Goal: Task Accomplishment & Management: Use online tool/utility

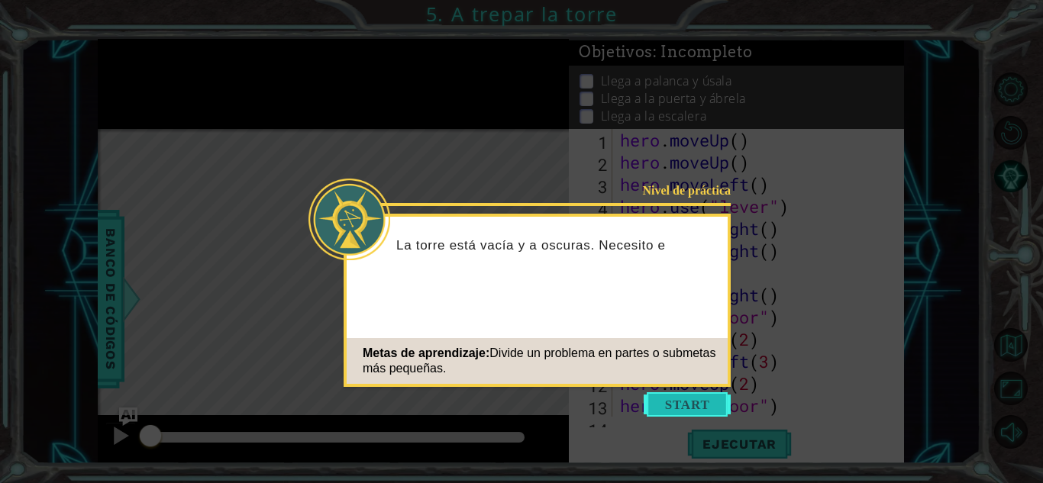
click at [681, 401] on button "Start" at bounding box center [687, 405] width 87 height 24
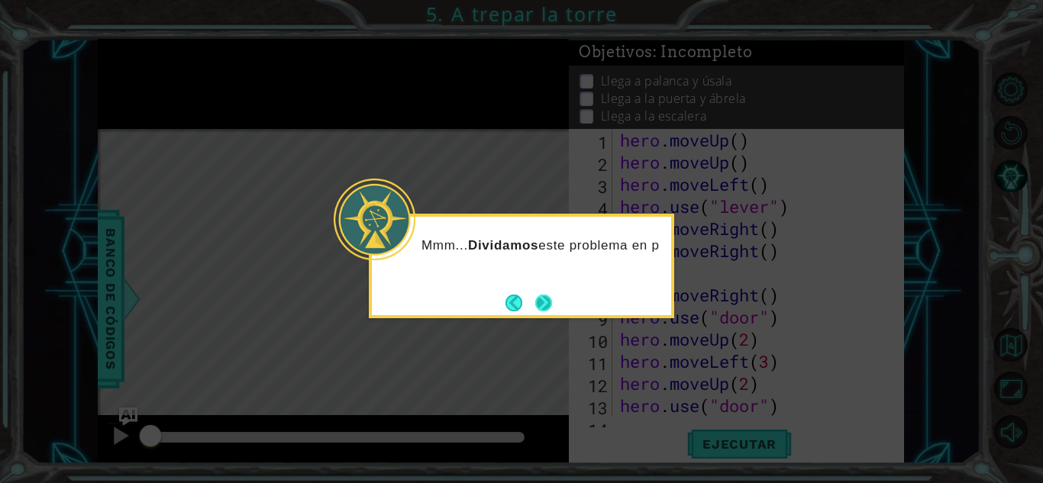
click at [535, 295] on button "Next" at bounding box center [543, 303] width 17 height 17
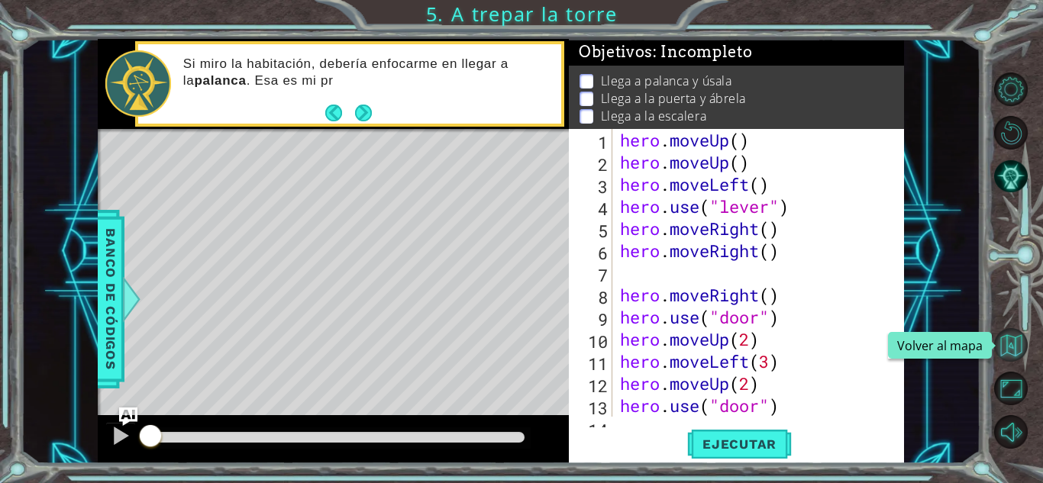
click at [1005, 353] on button "Volver al mapa" at bounding box center [1011, 345] width 34 height 34
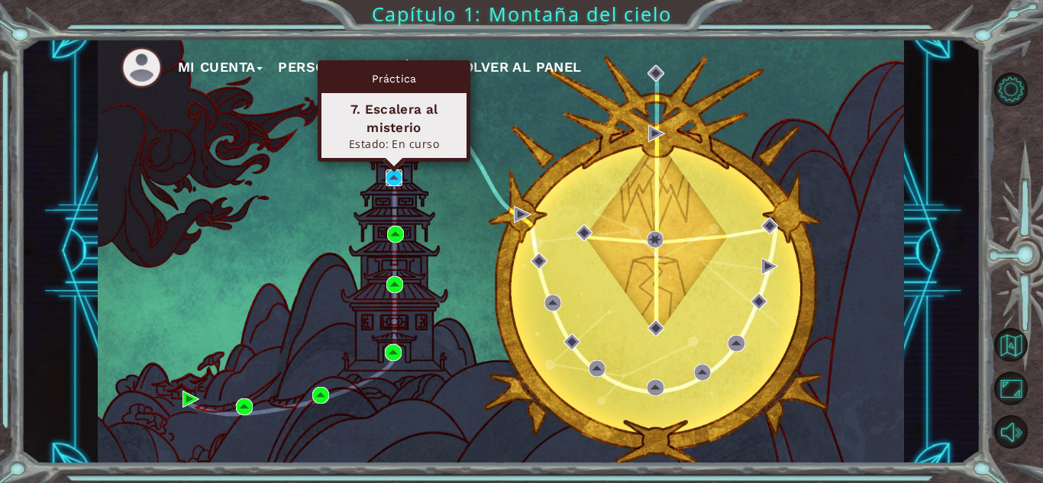
click at [386, 176] on img at bounding box center [394, 178] width 17 height 17
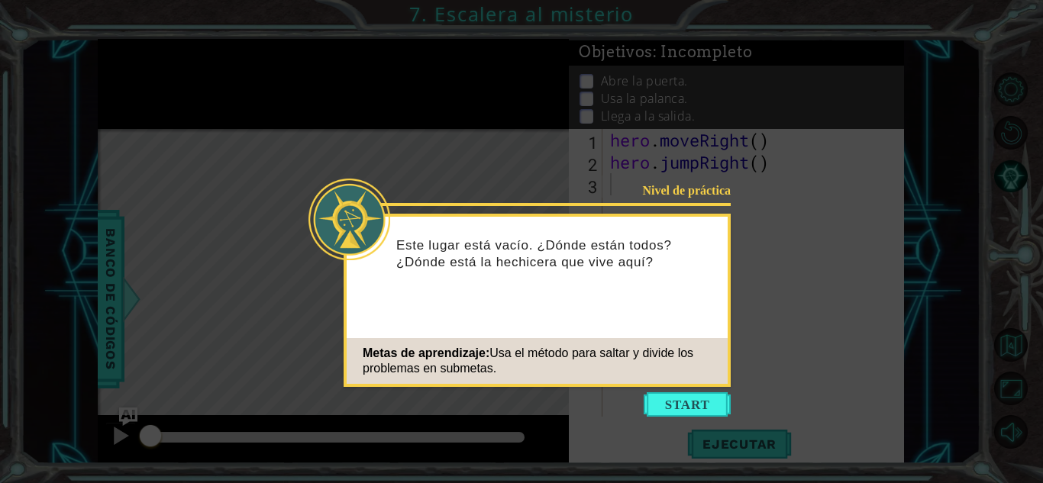
click at [666, 387] on icon at bounding box center [521, 241] width 1043 height 483
click at [667, 396] on button "Start" at bounding box center [687, 405] width 87 height 24
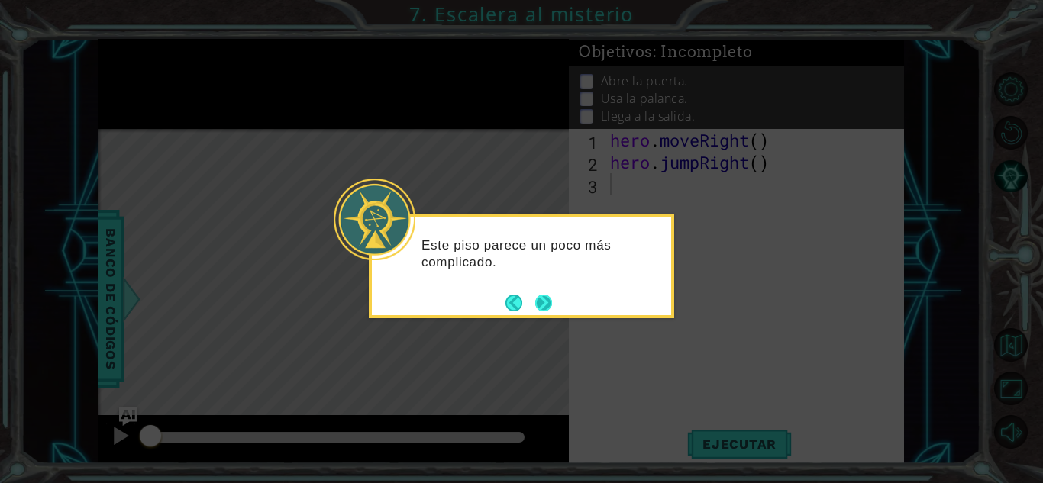
click at [542, 308] on button "Next" at bounding box center [543, 303] width 17 height 17
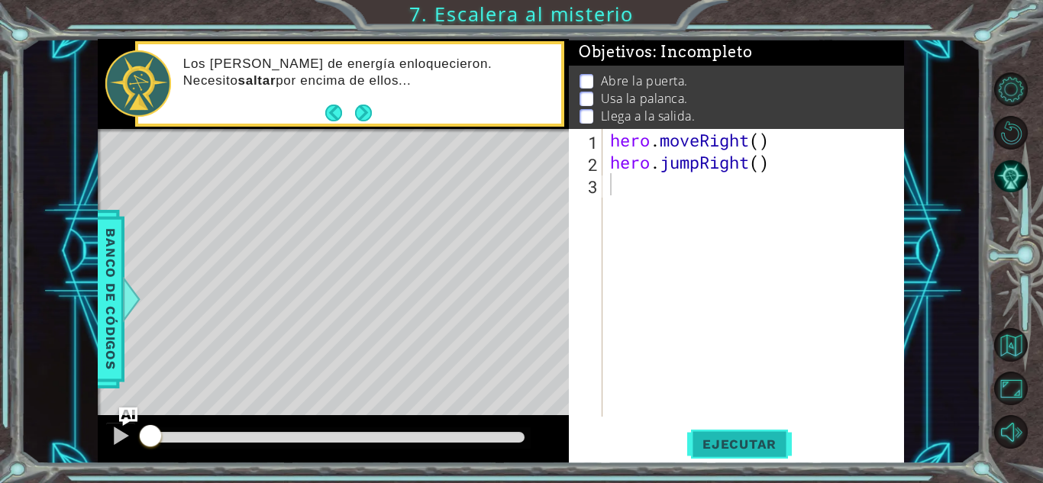
click at [752, 450] on span "Ejecutar" at bounding box center [739, 444] width 105 height 15
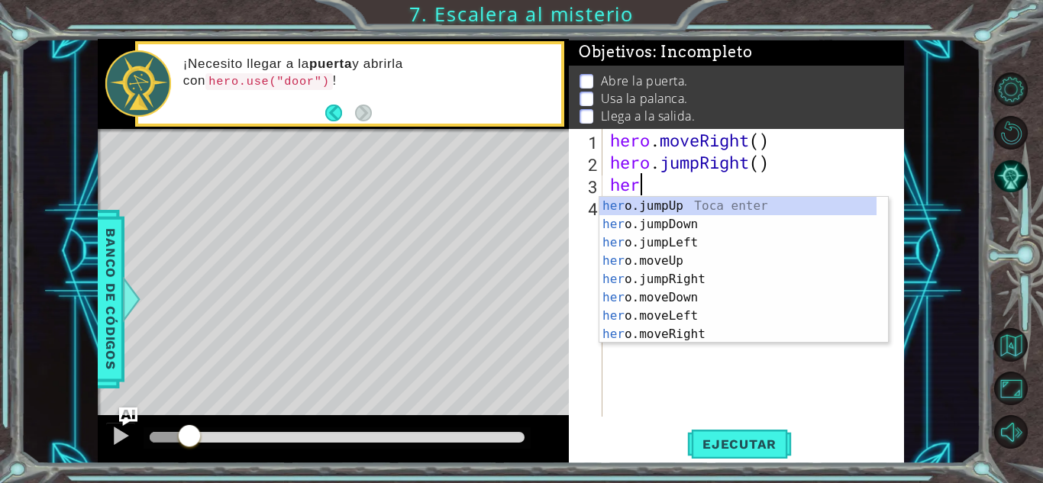
type textarea "hero"
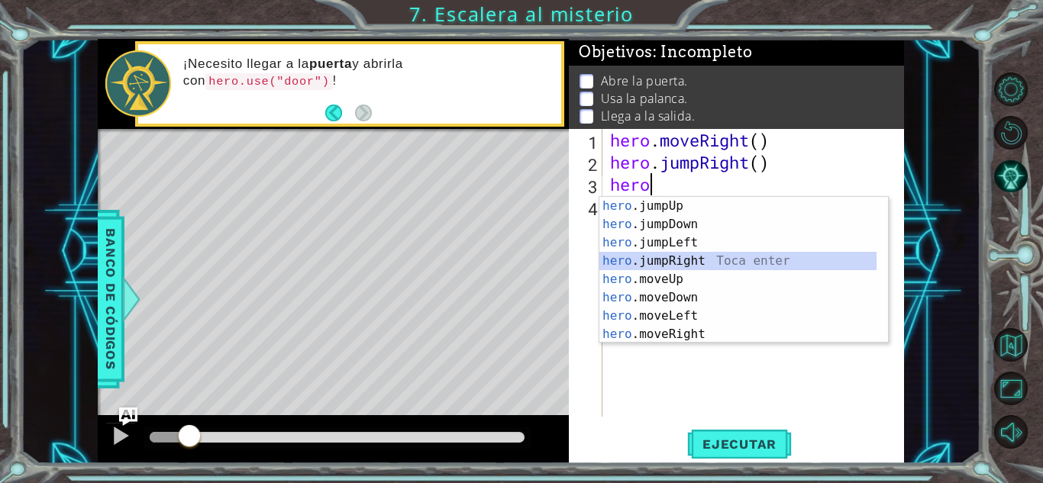
click at [659, 258] on div "hero .jumpUp Toca enter hero .jumpDown Toca enter hero .jumpLeft Toca enter her…" at bounding box center [737, 288] width 277 height 183
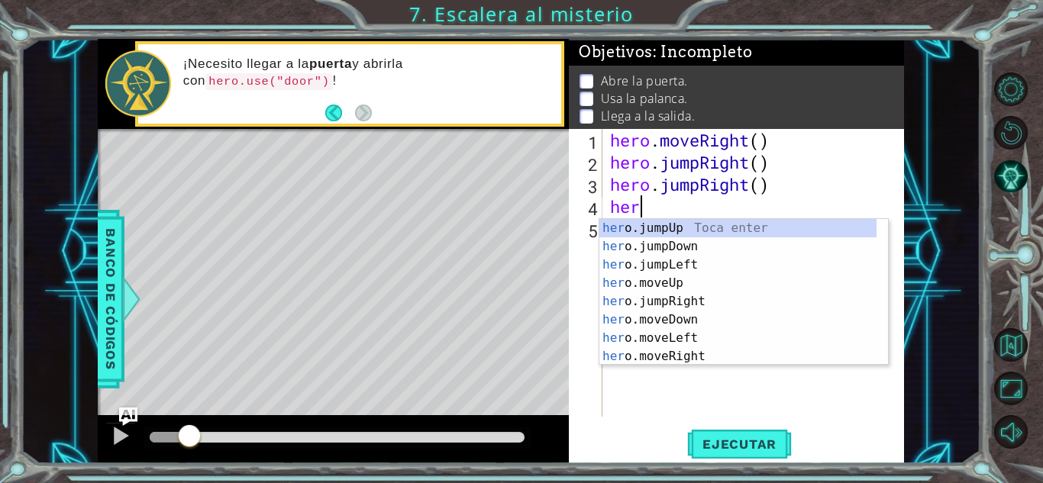
type textarea "hero"
click at [671, 224] on div "hero .jumpUp Toca enter hero .jumpDown Toca enter hero .jumpLeft Toca enter her…" at bounding box center [737, 310] width 277 height 183
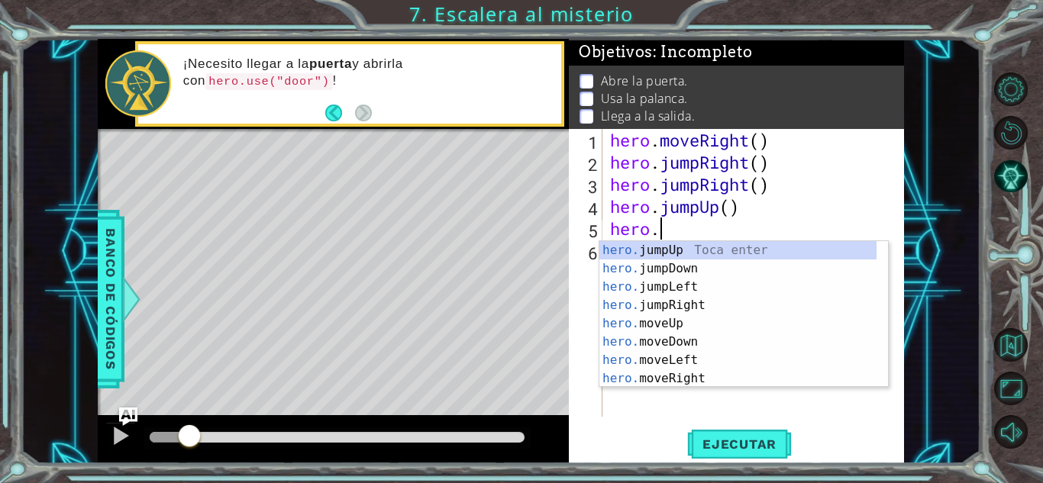
scroll to position [0, 2]
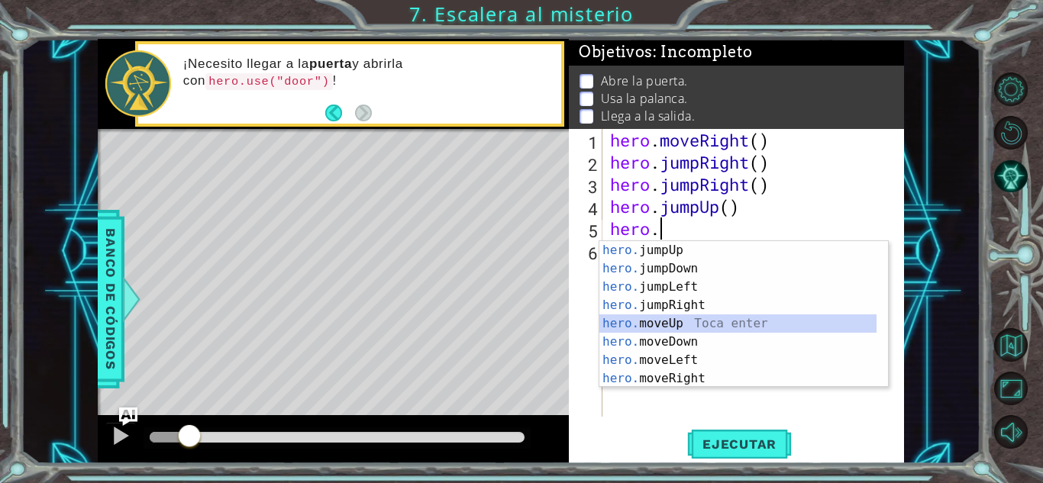
click at [680, 328] on div "hero. jumpUp Toca enter hero. jumpDown Toca enter hero. jumpLeft Toca enter her…" at bounding box center [743, 332] width 289 height 183
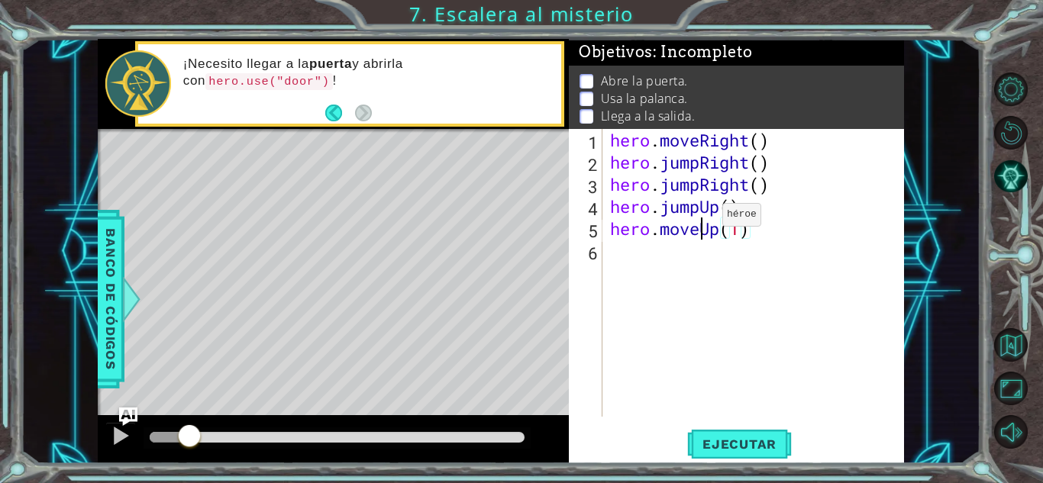
click at [700, 218] on div "hero . moveRight ( ) hero . jumpRight ( ) hero . jumpRight ( ) hero . jumpUp ( …" at bounding box center [757, 295] width 301 height 332
click at [713, 206] on div "hero . moveRight ( ) hero . jumpRight ( ) hero . jumpRight ( ) hero . jumpUp ( …" at bounding box center [757, 295] width 301 height 332
click at [736, 205] on div "hero . moveRight ( ) hero . jumpRight ( ) hero . jumpRight ( ) hero . jumpUp ( …" at bounding box center [757, 295] width 301 height 332
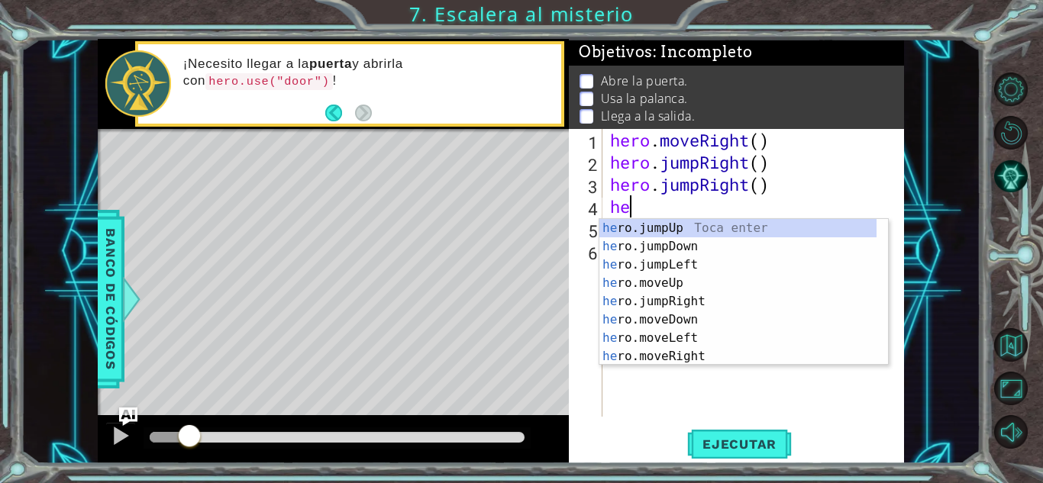
scroll to position [0, 0]
type textarea "h"
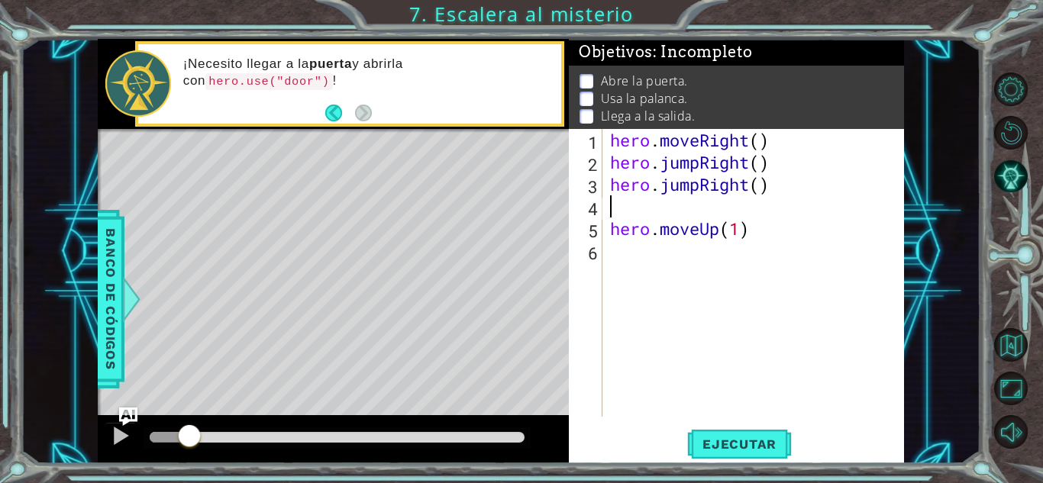
type textarea "hero.moveUp(1)"
type textarea "hero.jumpRight()"
click at [738, 212] on div "hero . moveRight ( ) hero . jumpRight ( ) hero . jumpRight ( ) hero . moveUp ( …" at bounding box center [757, 295] width 301 height 332
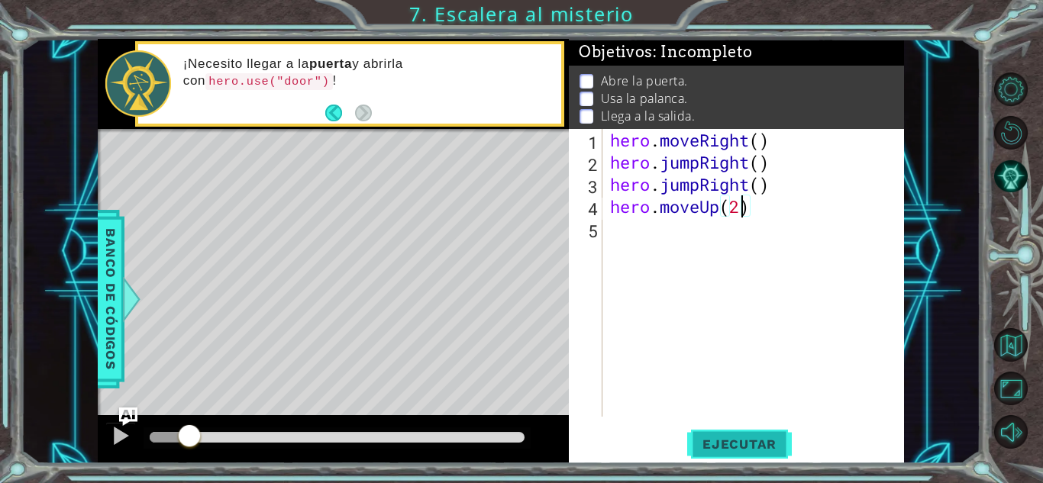
click at [758, 456] on button "Ejecutar" at bounding box center [739, 445] width 105 height 34
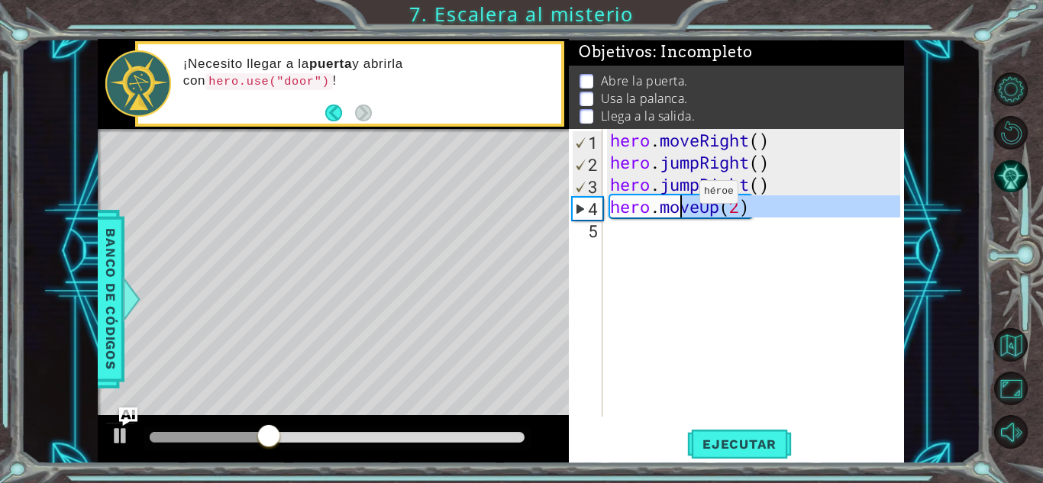
drag, startPoint x: 613, startPoint y: 255, endPoint x: 674, endPoint y: 193, distance: 86.9
click at [674, 193] on div "hero . moveRight ( ) hero . jumpRight ( ) hero . jumpRight ( ) hero . moveUp ( …" at bounding box center [757, 295] width 301 height 332
type textarea "hero.jumpRight() hero.moveUp(2)"
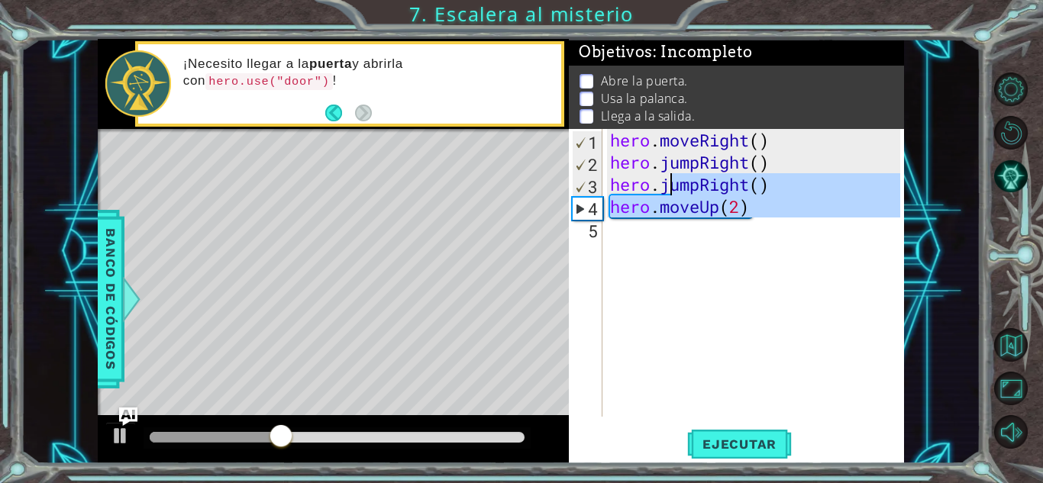
click at [722, 249] on div "hero . moveRight ( ) hero . jumpRight ( ) hero . jumpRight ( ) hero . moveUp ( …" at bounding box center [753, 273] width 293 height 288
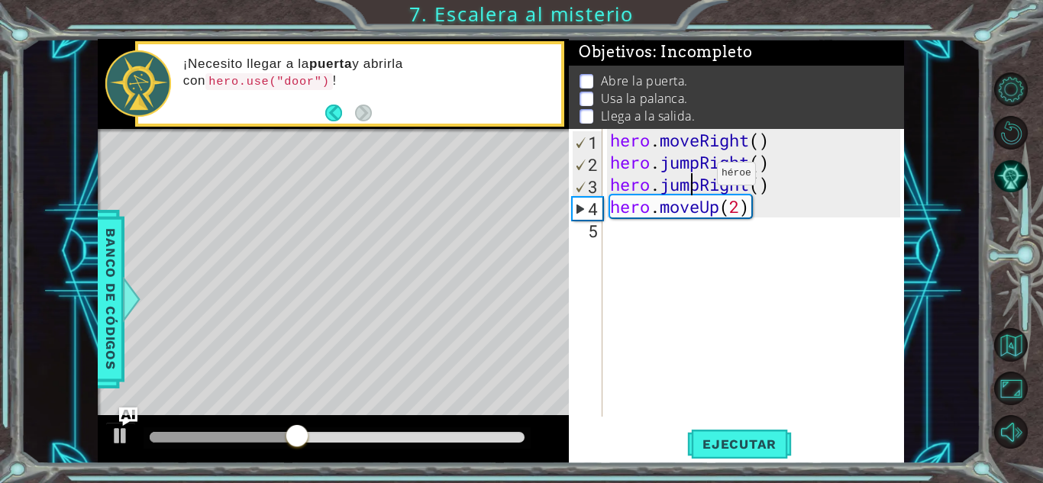
click at [694, 177] on div "hero . moveRight ( ) hero . jumpRight ( ) hero . jumpRight ( ) hero . moveUp ( …" at bounding box center [757, 295] width 301 height 332
click at [701, 179] on div "hero . moveRight ( ) hero . jumpRight ( ) hero . jumpRight ( ) hero . moveUp ( …" at bounding box center [757, 295] width 301 height 332
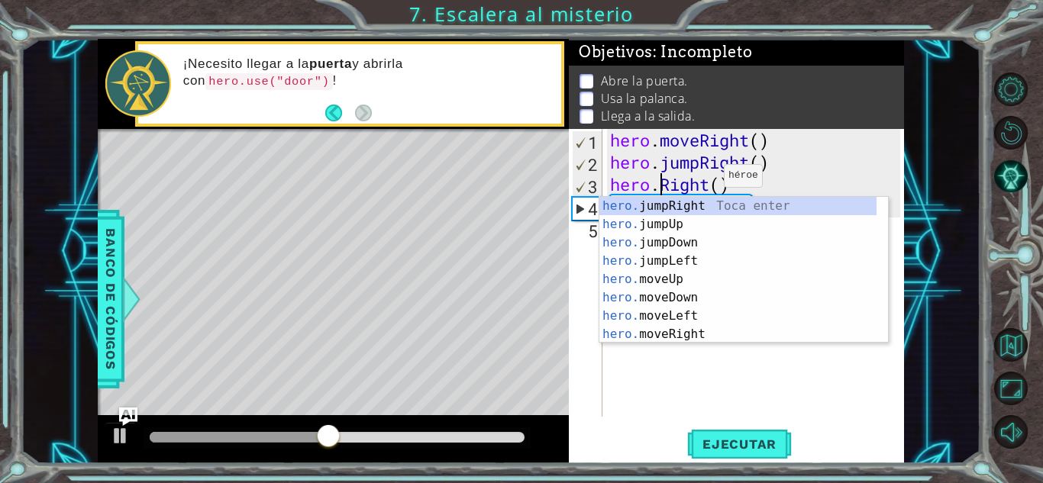
scroll to position [0, 3]
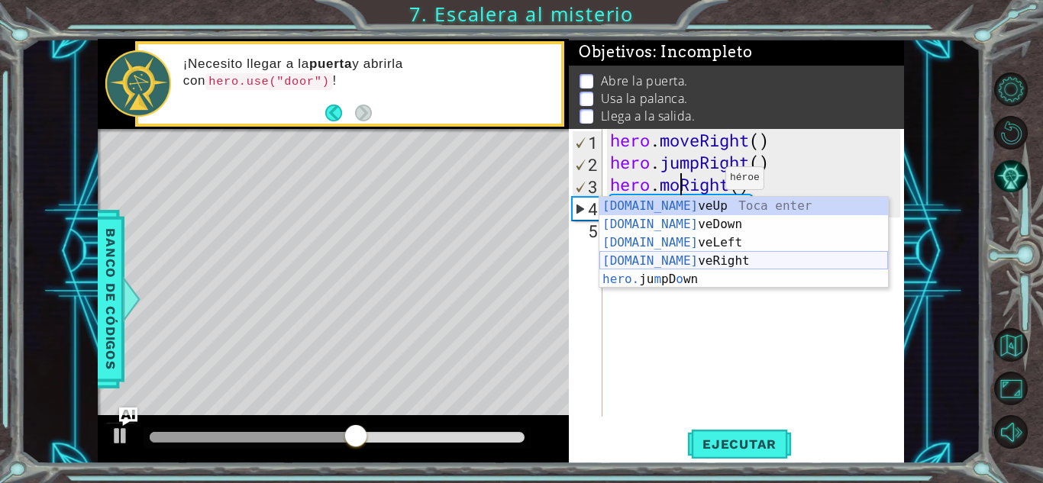
click at [714, 268] on div "[DOMAIN_NAME] veUp Toca enter [DOMAIN_NAME] veDown Toca enter [DOMAIN_NAME] veL…" at bounding box center [743, 261] width 289 height 128
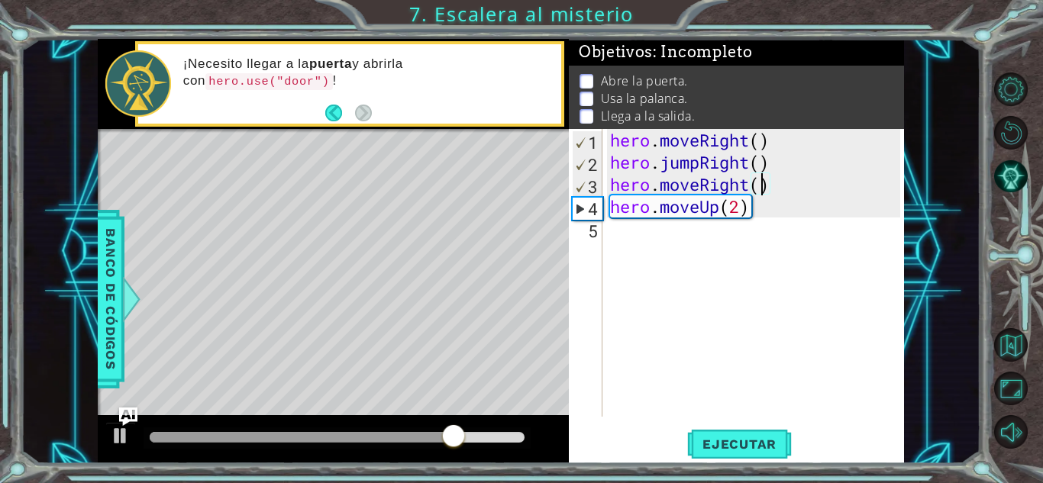
scroll to position [0, 6]
type textarea "hero.moveRight"
click at [868, 229] on div "hero . moveRight ( ) hero . jumpRight ( ) hero . moveRight hero . moveUp ( 2 )" at bounding box center [757, 295] width 301 height 332
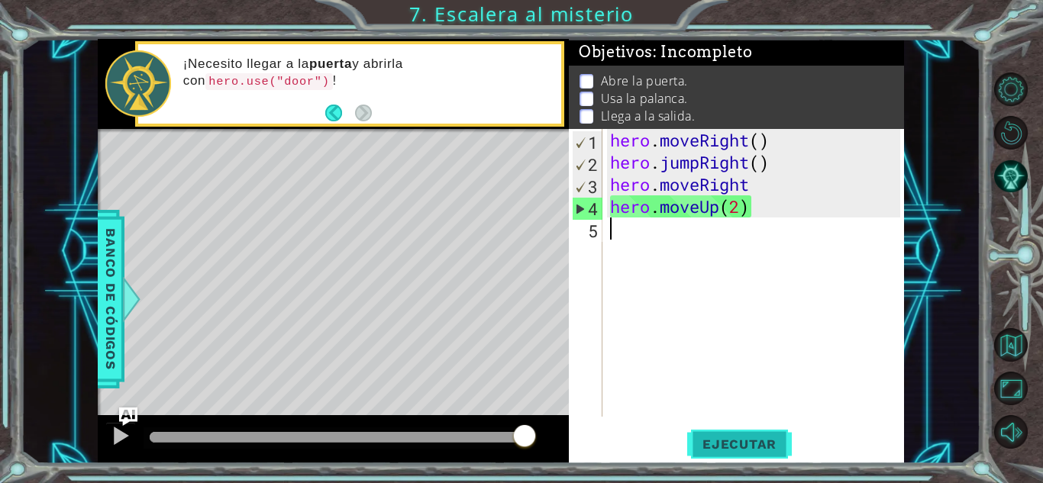
click at [768, 438] on span "Ejecutar" at bounding box center [739, 444] width 105 height 15
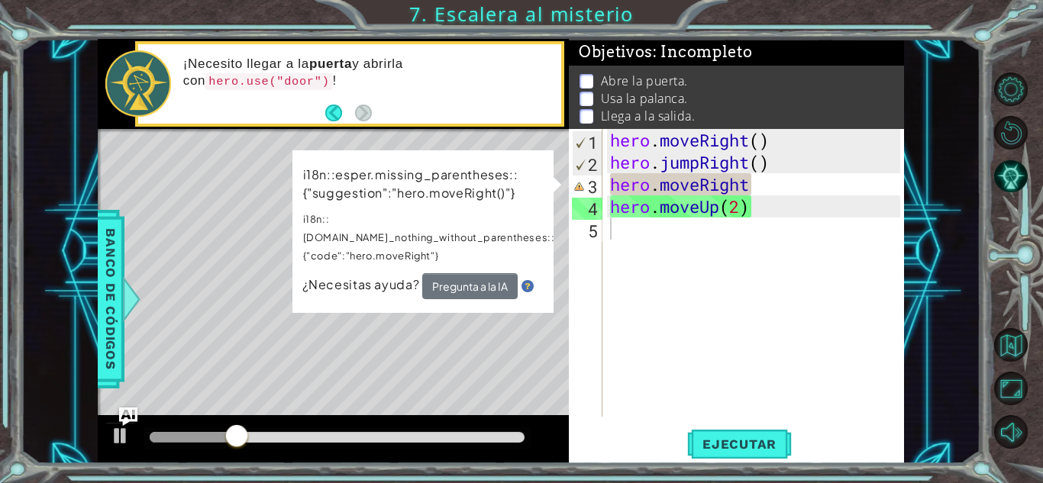
click at [486, 294] on div "i18n::esper.missing_parentheses::{"suggestion":"hero.moveRight()"} i18n::[DOMAI…" at bounding box center [422, 231] width 261 height 163
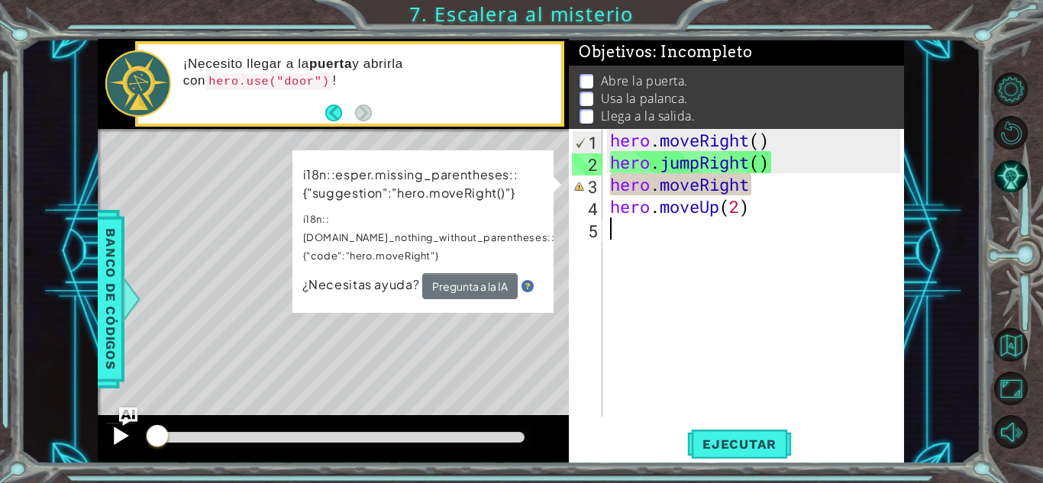
drag, startPoint x: 260, startPoint y: 431, endPoint x: 111, endPoint y: 448, distance: 149.9
click at [111, 448] on div at bounding box center [333, 439] width 471 height 49
click at [124, 438] on div at bounding box center [121, 436] width 20 height 20
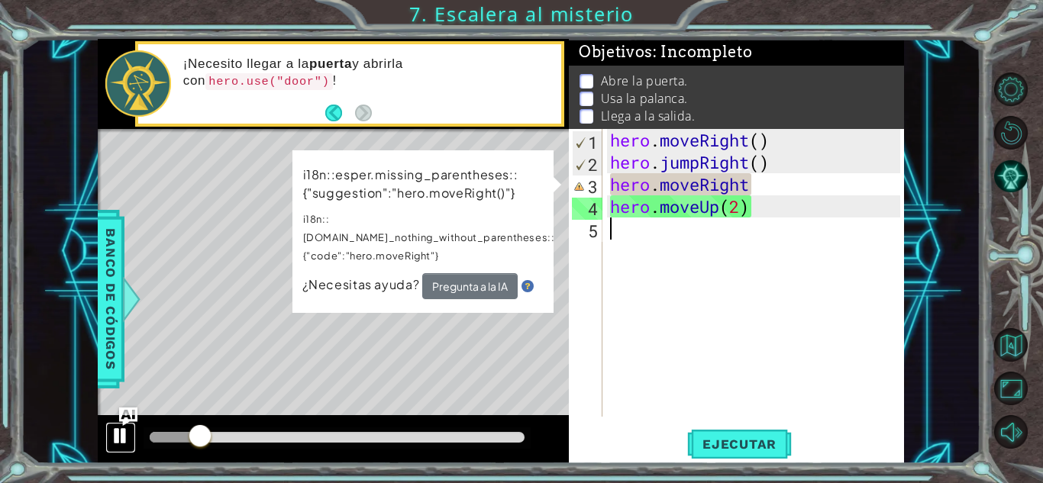
click at [124, 438] on div at bounding box center [121, 436] width 20 height 20
click at [709, 198] on div "hero . moveRight ( ) hero . jumpRight ( ) hero . moveRight hero . moveUp ( 2 )" at bounding box center [757, 295] width 301 height 332
click at [706, 189] on div "hero . moveRight ( ) hero . jumpRight ( ) hero . moveRight hero . moveUp ( 2 )" at bounding box center [757, 295] width 301 height 332
click at [729, 183] on div "hero . moveRight ( ) hero . jumpRight ( ) hero . moveRight hero . moveUp ( 2 )" at bounding box center [757, 295] width 301 height 332
click at [743, 181] on div "hero . moveRight ( ) hero . jumpRight ( ) hero . moveRight hero . moveUp ( 2 )" at bounding box center [757, 295] width 301 height 332
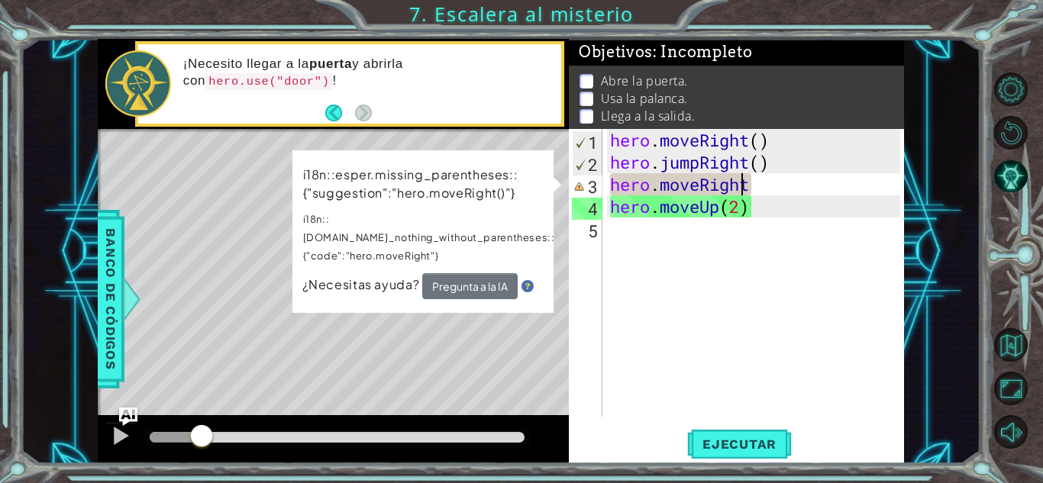
click at [749, 182] on div "hero . moveRight ( ) hero . jumpRight ( ) hero . moveRight hero . moveUp ( 2 )" at bounding box center [757, 295] width 301 height 332
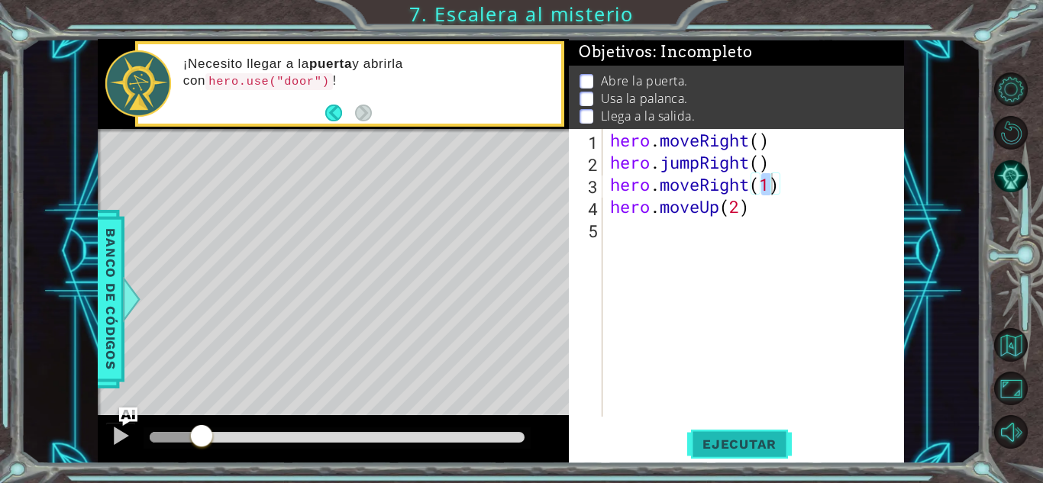
click at [740, 435] on button "Ejecutar" at bounding box center [739, 445] width 105 height 34
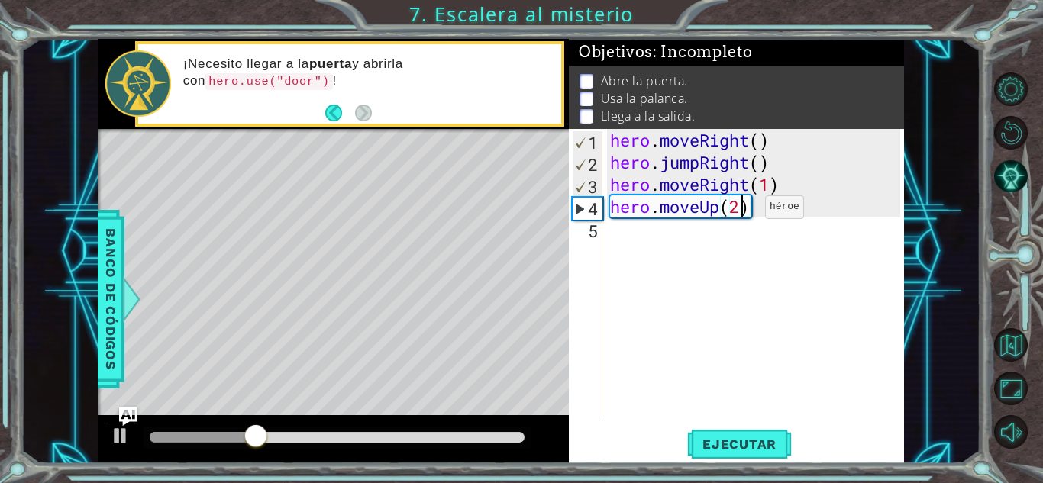
click at [742, 211] on div "hero . moveRight ( ) hero . jumpRight ( ) hero . moveRight ( 1 ) hero . moveUp …" at bounding box center [757, 295] width 301 height 332
type textarea "hero.moveUp(1)"
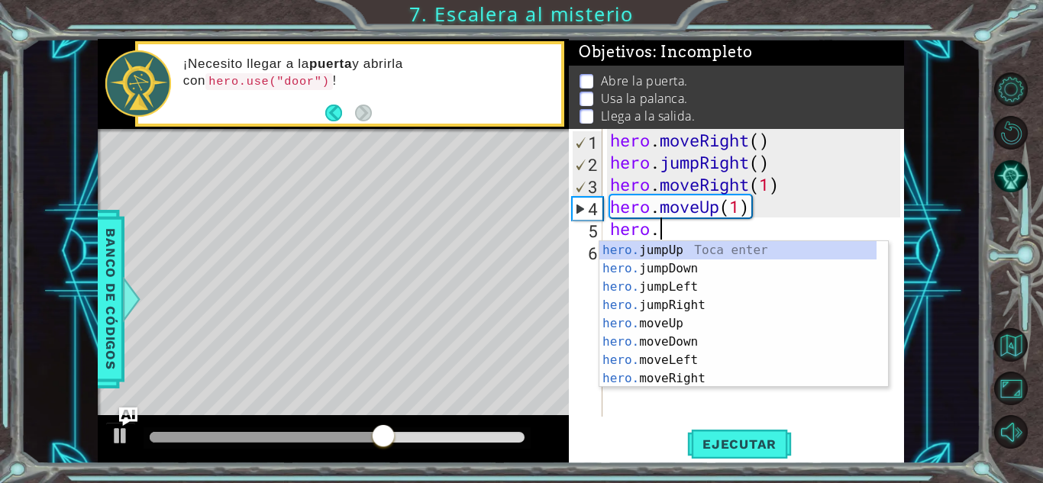
scroll to position [0, 2]
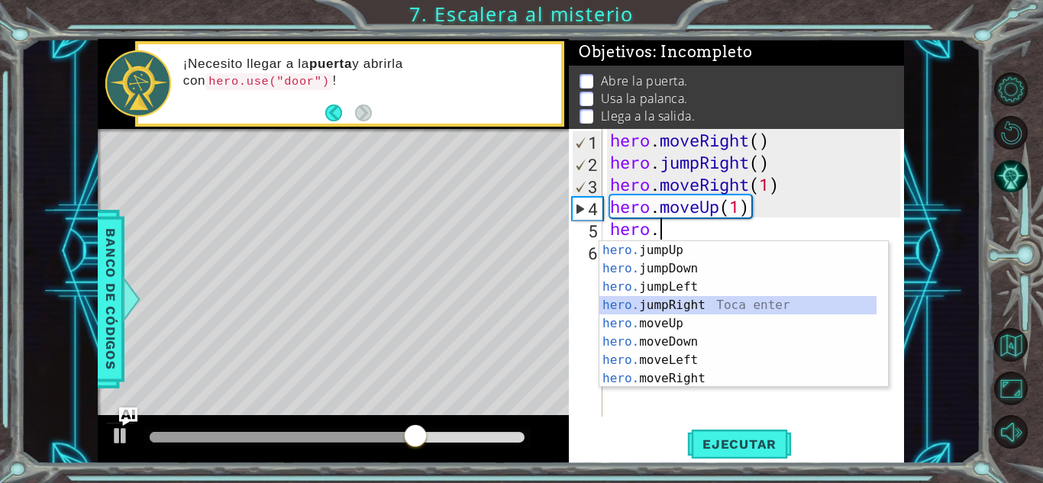
drag, startPoint x: 881, startPoint y: 305, endPoint x: 889, endPoint y: 308, distance: 8.9
click at [889, 308] on body "1 ההההההההההההההההההההההההההההההההההההההההההההההההההההההההההההההההההההההההההההה…" at bounding box center [521, 241] width 1043 height 483
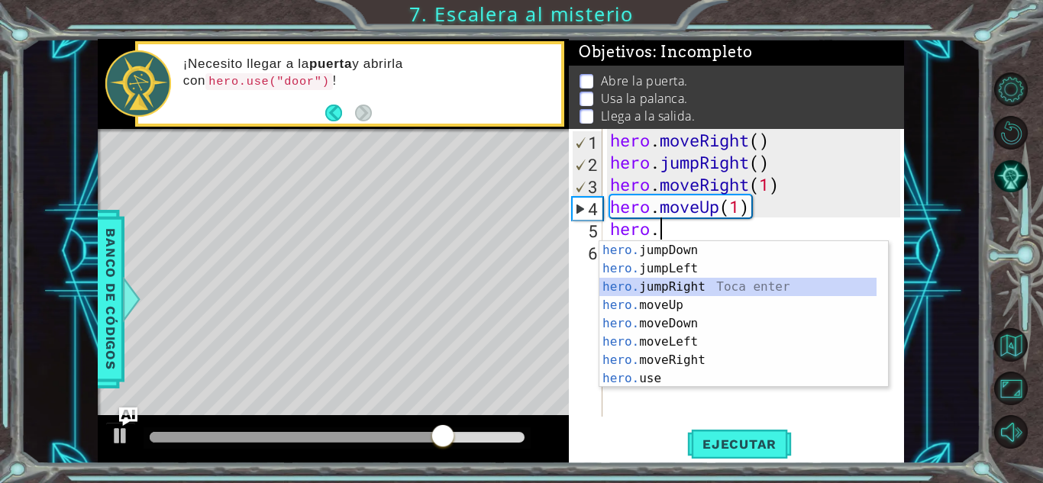
scroll to position [20, 0]
click at [798, 374] on div "hero. jumpDown Toca enter hero. jumpLeft Toca enter hero. jumpRight Toca enter …" at bounding box center [737, 332] width 277 height 183
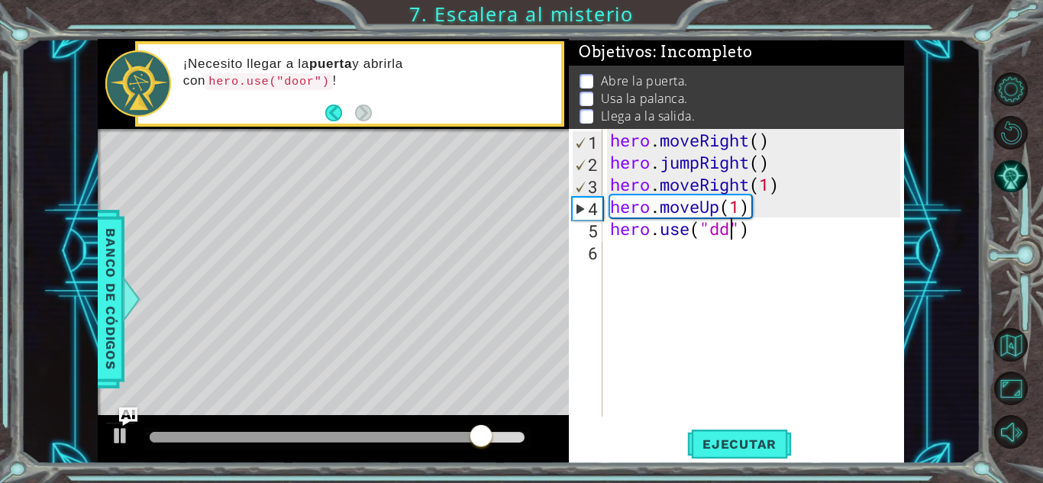
scroll to position [0, 5]
type textarea "hero.use("door")"
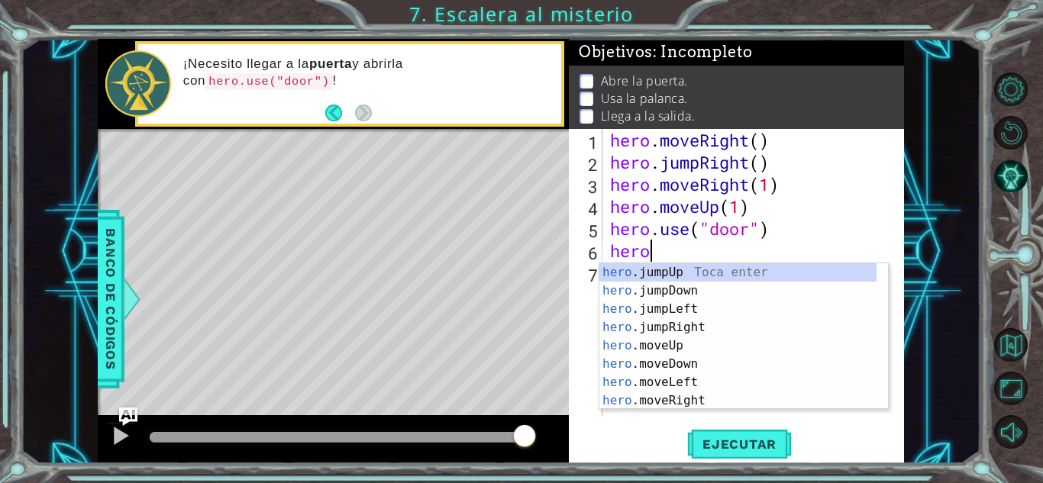
scroll to position [0, 1]
click at [689, 345] on div "hero .jumpUp Toca enter hero .jumpDown Toca enter hero .jumpLeft Toca enter her…" at bounding box center [737, 354] width 277 height 183
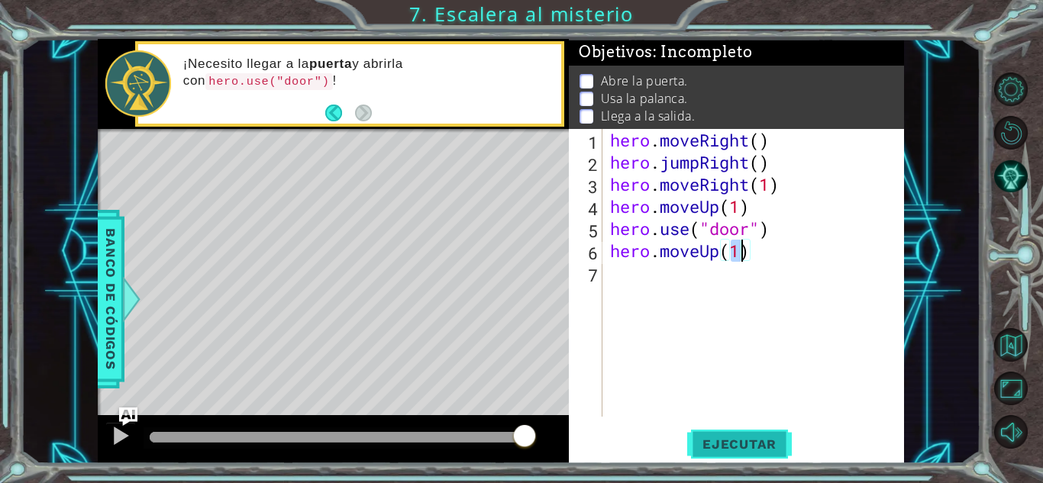
click at [706, 452] on button "Ejecutar" at bounding box center [739, 445] width 105 height 34
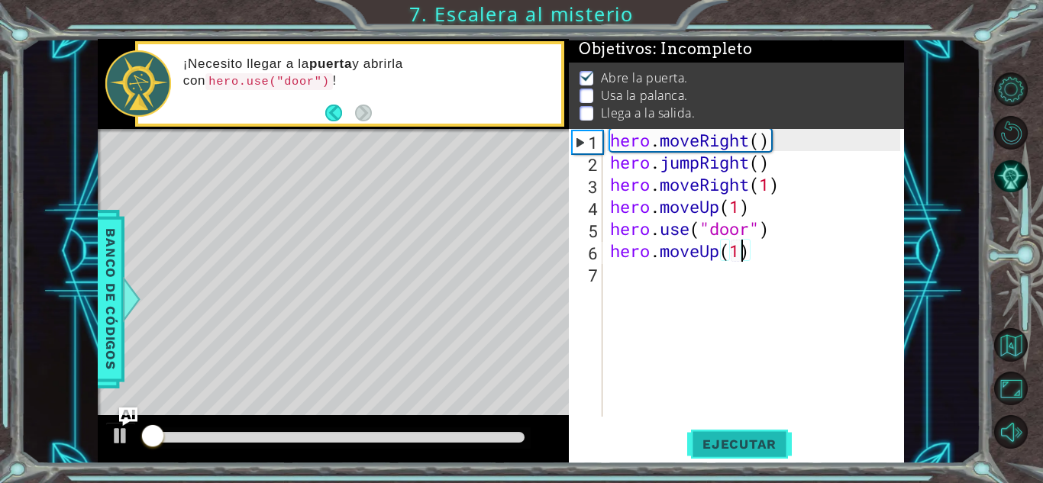
scroll to position [11, 0]
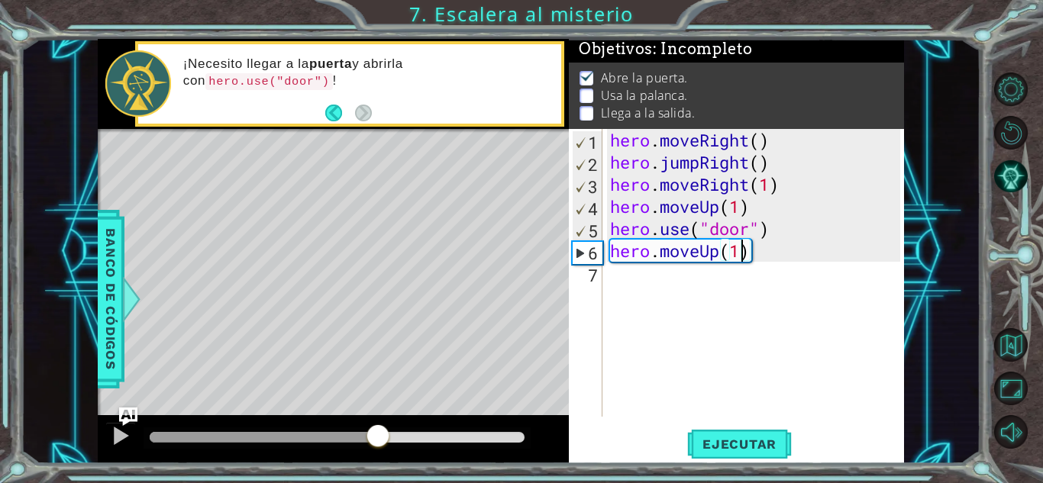
drag, startPoint x: 159, startPoint y: 440, endPoint x: 379, endPoint y: 467, distance: 221.6
click at [379, 467] on div "1 ההההההההההההההההההההההההההההההההההההההההההההההההההההההההההההההההההההההההההההה…" at bounding box center [521, 241] width 1043 height 483
type textarea "hero.moveUp(2)"
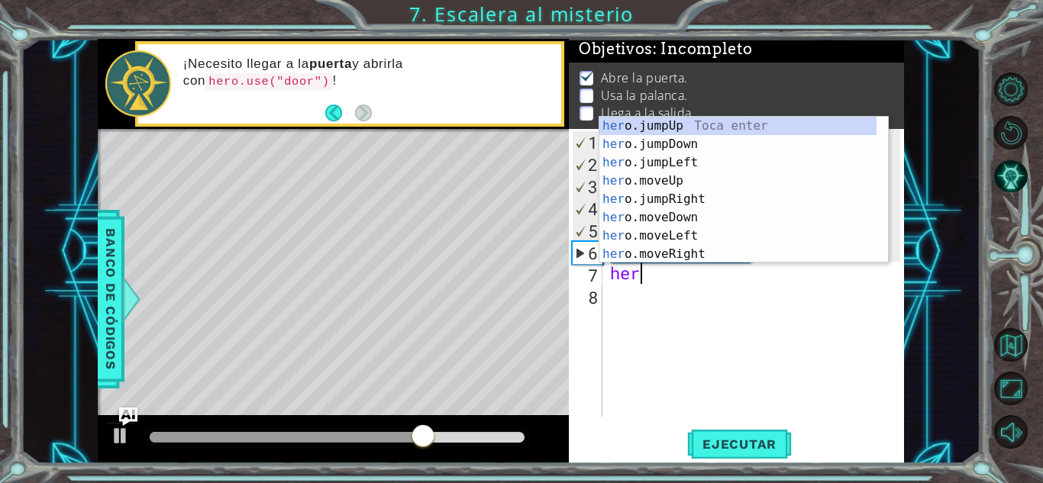
scroll to position [0, 1]
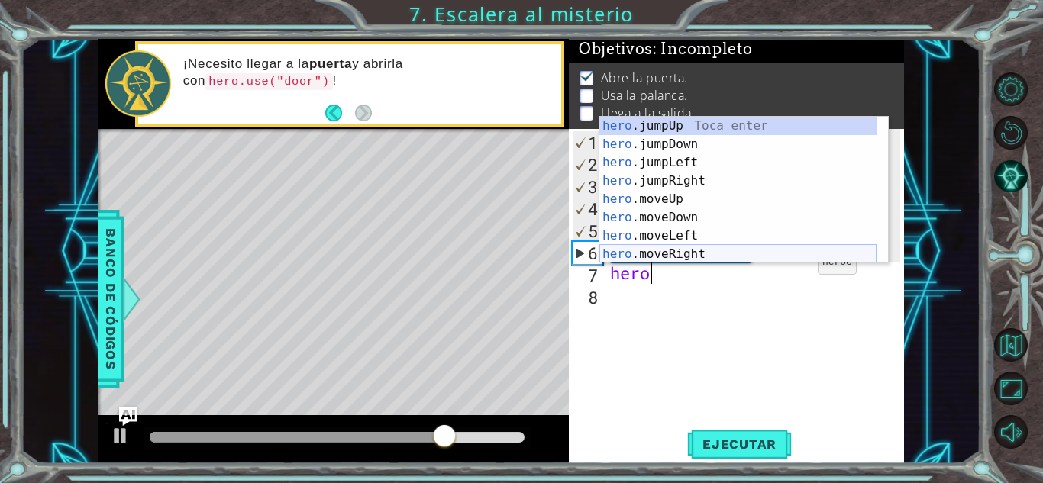
click at [785, 249] on div "hero .jumpUp Toca enter hero .jumpDown Toca enter hero .jumpLeft Toca enter her…" at bounding box center [737, 208] width 277 height 183
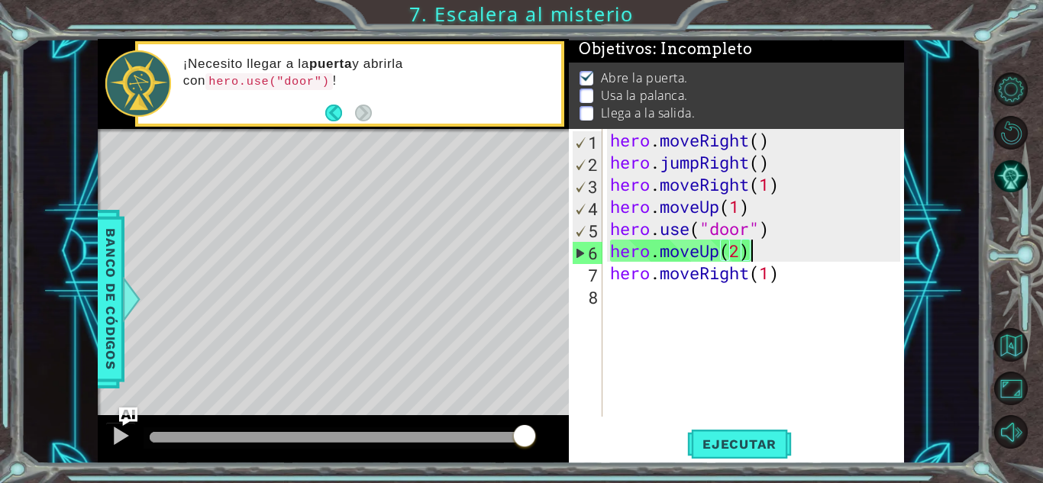
type textarea "hero.moveRight(1)"
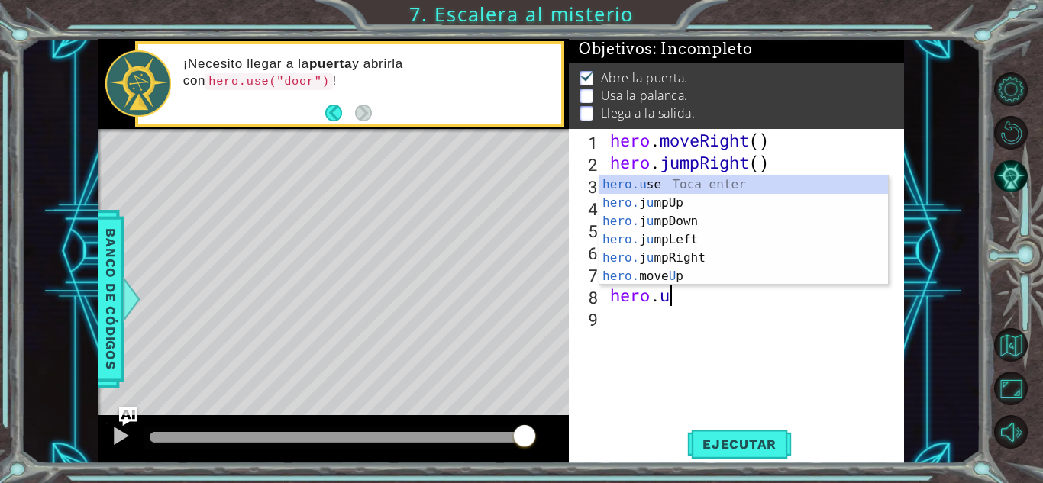
scroll to position [0, 2]
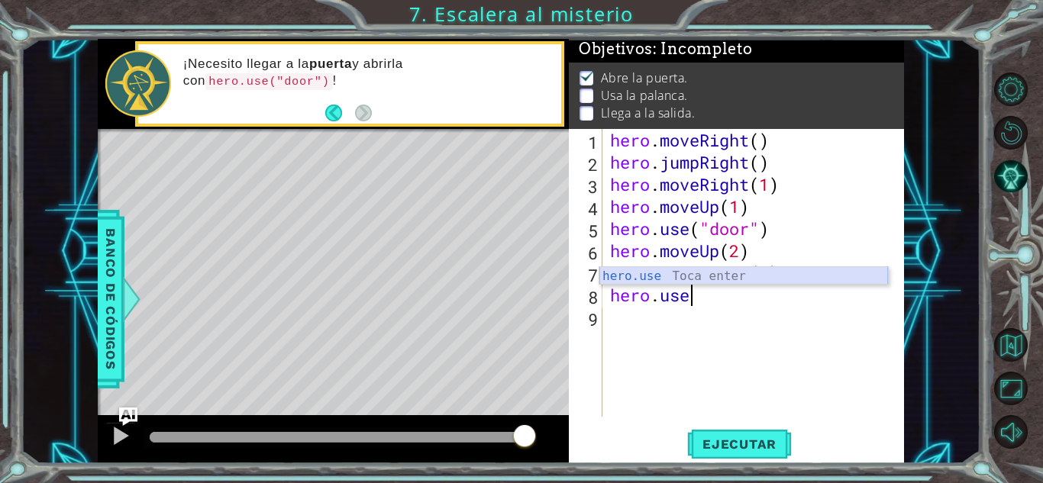
click at [695, 276] on div "hero.use Toca enter" at bounding box center [743, 294] width 289 height 55
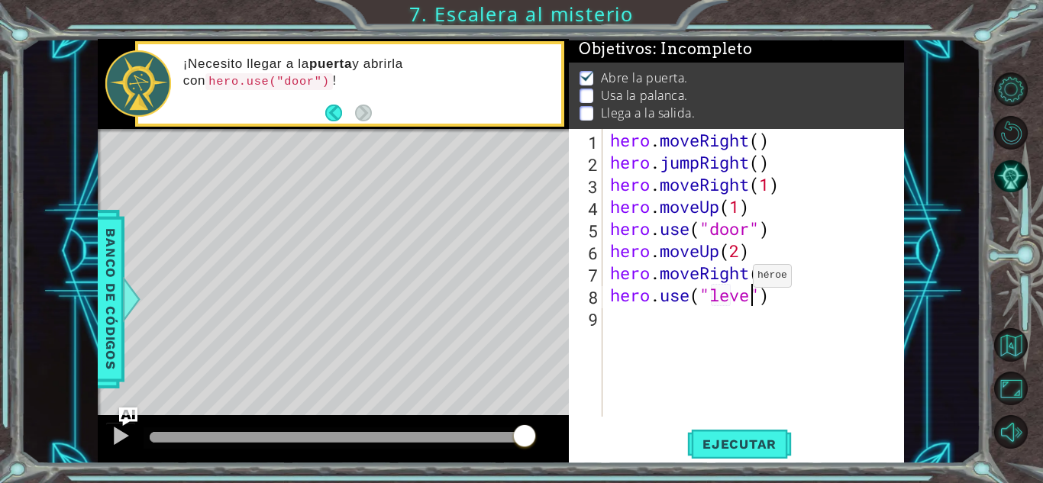
scroll to position [0, 7]
type textarea "hero.use("lever")"
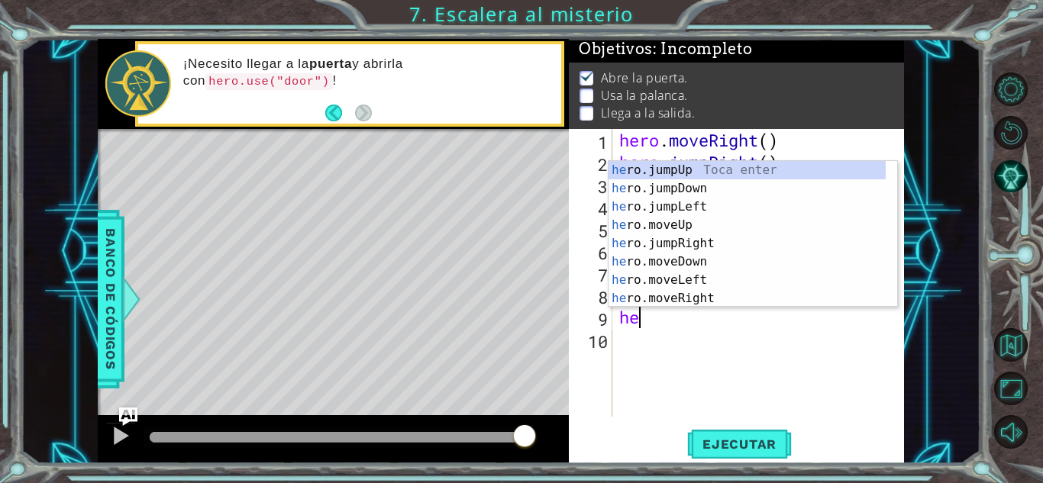
type textarea "hero"
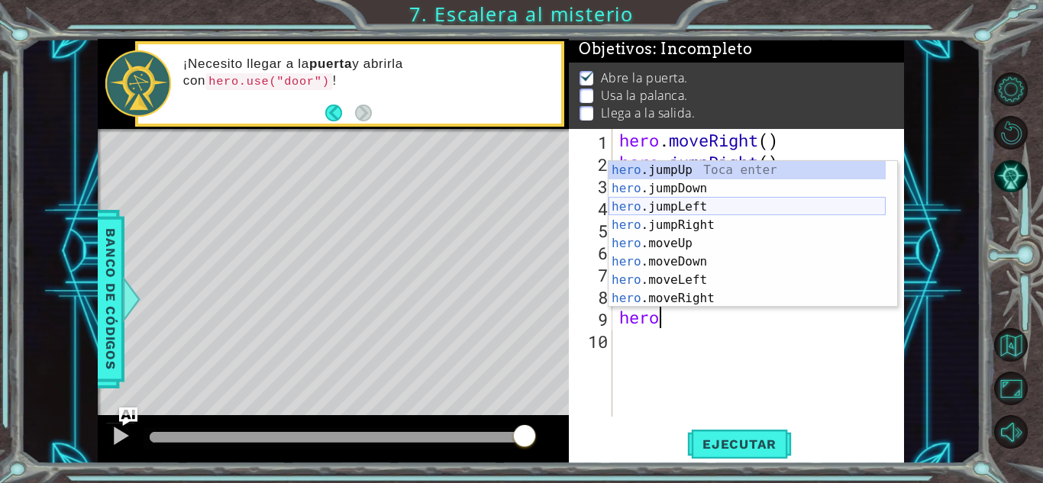
click at [683, 212] on div "hero .jumpUp Toca enter hero .jumpDown Toca enter hero .jumpLeft Toca enter her…" at bounding box center [747, 252] width 277 height 183
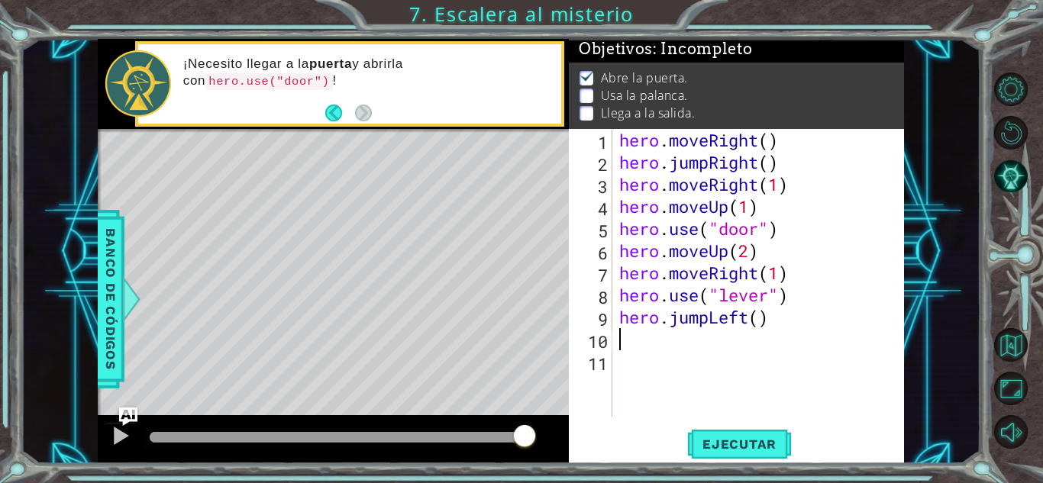
scroll to position [0, 0]
click at [719, 270] on div "hero . moveRight ( ) hero . jumpRight ( ) hero . moveRight ( 1 ) hero . moveUp …" at bounding box center [762, 295] width 292 height 332
click at [767, 323] on div "hero . moveRight ( ) hero . jumpRight ( ) hero . moveRight ( 1 ) hero . moveUp …" at bounding box center [762, 295] width 292 height 332
click at [766, 322] on div "hero . moveRight ( ) hero . jumpRight ( ) hero . moveRight ( 1 ) hero . moveUp …" at bounding box center [762, 295] width 292 height 332
click at [743, 319] on div "hero . moveRight ( ) hero . jumpRight ( ) hero . moveRight ( 1 ) hero . moveUp …" at bounding box center [762, 295] width 292 height 332
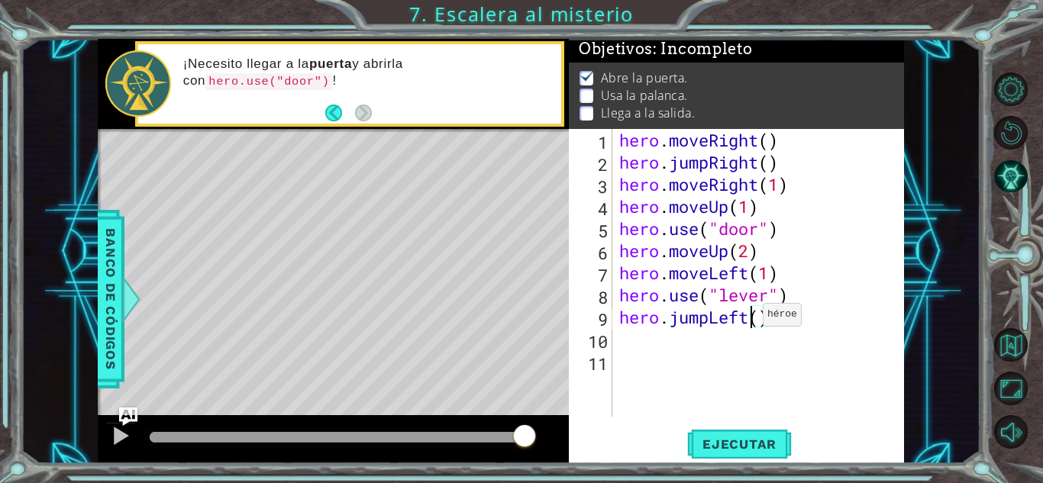
click at [749, 318] on div "hero . moveRight ( ) hero . jumpRight ( ) hero . moveRight ( 1 ) hero . moveUp …" at bounding box center [762, 295] width 292 height 332
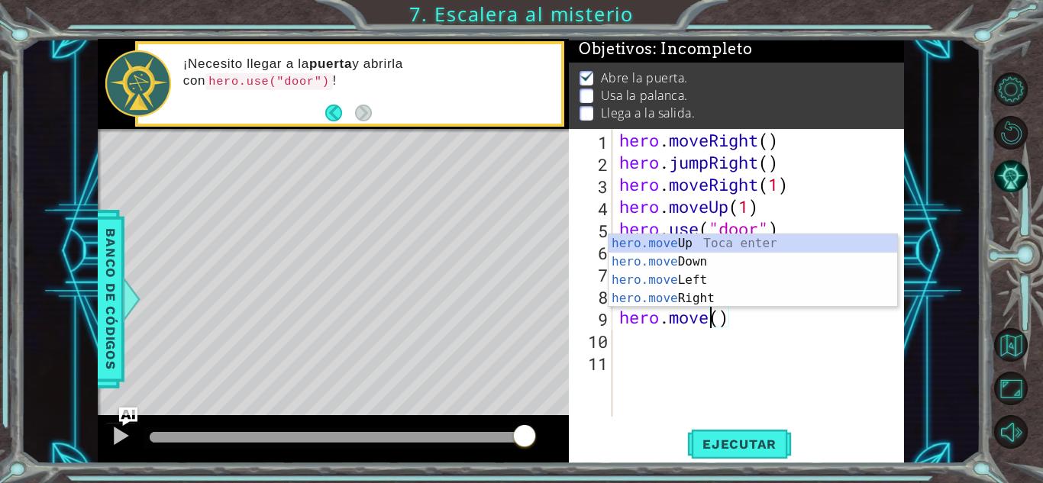
scroll to position [0, 4]
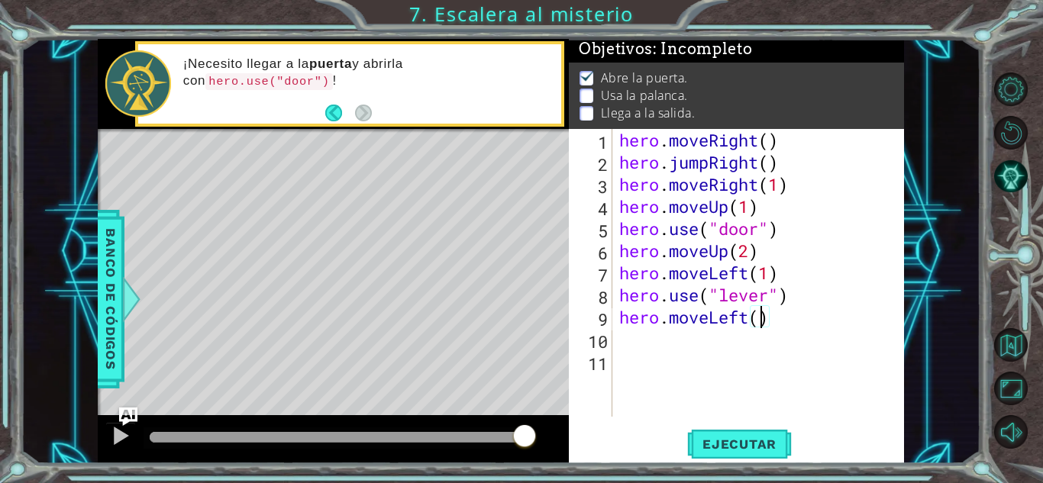
type textarea "hero.moveLeft(2)"
type textarea "e"
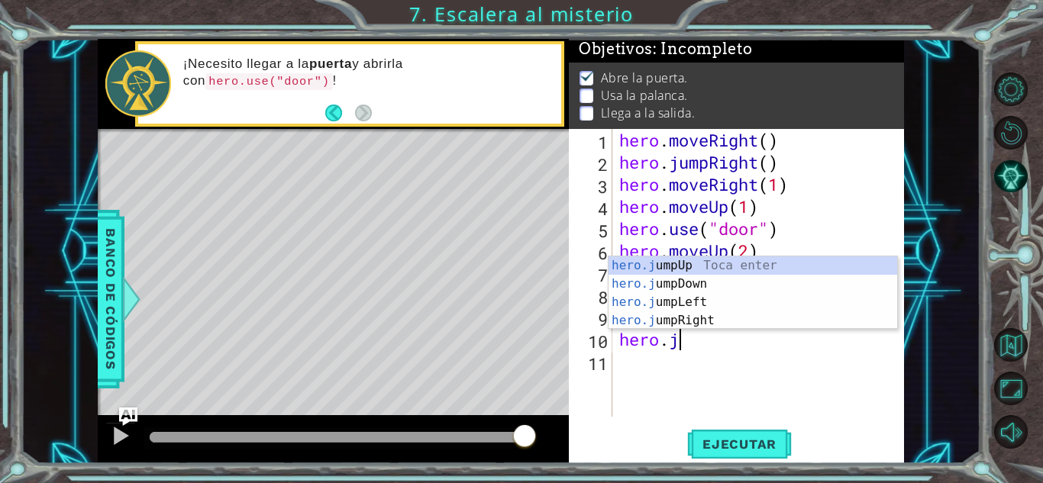
scroll to position [0, 2]
type textarea "hero.jum"
click at [759, 263] on div "hero.jum pUp Toca enter hero.jum pDown Toca enter hero.jum pLeft Toca enter her…" at bounding box center [753, 312] width 289 height 110
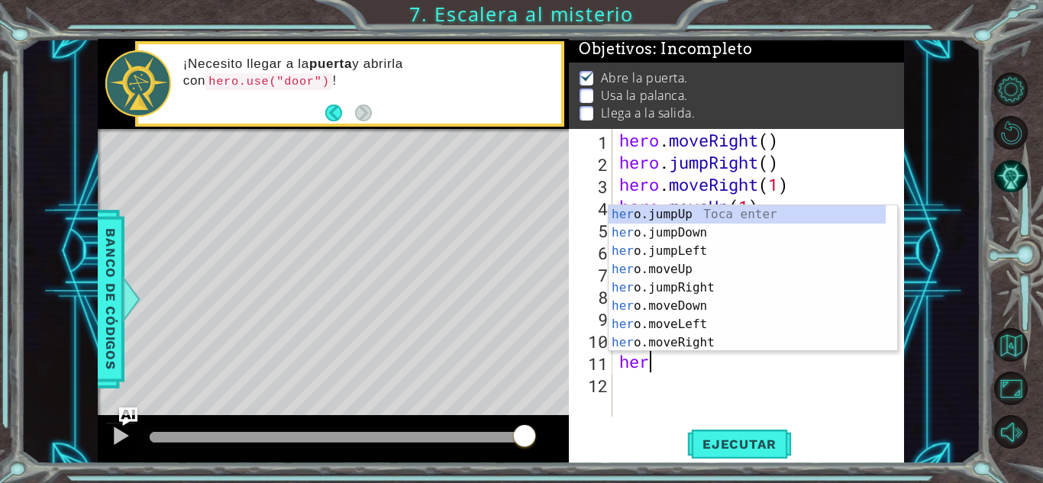
scroll to position [0, 1]
click at [693, 342] on div "hero .jumpUp Toca enter hero .jumpDown Toca enter hero .jumpLeft Toca enter her…" at bounding box center [747, 296] width 277 height 183
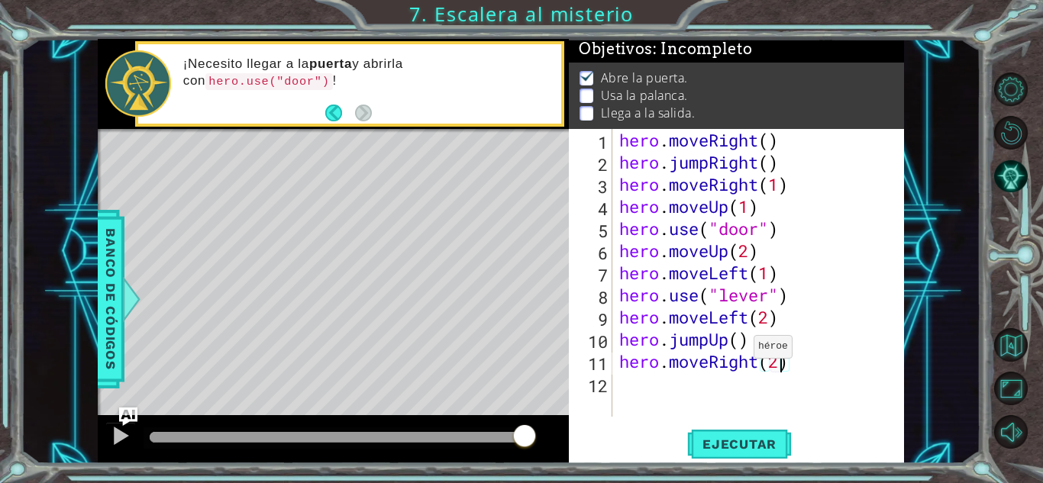
scroll to position [0, 7]
type textarea "hero.moveRight(2)"
click at [747, 441] on span "Ejecutar" at bounding box center [739, 444] width 105 height 15
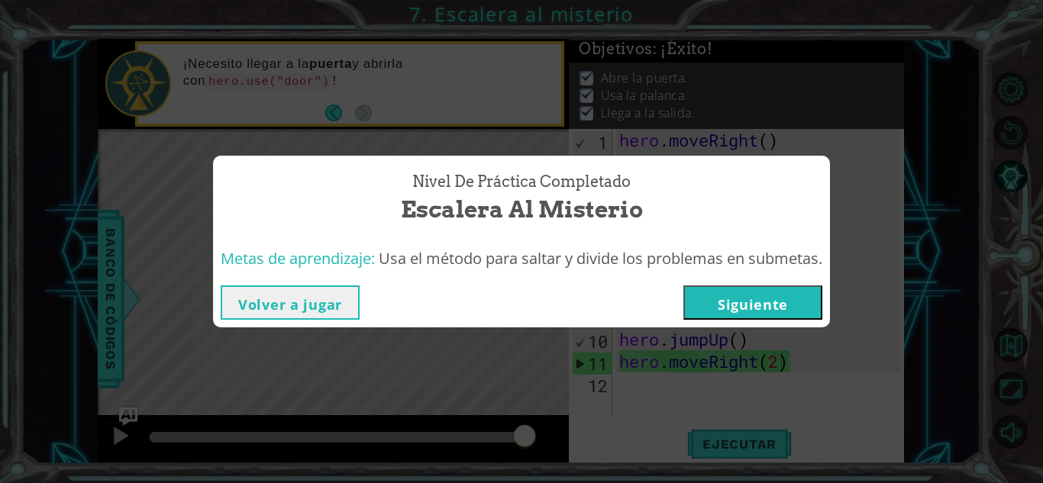
click at [754, 306] on button "Siguiente" at bounding box center [752, 303] width 139 height 34
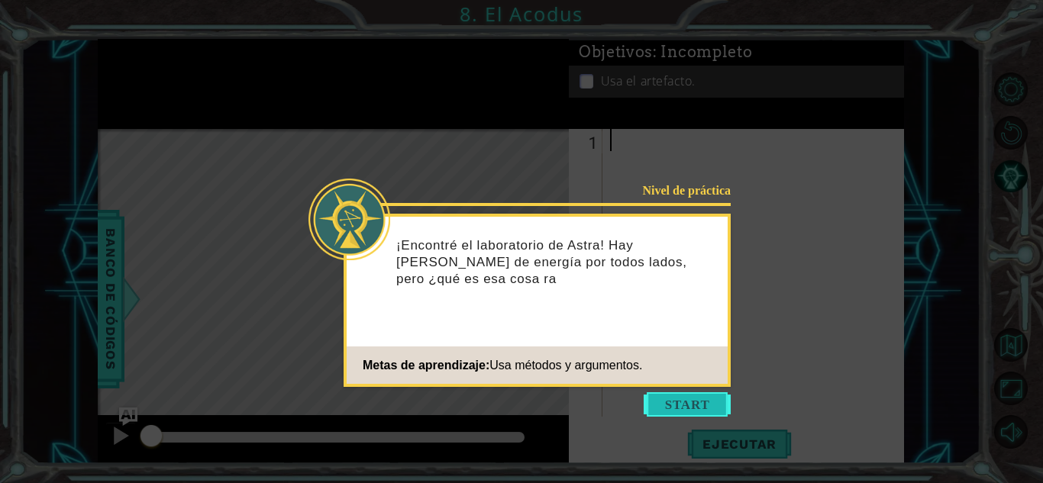
click at [702, 405] on button "Start" at bounding box center [687, 405] width 87 height 24
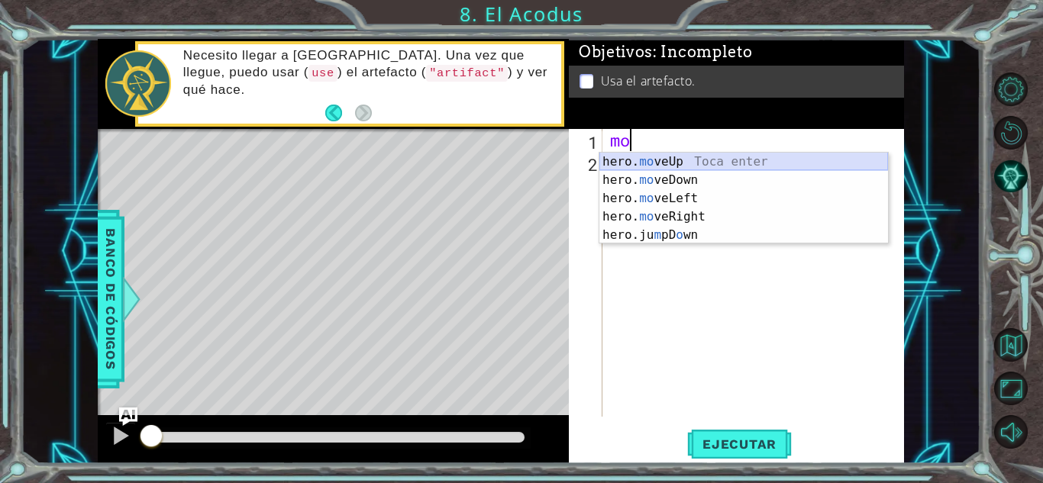
click at [678, 154] on div "hero. mo veUp Toca enter hero. mo veDown Toca enter hero. mo veLeft Toca enter …" at bounding box center [743, 217] width 289 height 128
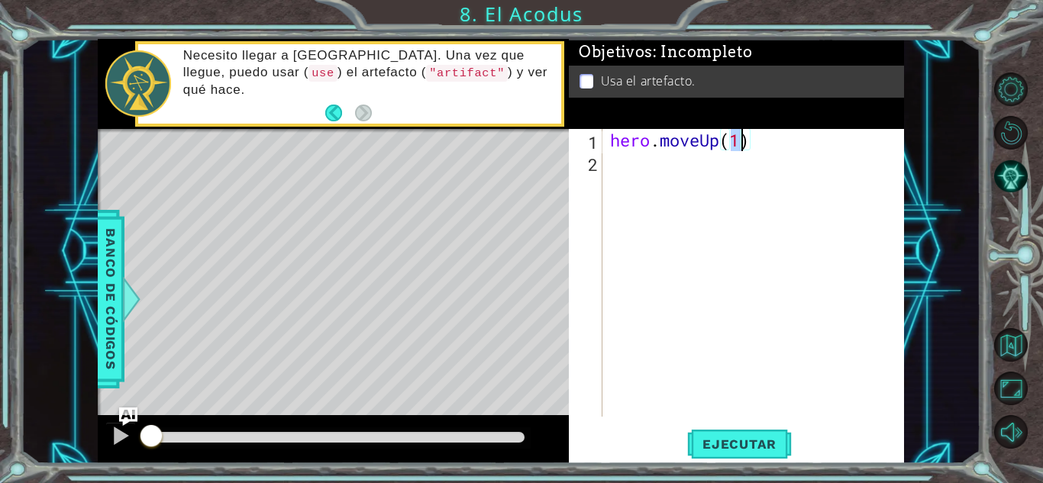
type textarea "hero.moveUp(2)"
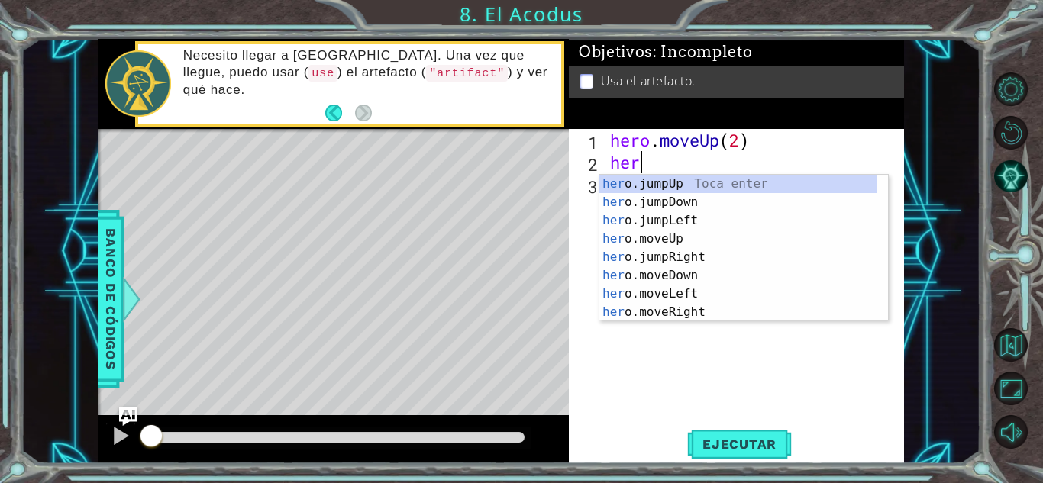
scroll to position [0, 1]
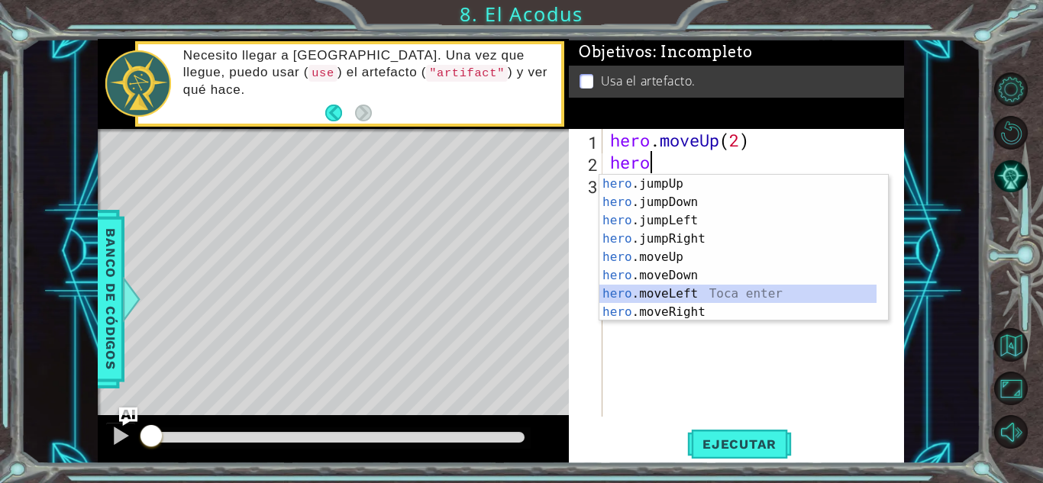
type textarea "hero.moveLeft(1)"
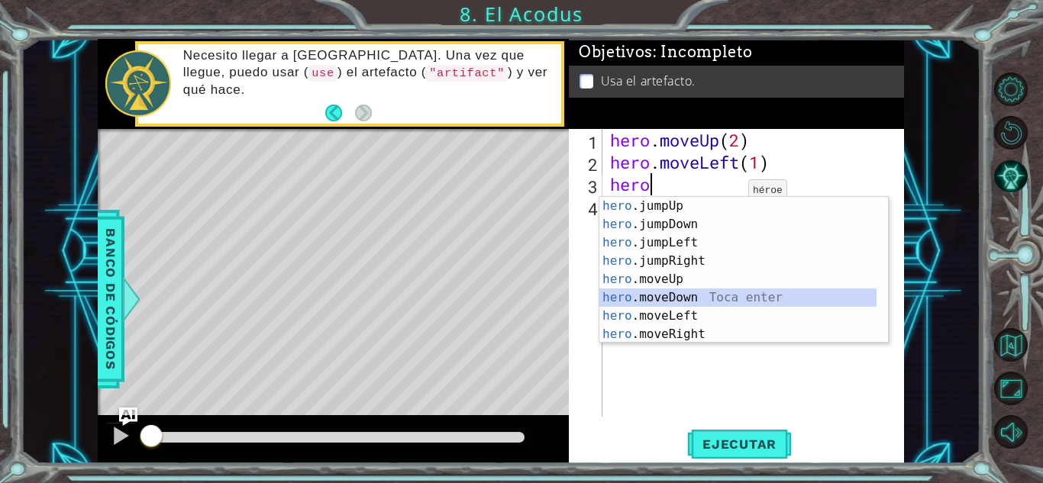
click at [687, 300] on div "hero .jumpUp Toca enter hero .jumpDown Toca enter hero .jumpLeft Toca enter her…" at bounding box center [737, 288] width 277 height 183
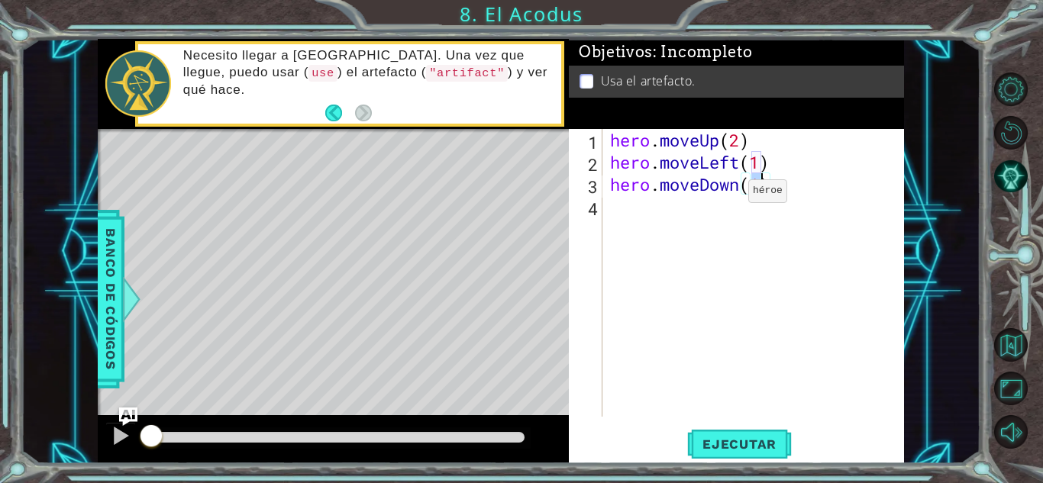
type textarea "hero.moveDown(2)"
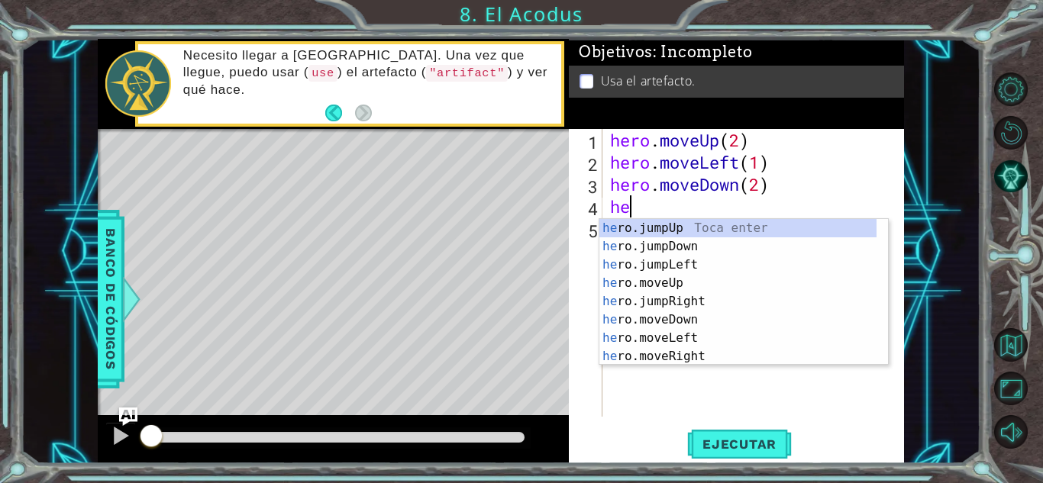
type textarea "her"
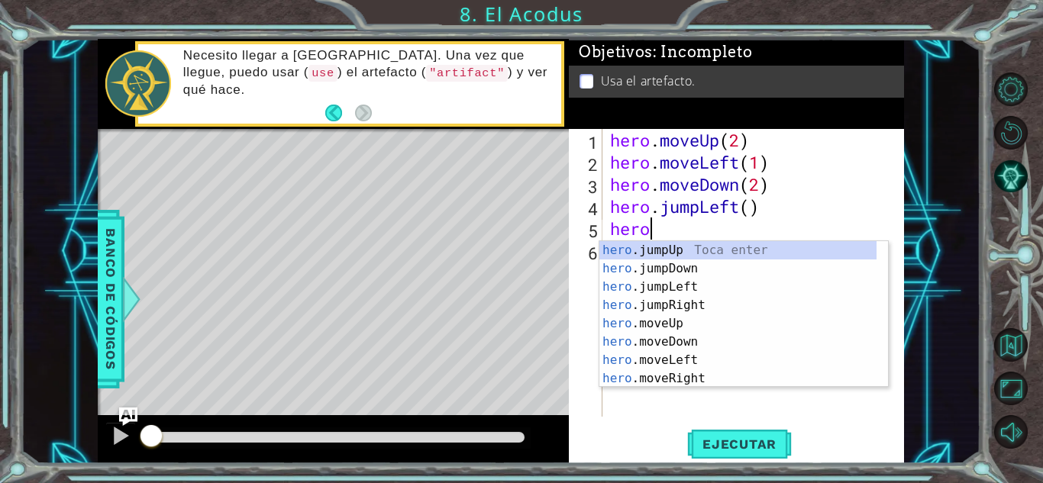
scroll to position [0, 1]
click at [688, 325] on div "hero .jumpUp Toca enter hero .jumpDown Toca enter hero .jumpLeft Toca enter her…" at bounding box center [737, 332] width 277 height 183
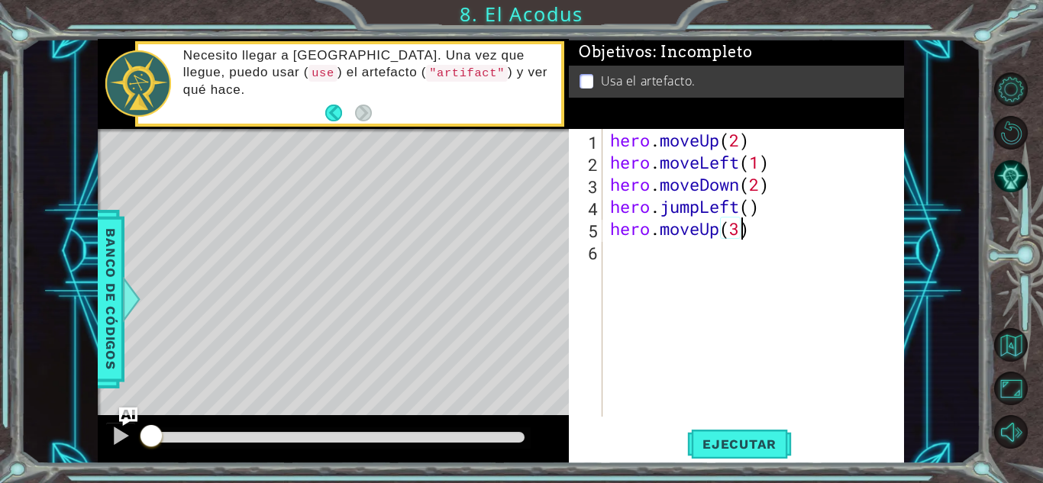
scroll to position [0, 5]
type textarea "hero.moveUp(2)"
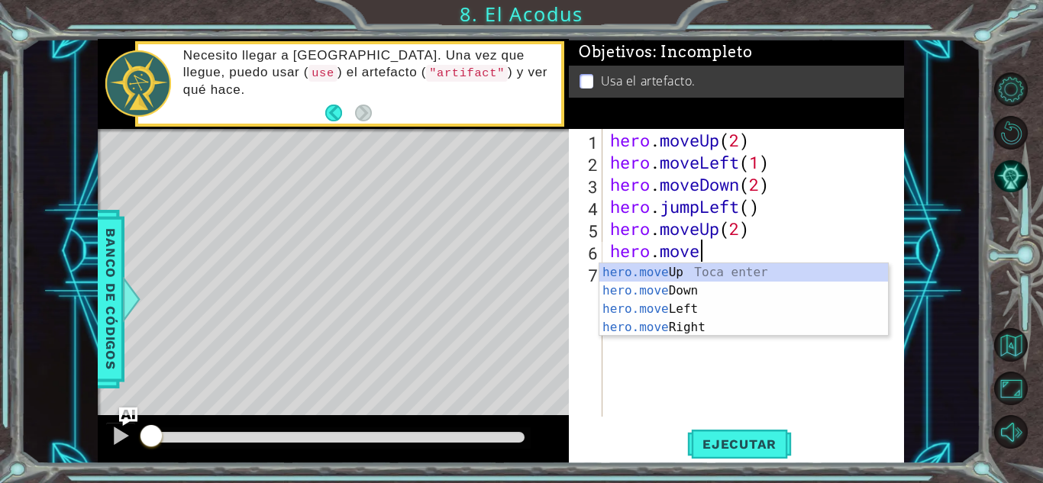
scroll to position [0, 3]
click at [739, 325] on div "hero.move Up Toca enter hero.move Down Toca enter hero.move Left Toca enter her…" at bounding box center [743, 318] width 289 height 110
type textarea "hero.moveRight(1)"
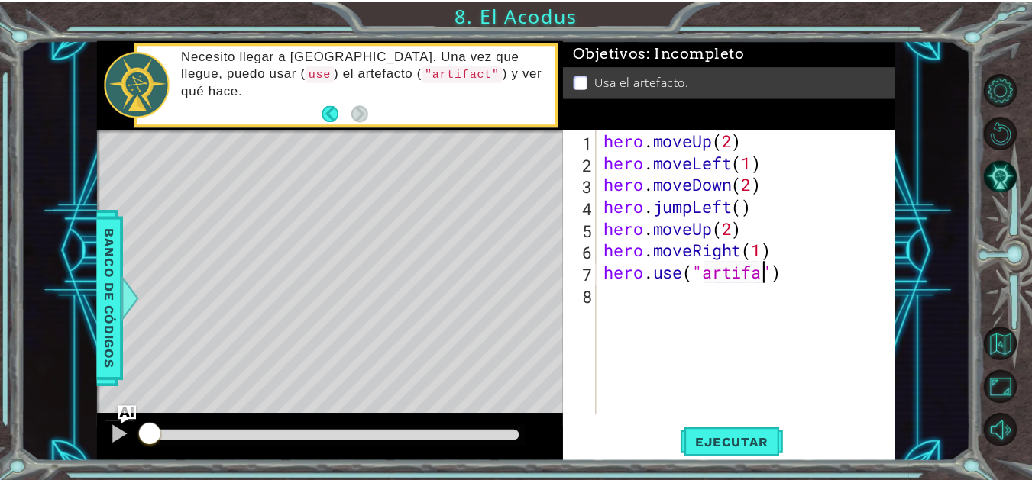
scroll to position [0, 8]
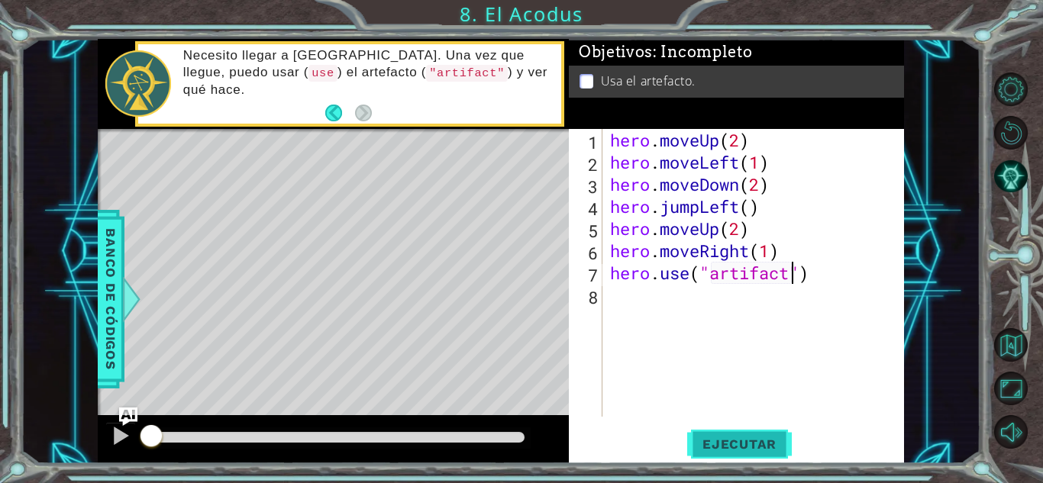
type textarea "hero.use("artifact")"
click at [761, 448] on span "Ejecutar" at bounding box center [739, 444] width 105 height 15
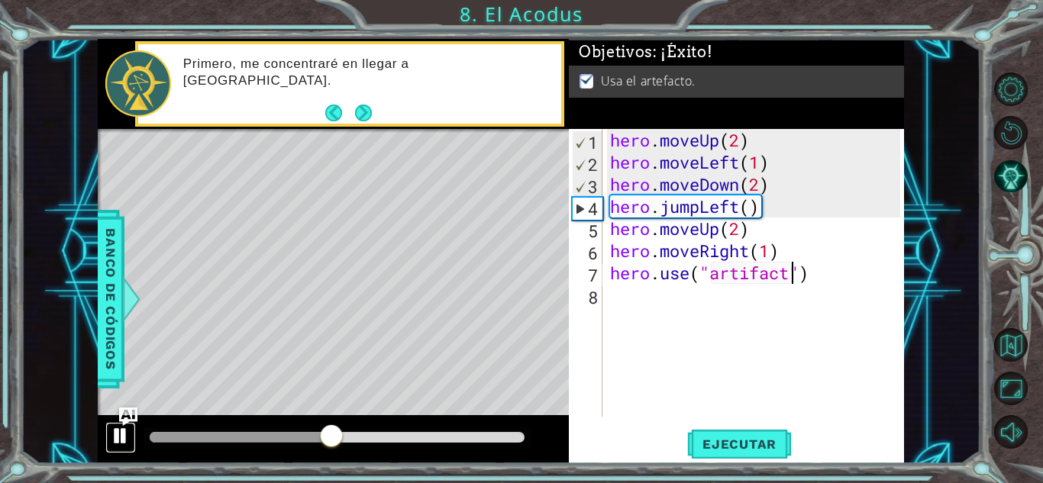
click at [129, 439] on div at bounding box center [121, 436] width 20 height 20
drag, startPoint x: 129, startPoint y: 439, endPoint x: 198, endPoint y: 422, distance: 70.8
drag, startPoint x: 198, startPoint y: 422, endPoint x: 134, endPoint y: 422, distance: 64.2
click at [134, 422] on img "Ask AI" at bounding box center [128, 416] width 20 height 20
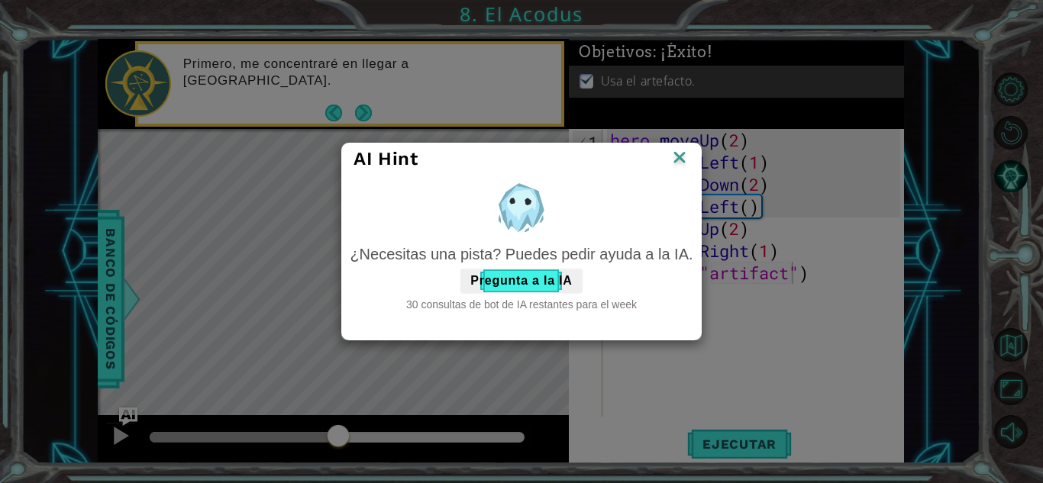
click at [674, 160] on img at bounding box center [680, 158] width 20 height 23
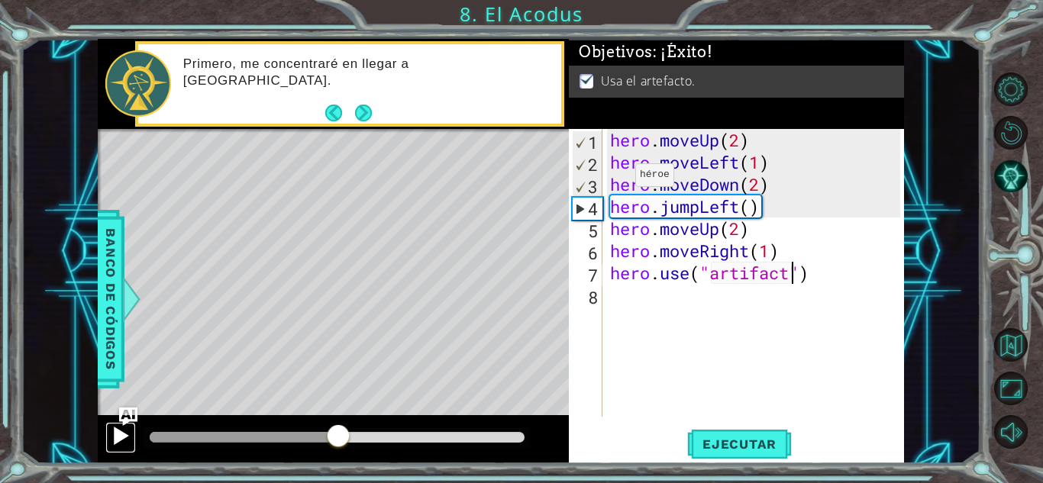
click at [116, 438] on div at bounding box center [121, 436] width 20 height 20
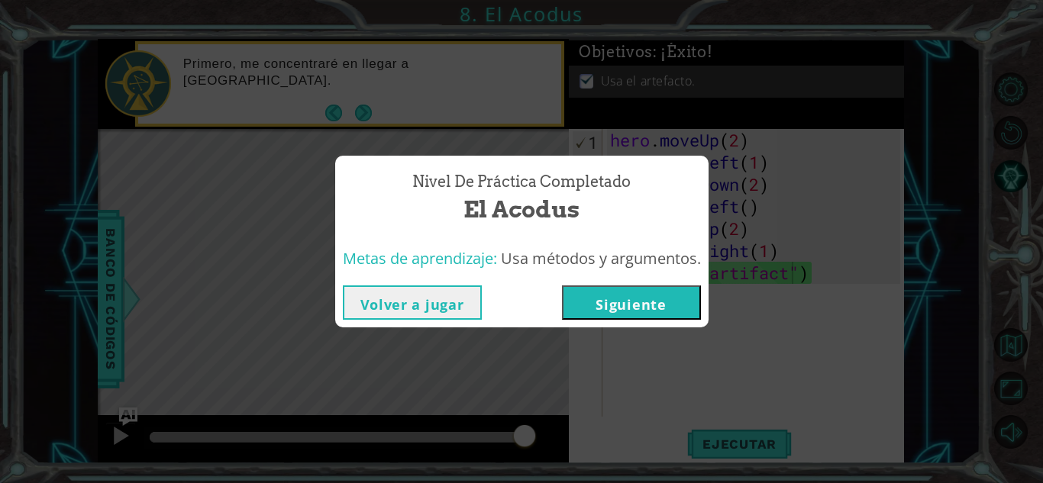
click at [676, 286] on button "Siguiente" at bounding box center [631, 303] width 139 height 34
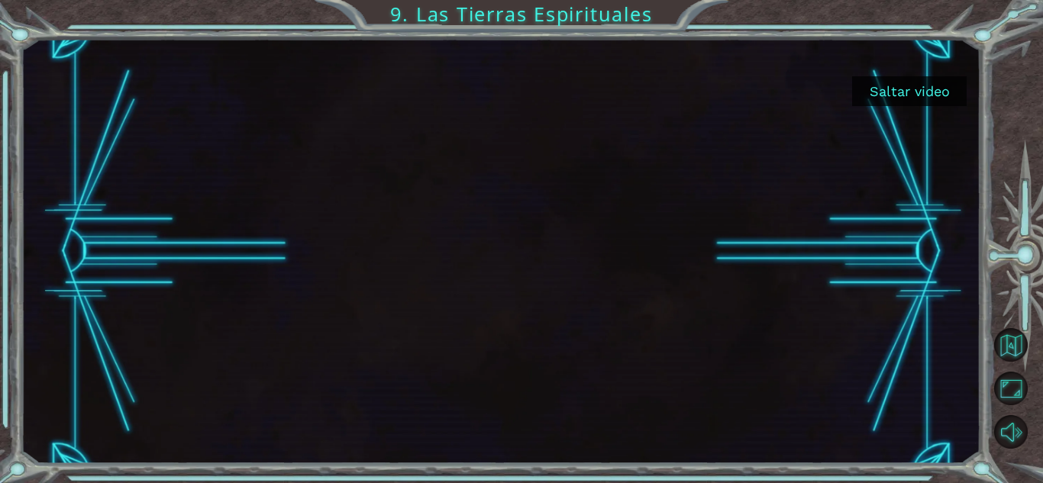
click at [885, 103] on button "Saltar video" at bounding box center [909, 91] width 115 height 30
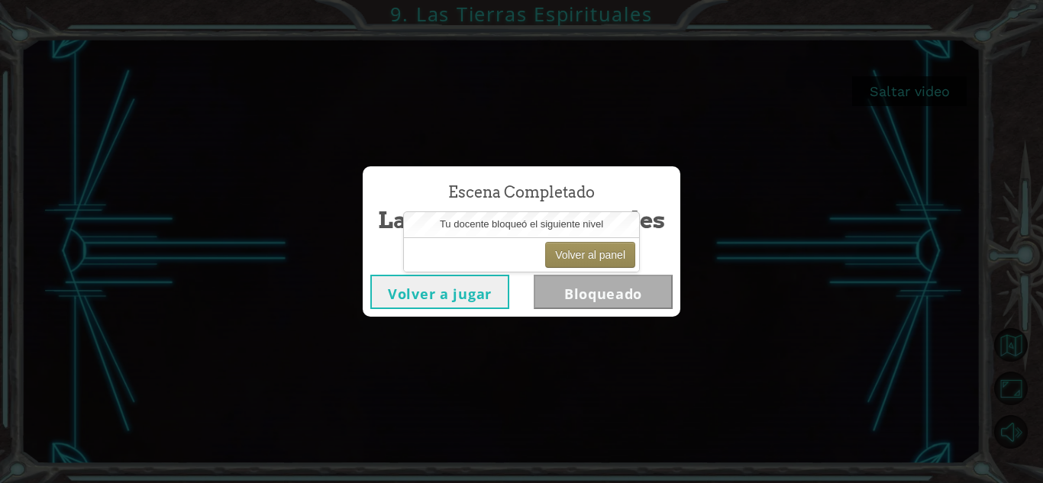
click at [648, 246] on div "Escena Completado Las Tierras Espirituales" at bounding box center [522, 208] width 318 height 85
click at [606, 267] on button "Volver al panel" at bounding box center [590, 255] width 90 height 26
click at [606, 267] on body "Saltar video 9. Las Tierras Espirituales Escena Completado Las Tierras Espiritu…" at bounding box center [521, 241] width 1043 height 483
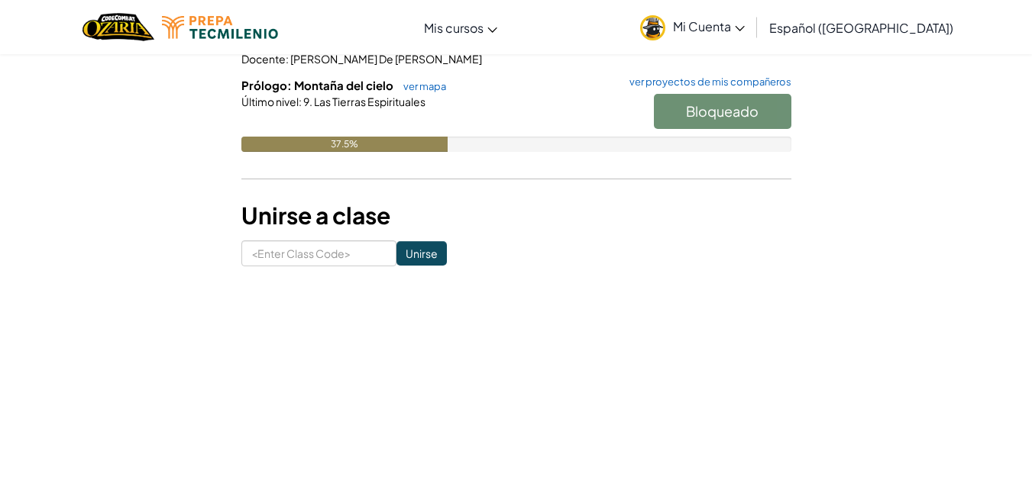
scroll to position [200, 0]
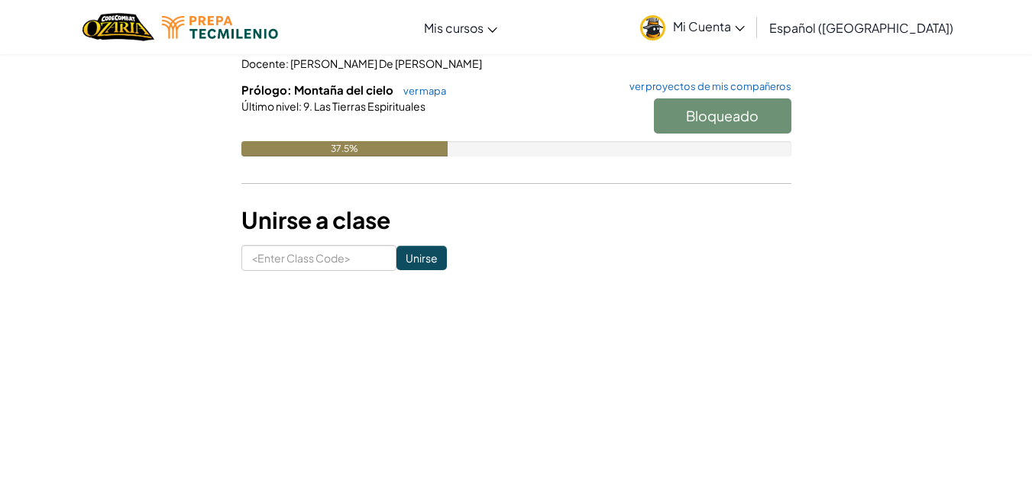
click at [457, 105] on div "Último nivel : 9. Las Tierras Espirituales" at bounding box center [516, 106] width 550 height 15
click at [421, 86] on link "ver mapa" at bounding box center [421, 91] width 50 height 12
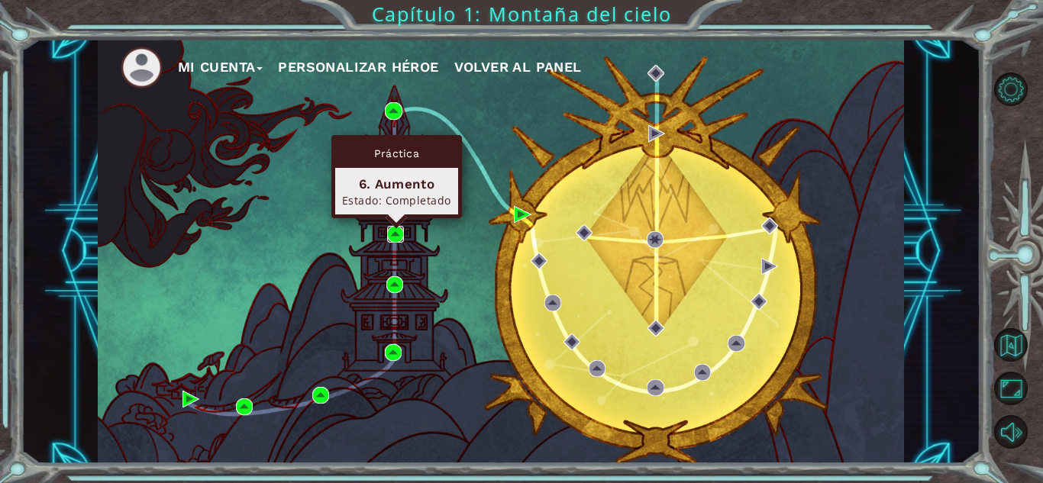
click at [400, 232] on img at bounding box center [395, 234] width 17 height 17
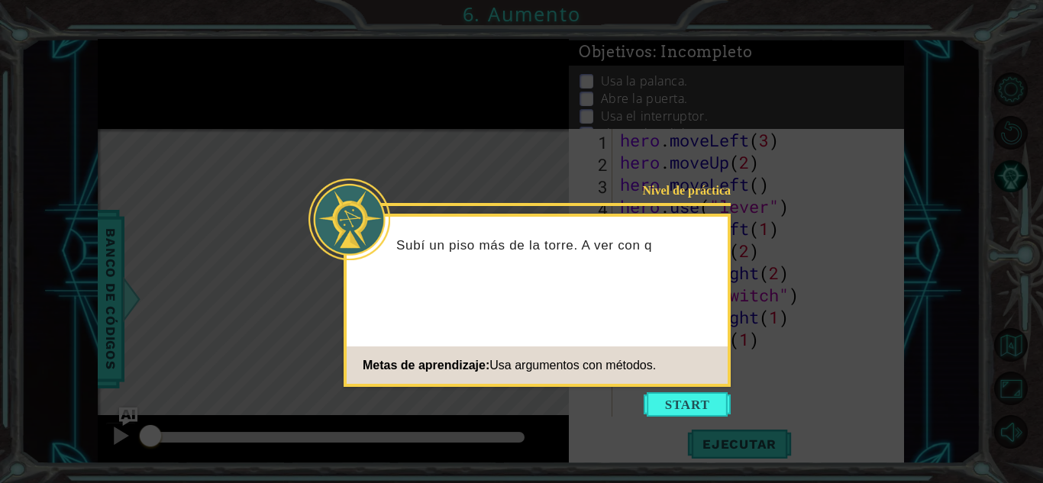
click at [687, 387] on icon at bounding box center [521, 241] width 1043 height 483
click at [686, 396] on button "Start" at bounding box center [687, 405] width 87 height 24
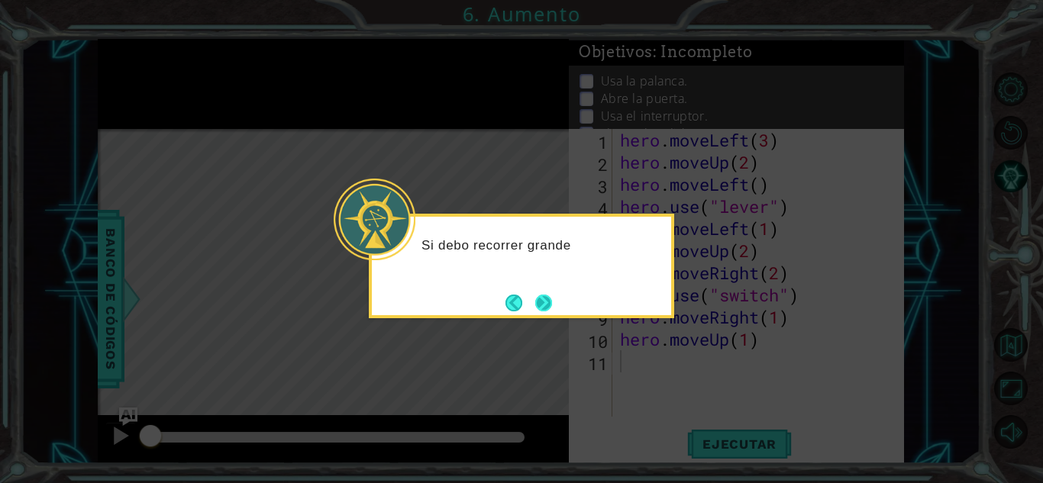
click at [549, 302] on button "Next" at bounding box center [543, 303] width 17 height 17
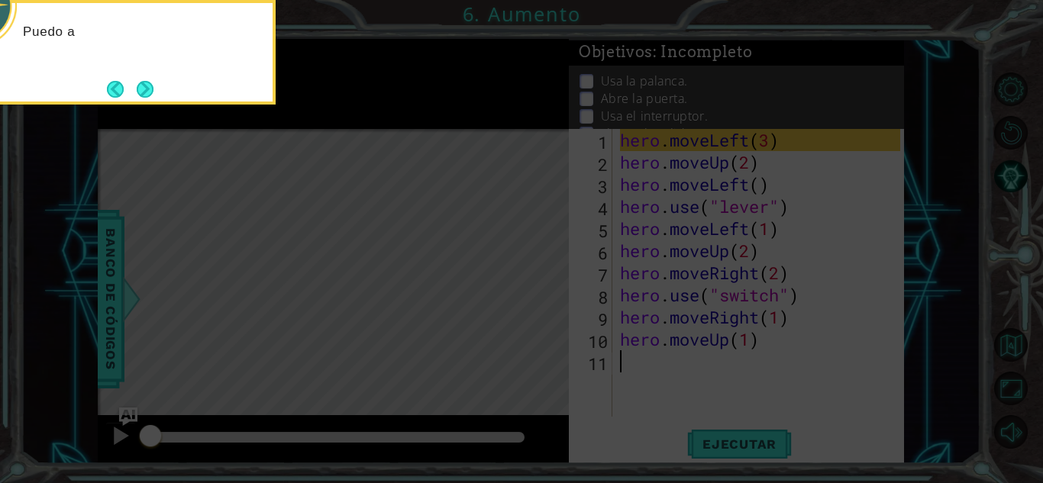
click at [549, 299] on icon at bounding box center [521, 72] width 1043 height 822
click at [144, 81] on button "Next" at bounding box center [145, 89] width 17 height 17
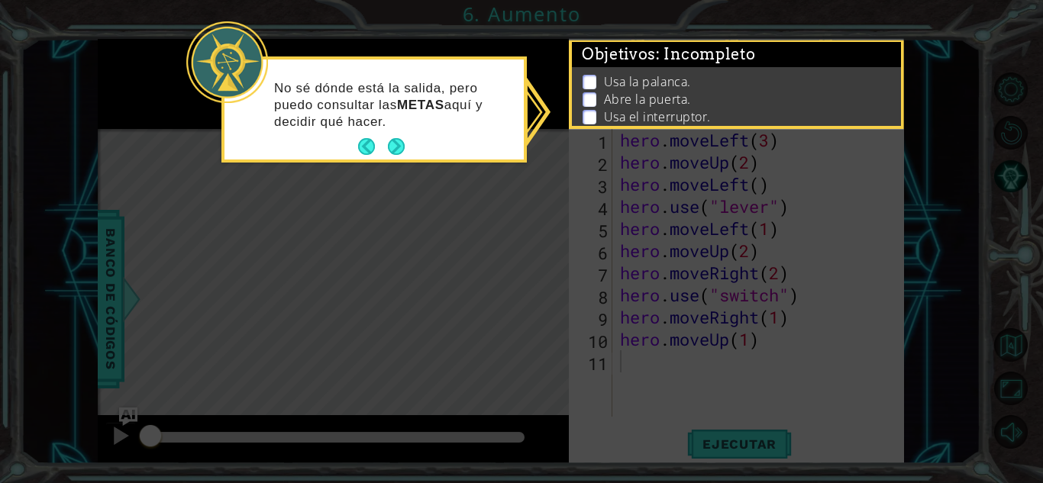
click at [385, 137] on footer at bounding box center [381, 146] width 47 height 23
click at [396, 146] on button "Next" at bounding box center [396, 146] width 17 height 17
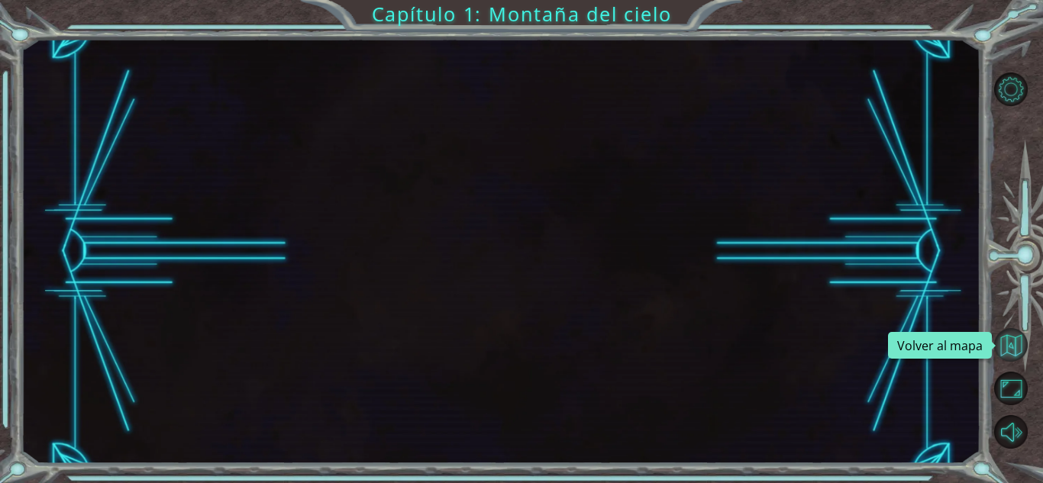
click at [1000, 340] on button "Volver al mapa" at bounding box center [1011, 345] width 34 height 34
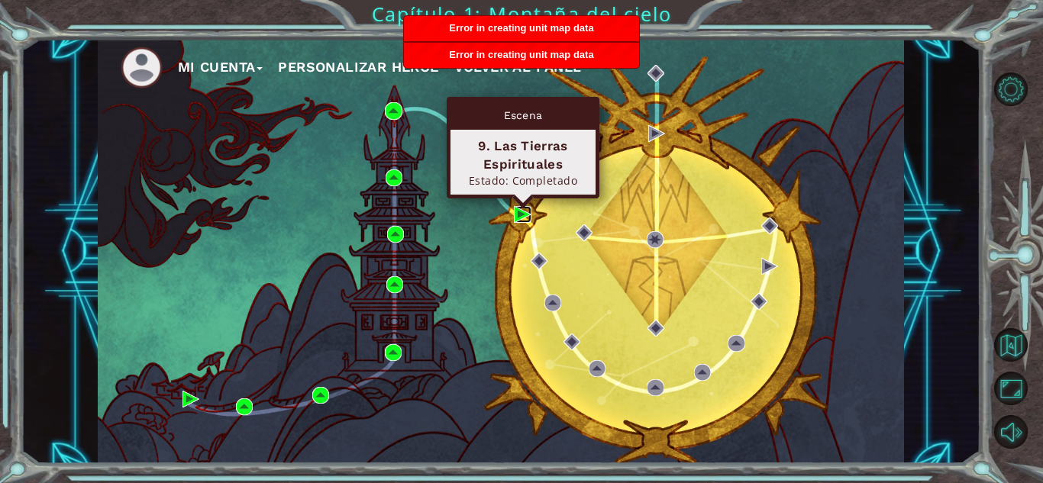
click at [526, 214] on img at bounding box center [522, 214] width 17 height 17
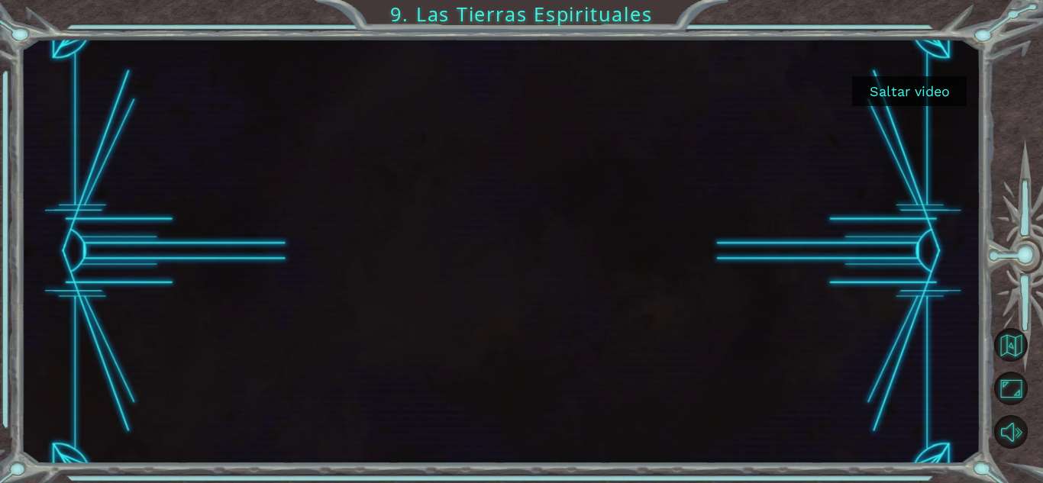
click at [897, 91] on button "Saltar video" at bounding box center [909, 91] width 115 height 30
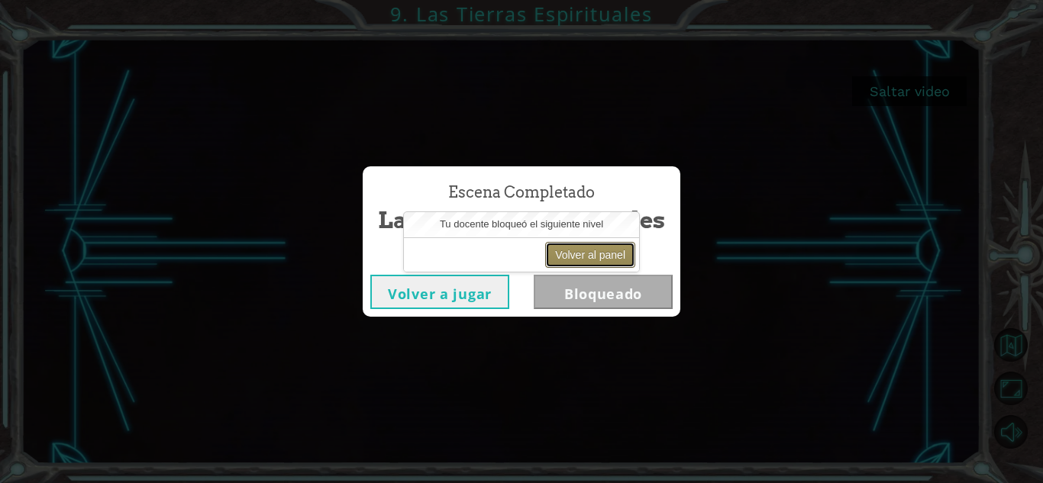
click at [566, 245] on button "Volver al panel" at bounding box center [590, 255] width 90 height 26
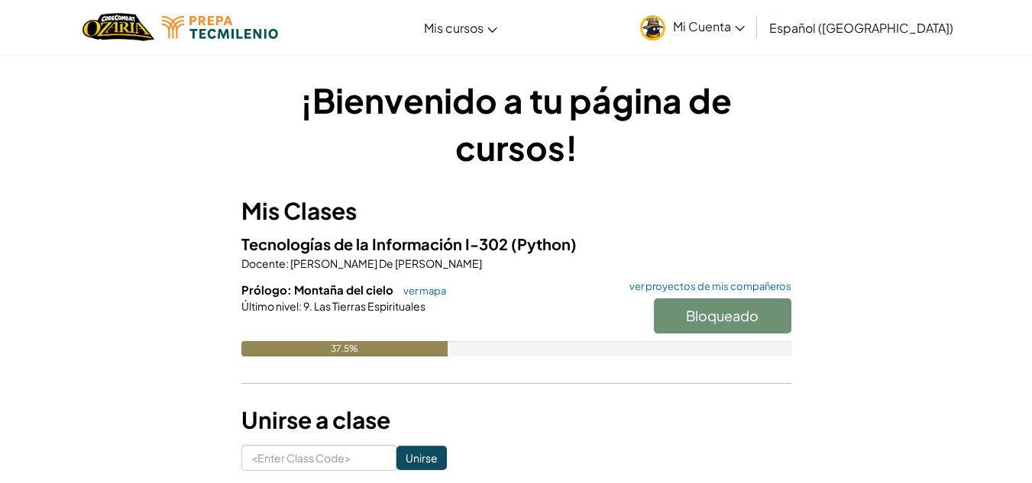
click at [429, 350] on div "37.5%" at bounding box center [344, 348] width 206 height 15
click at [421, 289] on link "ver mapa" at bounding box center [421, 291] width 50 height 12
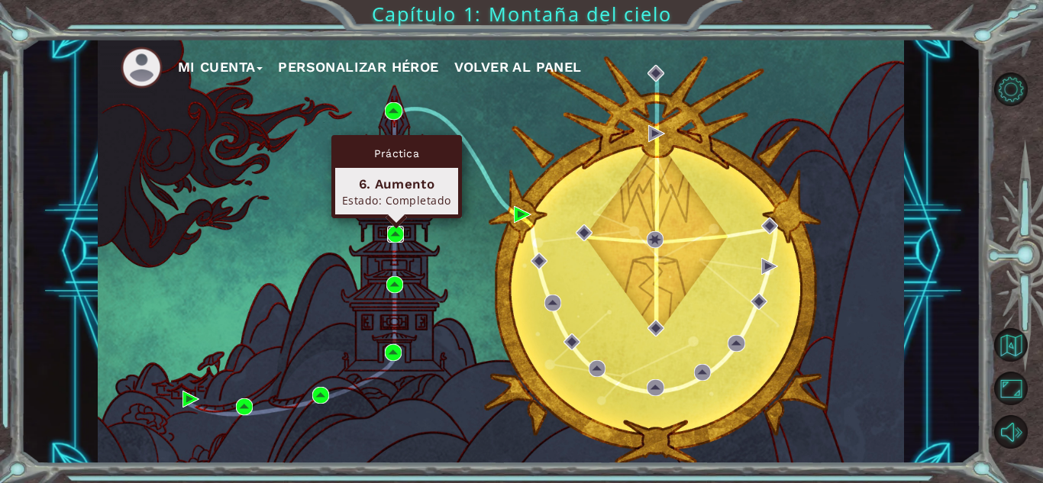
click at [396, 234] on img at bounding box center [395, 234] width 17 height 17
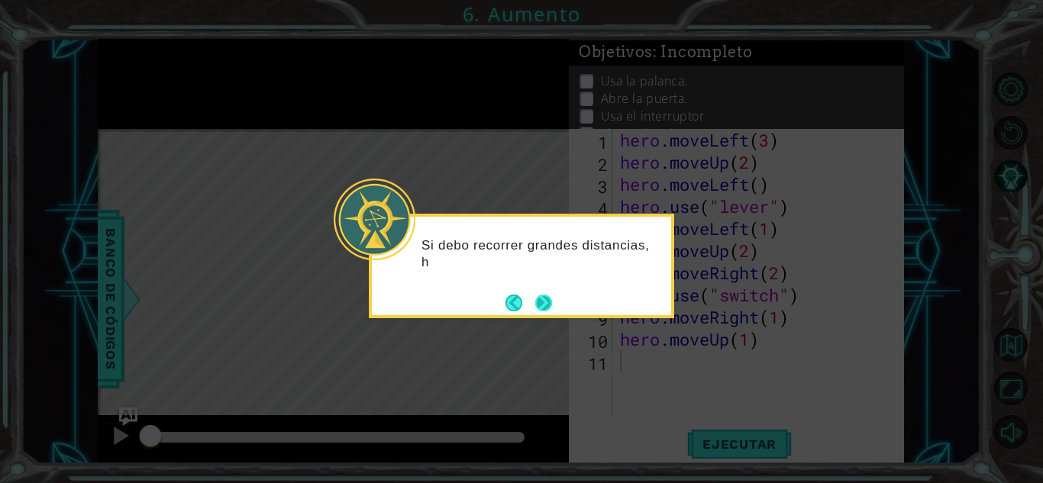
click at [555, 297] on div "Si debo recorrer grandes distancias, h" at bounding box center [521, 258] width 299 height 83
click at [537, 302] on button "Next" at bounding box center [543, 303] width 17 height 17
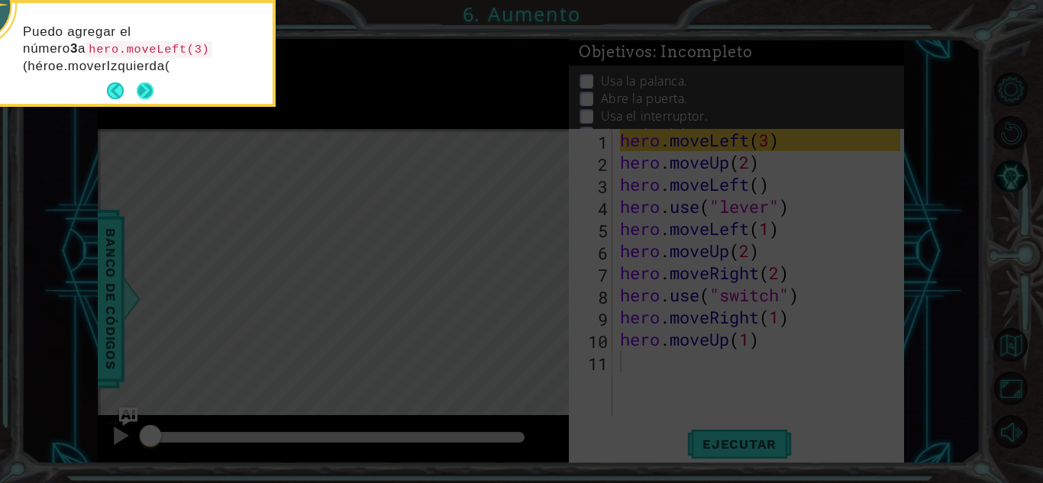
click at [142, 86] on button "Next" at bounding box center [145, 90] width 17 height 17
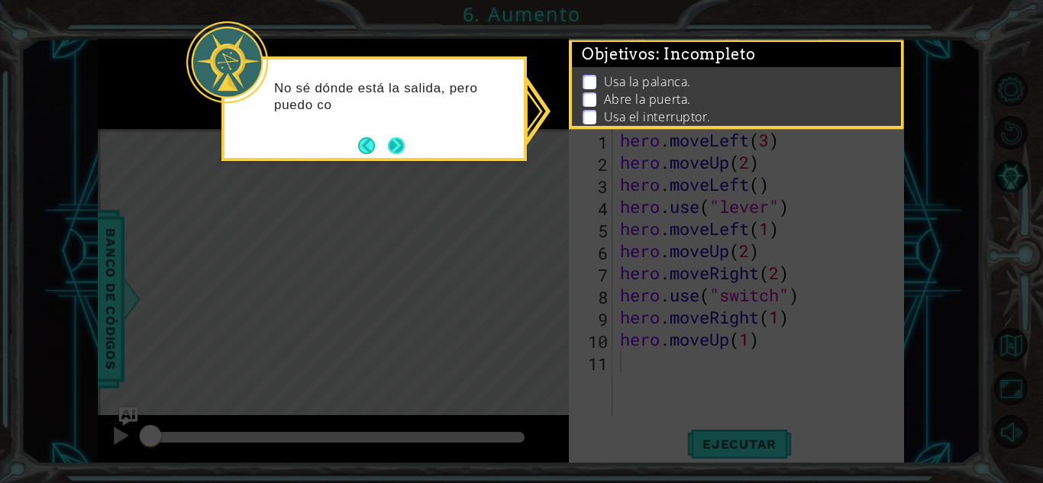
click at [400, 141] on button "Next" at bounding box center [396, 146] width 18 height 18
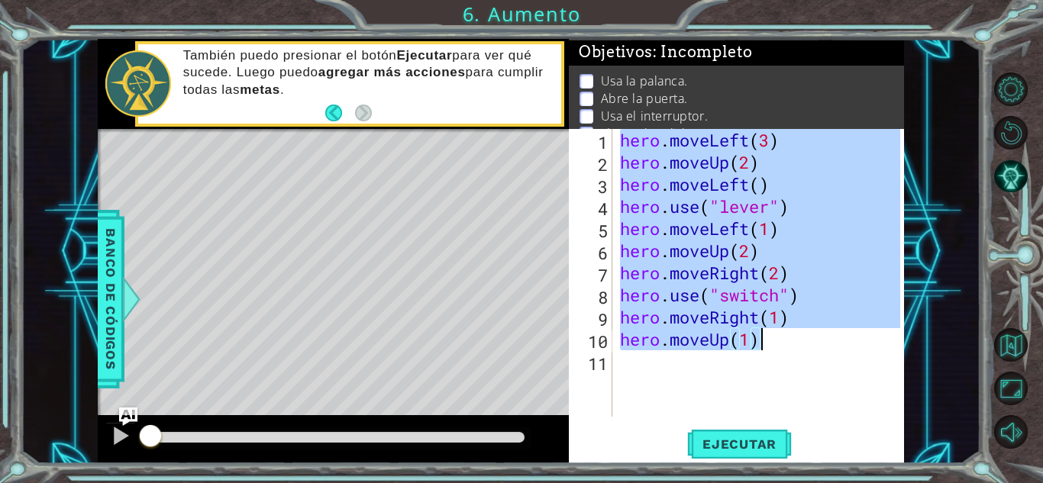
drag, startPoint x: 622, startPoint y: 142, endPoint x: 822, endPoint y: 334, distance: 277.6
click at [822, 334] on div "hero . moveLeft ( 3 ) hero . moveUp ( 2 ) hero . moveLeft ( ) hero . use ( "lev…" at bounding box center [762, 295] width 291 height 332
click at [636, 116] on p "Usa el interruptor." at bounding box center [654, 116] width 107 height 17
click at [640, 141] on div "hero . moveLeft ( 3 ) hero . moveUp ( 2 ) hero . moveLeft ( ) hero . use ( "lev…" at bounding box center [758, 273] width 283 height 288
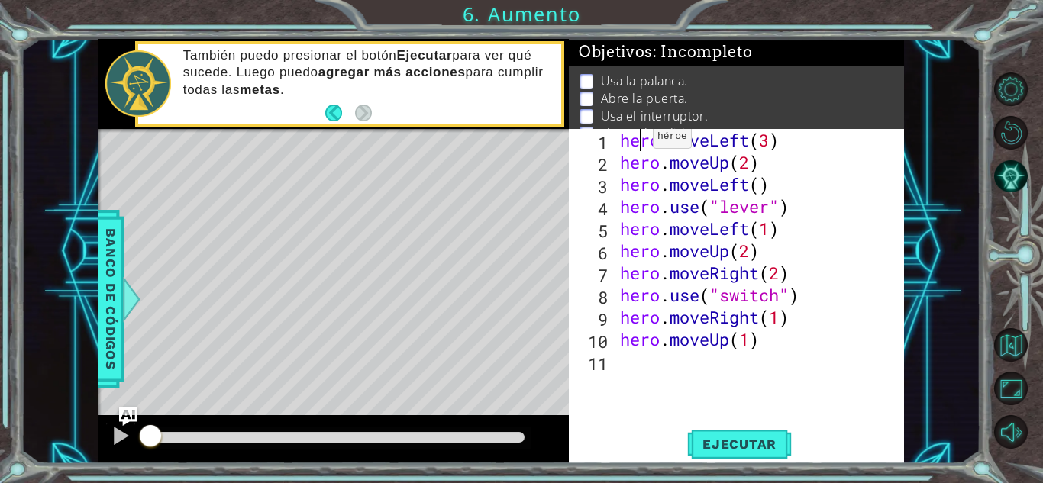
click at [640, 141] on div "hero . moveLeft ( 3 ) hero . moveUp ( 2 ) hero . moveLeft ( ) hero . use ( "lev…" at bounding box center [762, 295] width 291 height 332
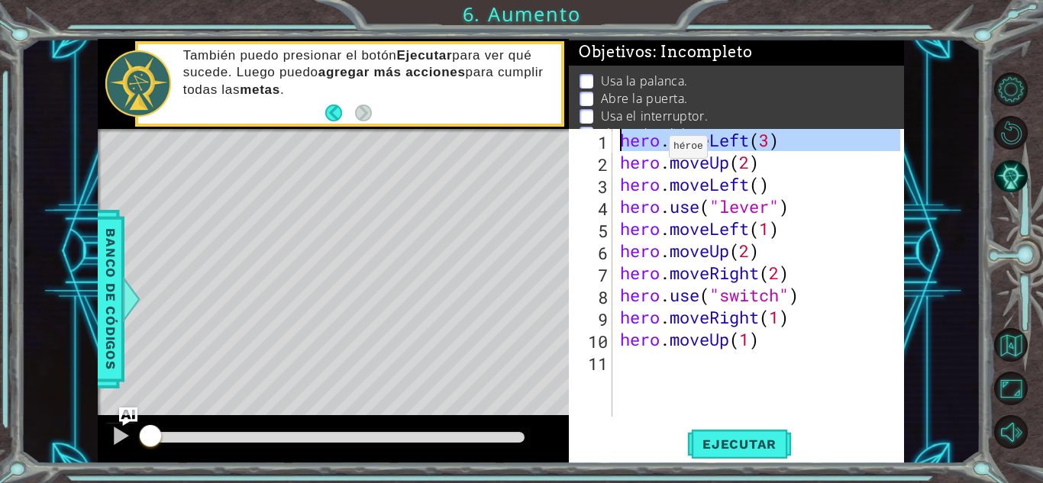
click at [656, 150] on div "hero . moveLeft ( 3 ) hero . moveUp ( 2 ) hero . moveLeft ( ) hero . use ( "lev…" at bounding box center [758, 273] width 283 height 288
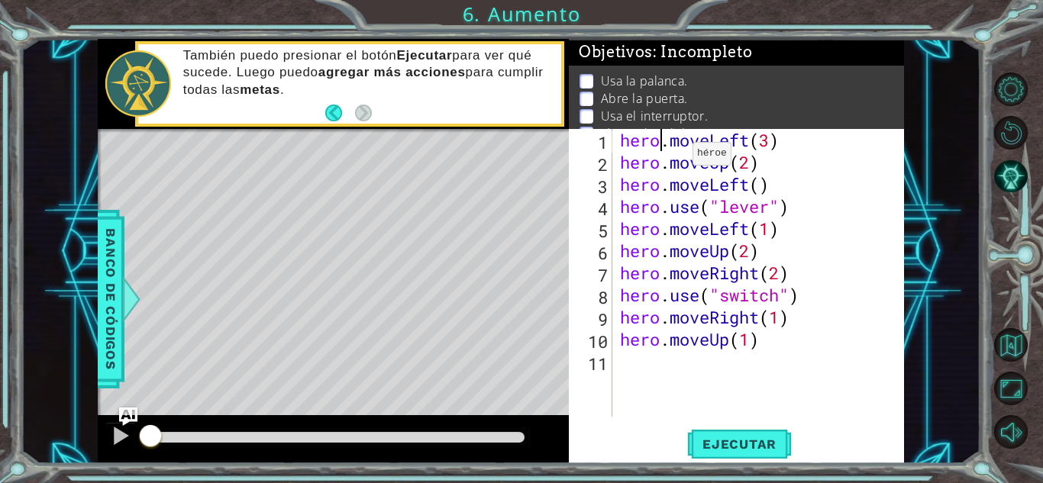
click at [680, 159] on div "hero . moveLeft ( 3 ) hero . moveUp ( 2 ) hero . moveLeft ( ) hero . use ( "lev…" at bounding box center [762, 295] width 291 height 332
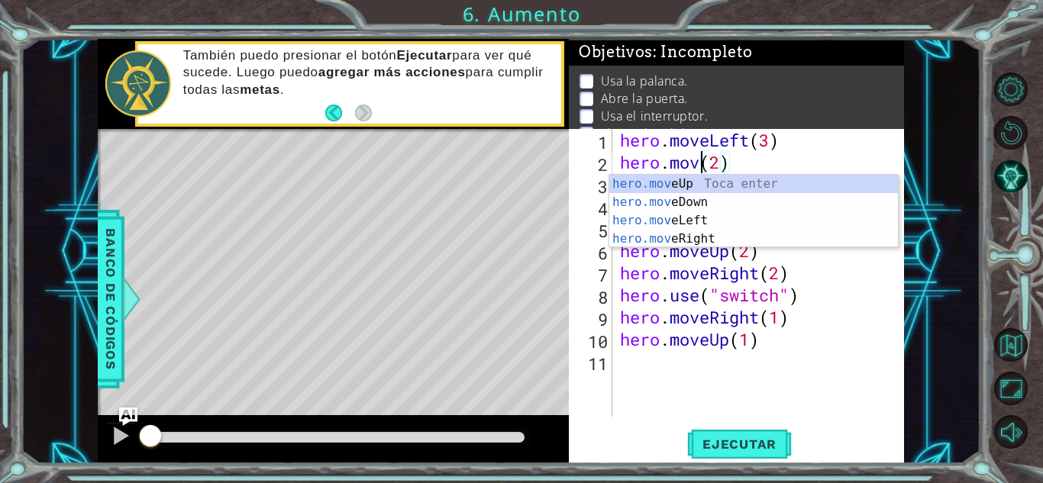
scroll to position [0, 4]
click at [699, 183] on div "hero.move Up Toca enter hero.move Down Toca enter hero.move Left Toca enter her…" at bounding box center [753, 230] width 289 height 110
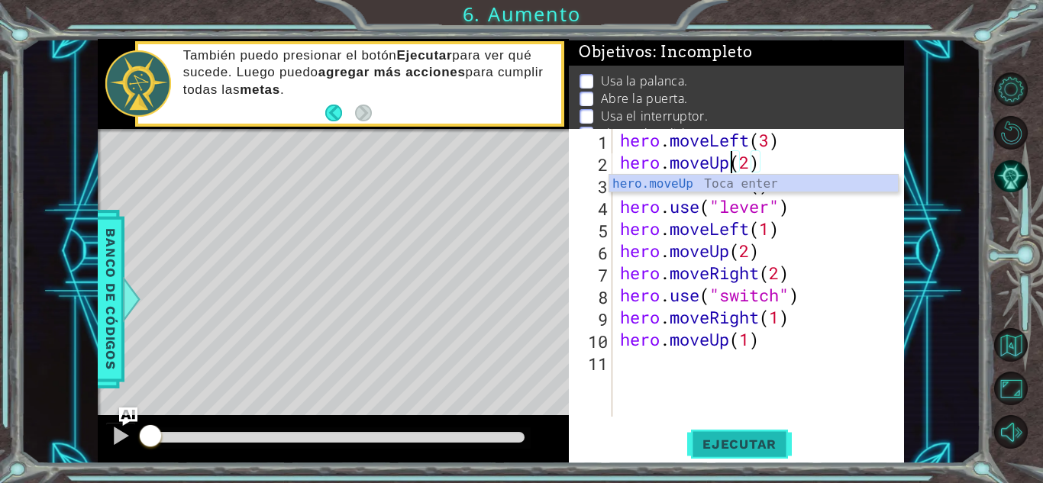
click at [742, 434] on button "Ejecutar" at bounding box center [739, 445] width 105 height 34
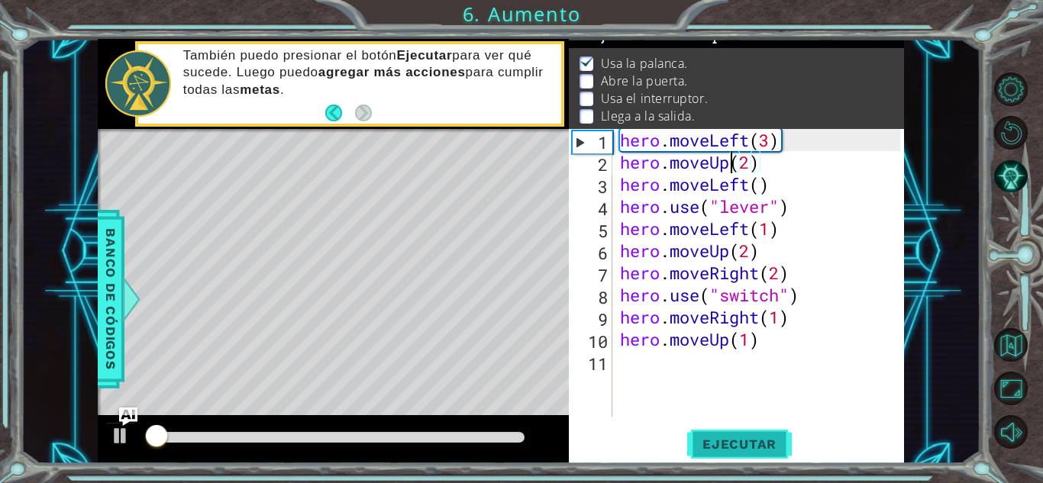
scroll to position [21, 0]
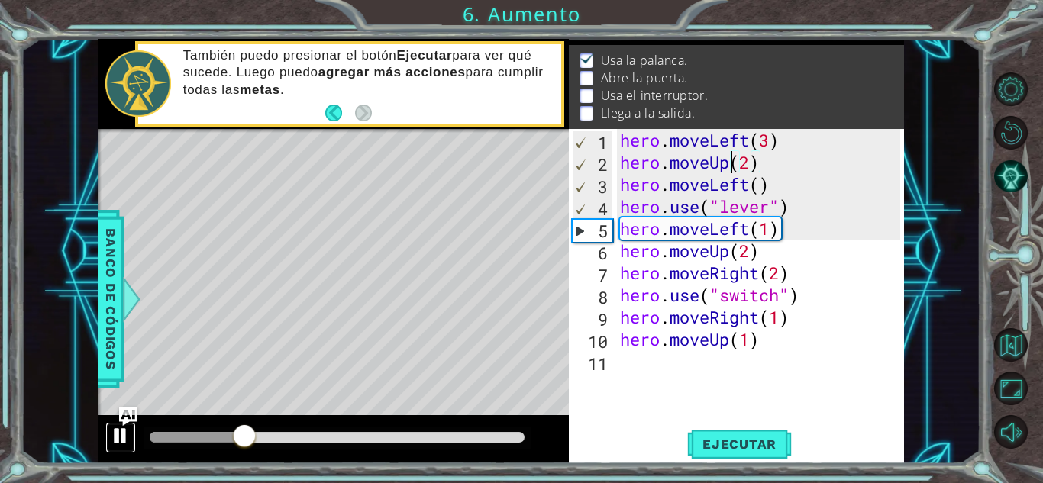
click at [124, 437] on div at bounding box center [121, 436] width 20 height 20
drag, startPoint x: 617, startPoint y: 167, endPoint x: 780, endPoint y: 167, distance: 162.7
click at [780, 167] on div "hero . moveLeft ( 3 ) hero . moveUp ( 2 ) hero . moveLeft ( ) hero . use ( "lev…" at bounding box center [762, 295] width 291 height 332
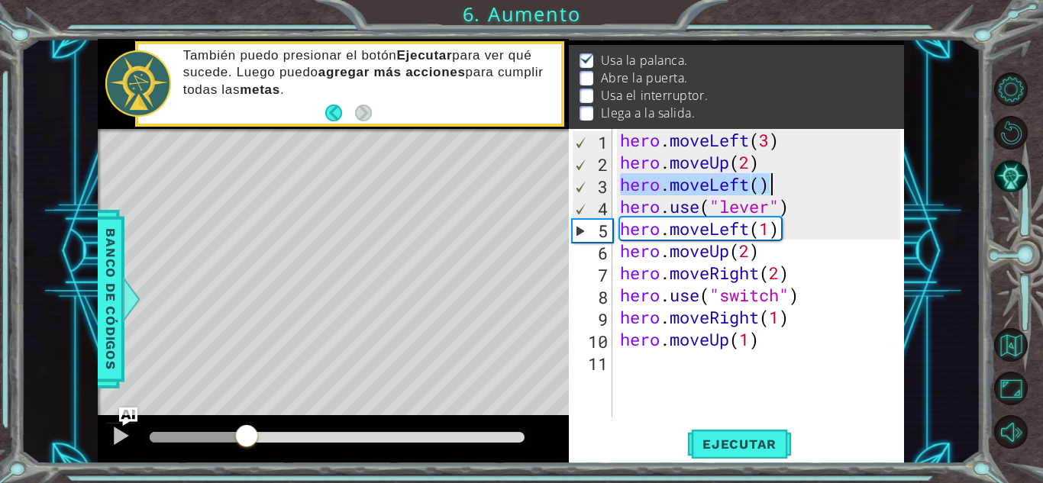
drag, startPoint x: 624, startPoint y: 184, endPoint x: 861, endPoint y: 182, distance: 237.5
click at [861, 182] on div "hero . moveLeft ( 3 ) hero . moveUp ( 2 ) hero . moveLeft ( ) hero . use ( "lev…" at bounding box center [762, 295] width 291 height 332
click at [757, 210] on div "hero . moveLeft ( 3 ) hero . moveUp ( 2 ) hero . moveLeft ( ) hero . use ( "lev…" at bounding box center [762, 295] width 291 height 332
click at [757, 210] on div "hero . moveLeft ( 3 ) hero . moveUp ( 2 ) hero . moveLeft ( ) hero . use ( "lev…" at bounding box center [758, 273] width 283 height 288
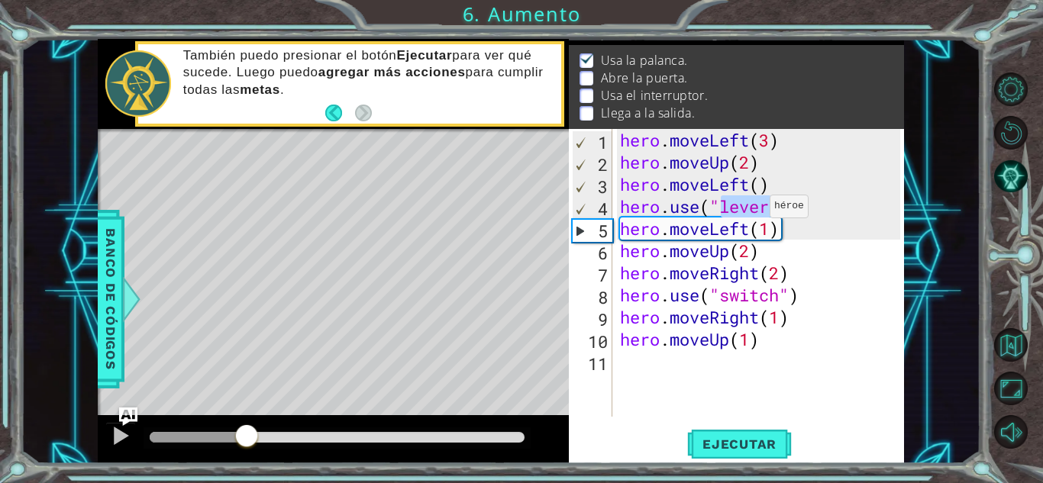
click at [757, 210] on div "hero . moveLeft ( 3 ) hero . moveUp ( 2 ) hero . moveLeft ( ) hero . use ( "lev…" at bounding box center [762, 295] width 291 height 332
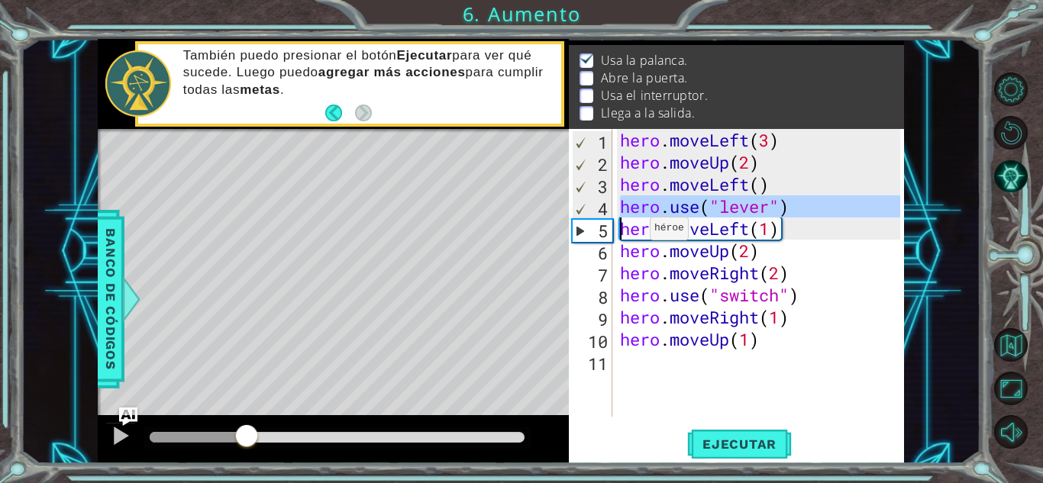
click at [637, 232] on div "hero . moveLeft ( 3 ) hero . moveUp ( 2 ) hero . moveLeft ( ) hero . use ( "lev…" at bounding box center [762, 295] width 291 height 332
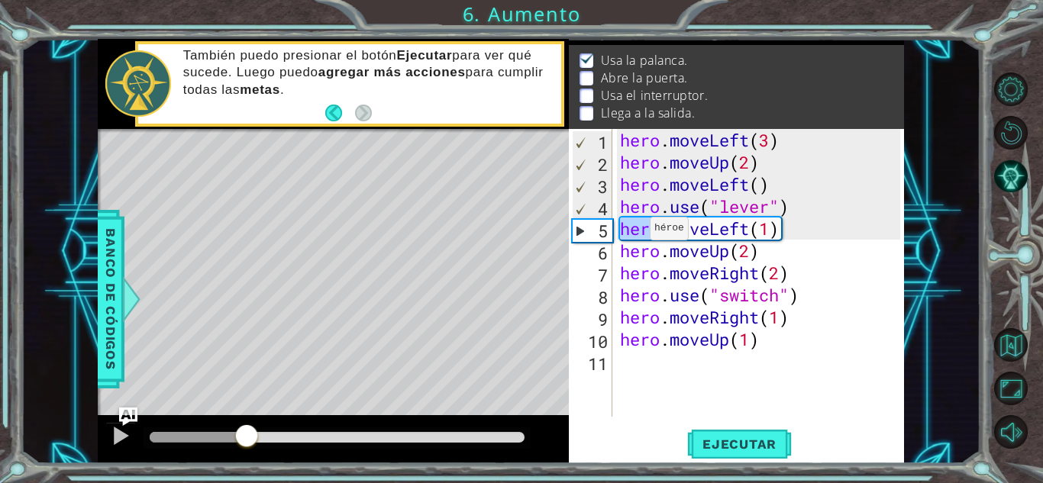
click at [637, 232] on div "hero . moveLeft ( 3 ) hero . moveUp ( 2 ) hero . moveLeft ( ) hero . use ( "lev…" at bounding box center [762, 295] width 291 height 332
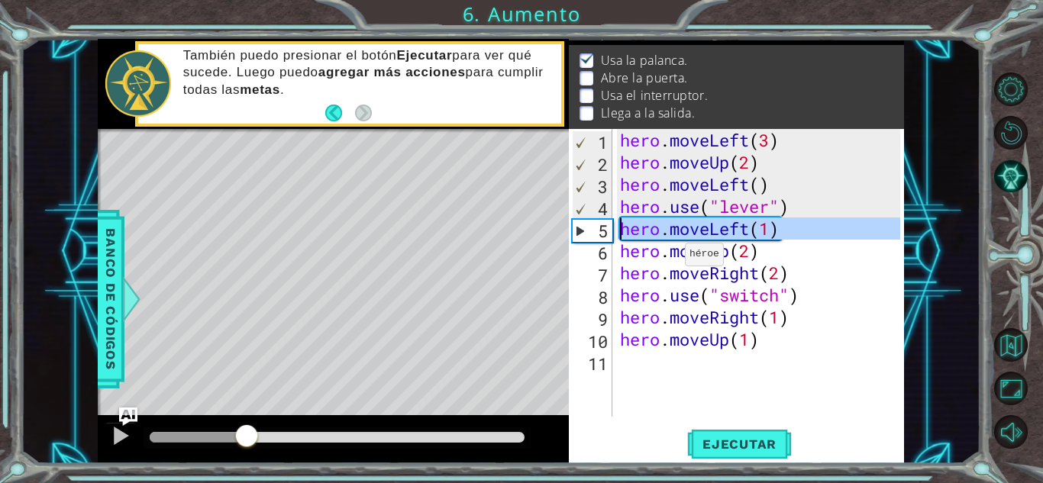
click at [664, 247] on div "hero . moveLeft ( 3 ) hero . moveUp ( 2 ) hero . moveLeft ( ) hero . use ( "lev…" at bounding box center [762, 295] width 291 height 332
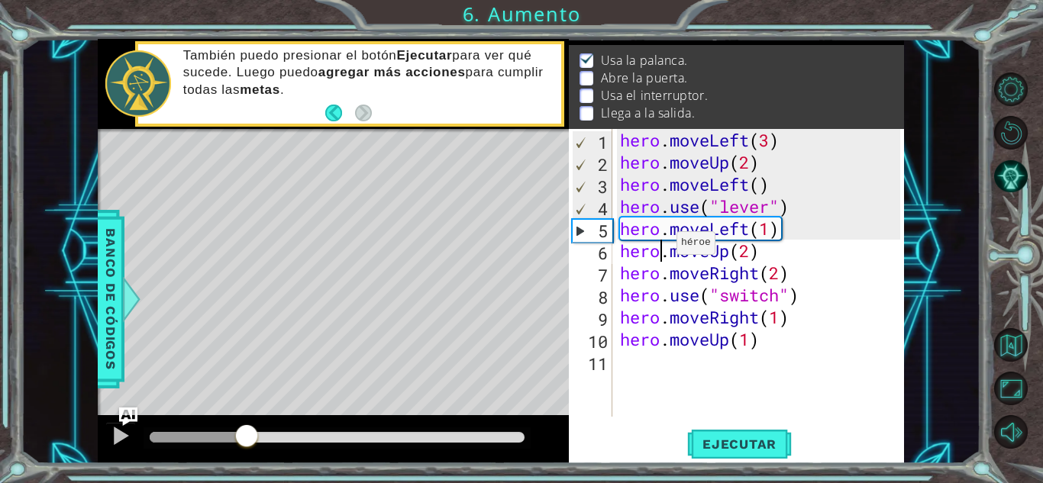
click at [664, 247] on div "hero . moveLeft ( 3 ) hero . moveUp ( 2 ) hero . moveLeft ( ) hero . use ( "lev…" at bounding box center [762, 295] width 291 height 332
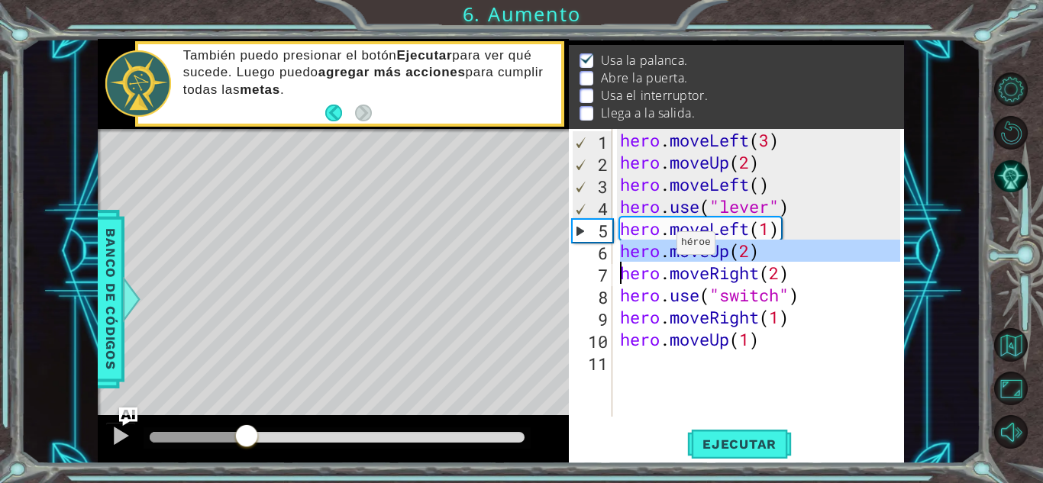
click at [664, 247] on div "hero . moveLeft ( 3 ) hero . moveUp ( 2 ) hero . moveLeft ( ) hero . use ( "lev…" at bounding box center [762, 295] width 291 height 332
click at [705, 283] on div "hero . moveLeft ( 3 ) hero . moveUp ( 2 ) hero . moveLeft ( ) hero . use ( "lev…" at bounding box center [762, 295] width 291 height 332
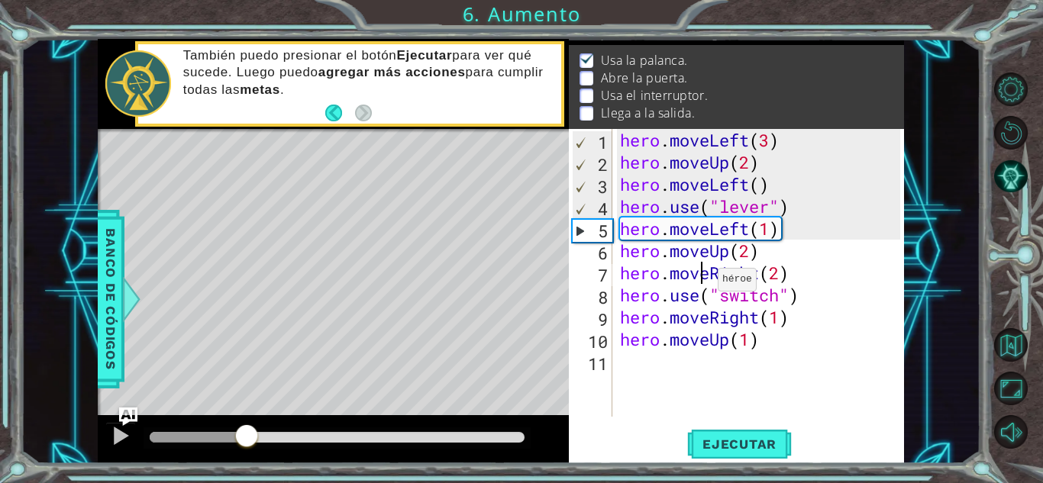
click at [705, 283] on div "hero . moveLeft ( 3 ) hero . moveUp ( 2 ) hero . moveLeft ( ) hero . use ( "lev…" at bounding box center [762, 295] width 291 height 332
click at [705, 283] on div "hero . moveLeft ( 3 ) hero . moveUp ( 2 ) hero . moveLeft ( ) hero . use ( "lev…" at bounding box center [758, 273] width 283 height 288
click at [705, 283] on div "hero . moveLeft ( 3 ) hero . moveUp ( 2 ) hero . moveLeft ( ) hero . use ( "lev…" at bounding box center [762, 295] width 291 height 332
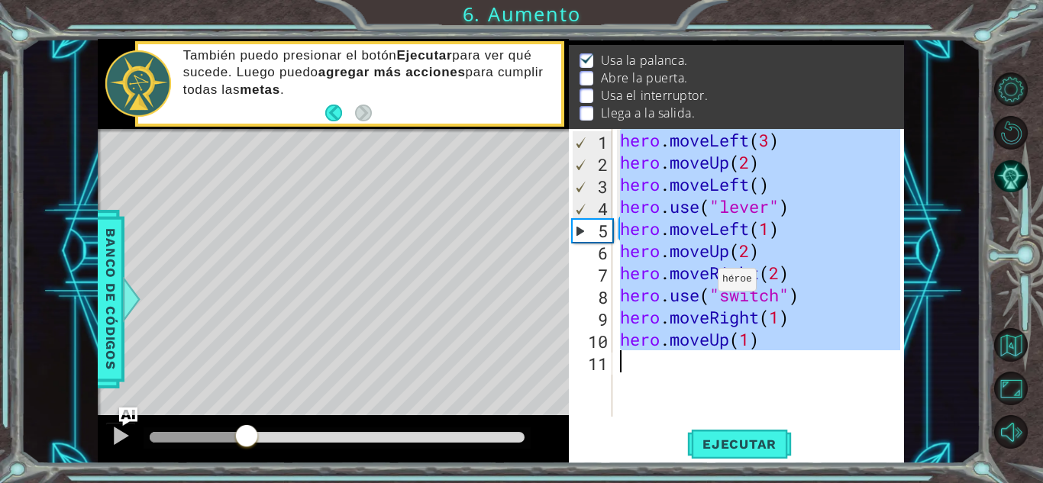
click at [705, 283] on div "hero . moveLeft ( 3 ) hero . moveUp ( 2 ) hero . moveLeft ( ) hero . use ( "lev…" at bounding box center [762, 295] width 291 height 332
click at [705, 283] on div "hero . moveLeft ( 3 ) hero . moveUp ( 2 ) hero . moveLeft ( ) hero . use ( "lev…" at bounding box center [758, 273] width 283 height 288
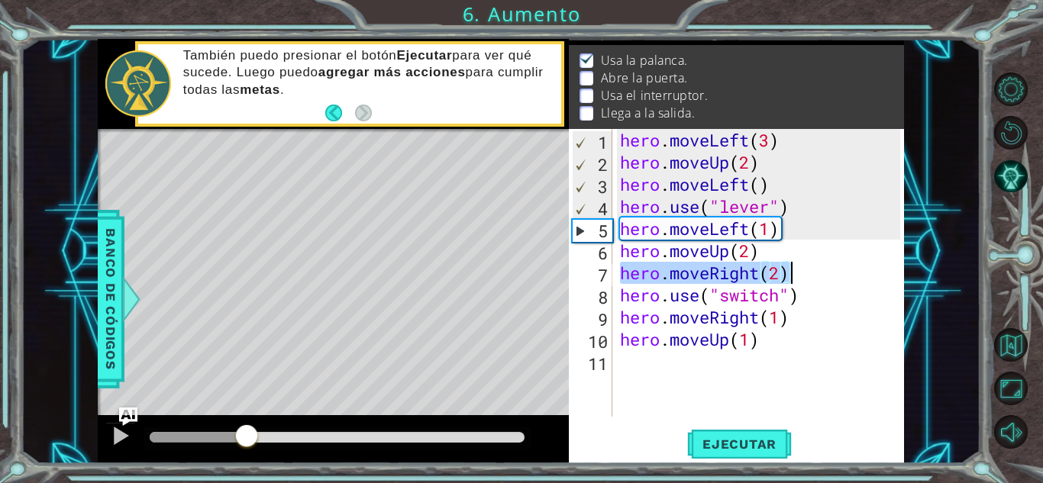
drag, startPoint x: 622, startPoint y: 282, endPoint x: 806, endPoint y: 273, distance: 185.0
click at [806, 273] on div "hero . moveLeft ( 3 ) hero . moveUp ( 2 ) hero . moveLeft ( ) hero . use ( "lev…" at bounding box center [762, 295] width 291 height 332
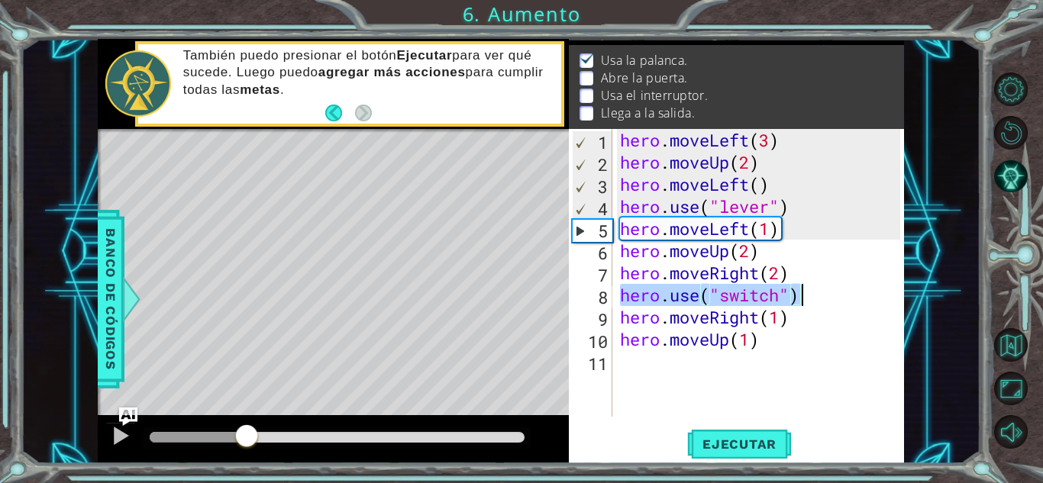
drag, startPoint x: 622, startPoint y: 296, endPoint x: 868, endPoint y: 300, distance: 245.9
click at [868, 300] on div "hero . moveLeft ( 3 ) hero . moveUp ( 2 ) hero . moveLeft ( ) hero . use ( "lev…" at bounding box center [762, 295] width 291 height 332
click at [671, 319] on div "hero . moveLeft ( 3 ) hero . moveUp ( 2 ) hero . moveLeft ( ) hero . use ( "lev…" at bounding box center [762, 295] width 291 height 332
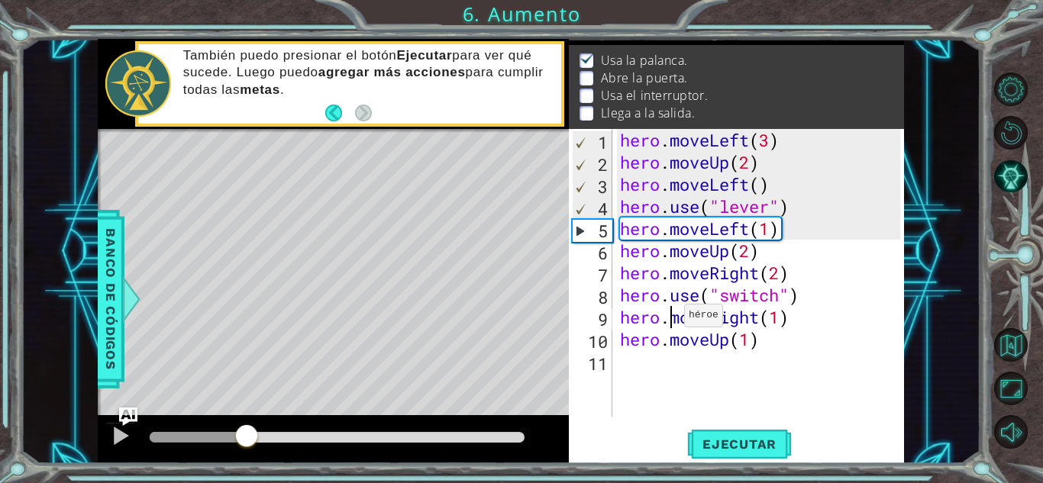
click at [671, 319] on div "hero . moveLeft ( 3 ) hero . moveUp ( 2 ) hero . moveLeft ( ) hero . use ( "lev…" at bounding box center [762, 295] width 291 height 332
click at [682, 349] on div "hero . moveLeft ( 3 ) hero . moveUp ( 2 ) hero . moveLeft ( ) hero . use ( "lev…" at bounding box center [762, 295] width 291 height 332
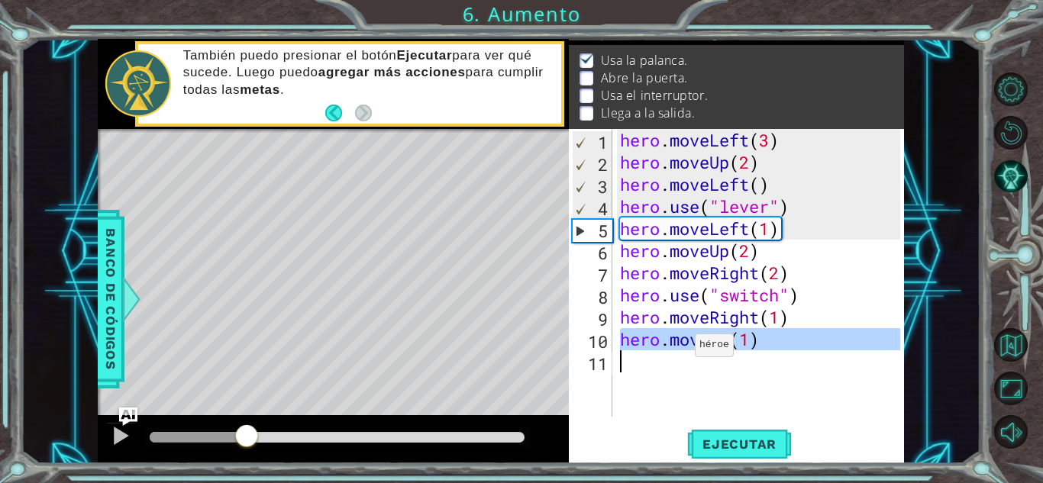
click at [682, 349] on div "hero . moveLeft ( 3 ) hero . moveUp ( 2 ) hero . moveLeft ( ) hero . use ( "lev…" at bounding box center [762, 295] width 291 height 332
type textarea "hero.moveUp(1)"
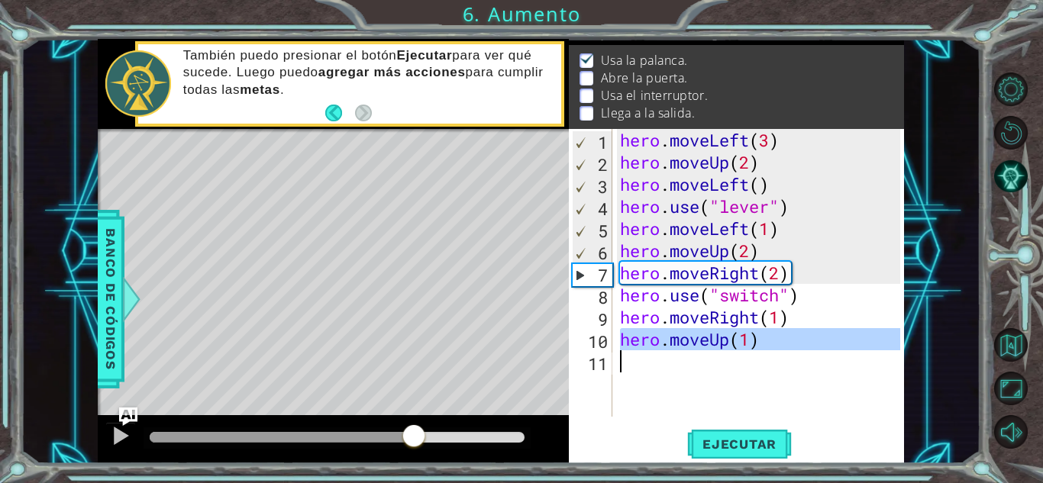
drag, startPoint x: 241, startPoint y: 438, endPoint x: 459, endPoint y: 409, distance: 219.5
click at [459, 409] on div "methods hero moveDown(steps) moveUp(steps) moveLeft(steps) moveRight(steps) use…" at bounding box center [501, 251] width 806 height 425
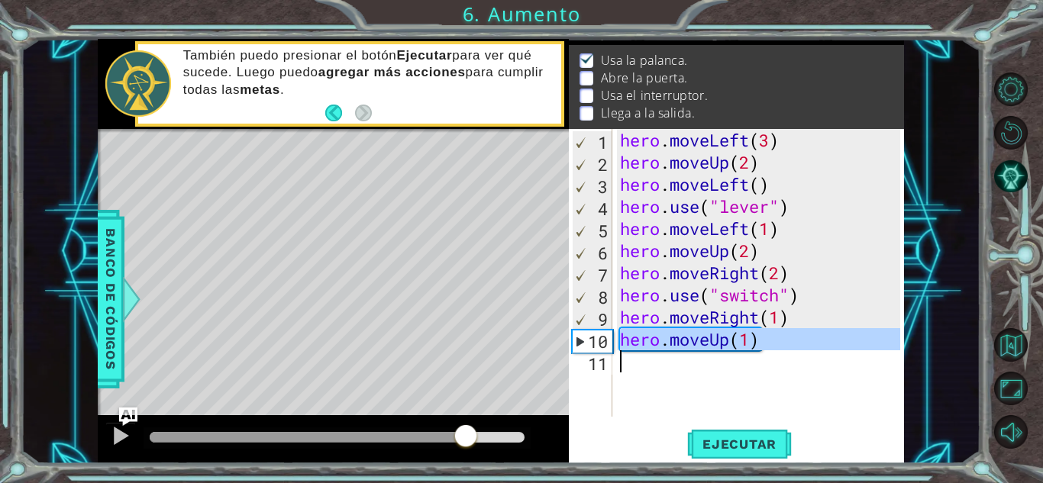
drag, startPoint x: 465, startPoint y: 428, endPoint x: 561, endPoint y: 436, distance: 95.8
click at [561, 436] on div at bounding box center [333, 439] width 471 height 49
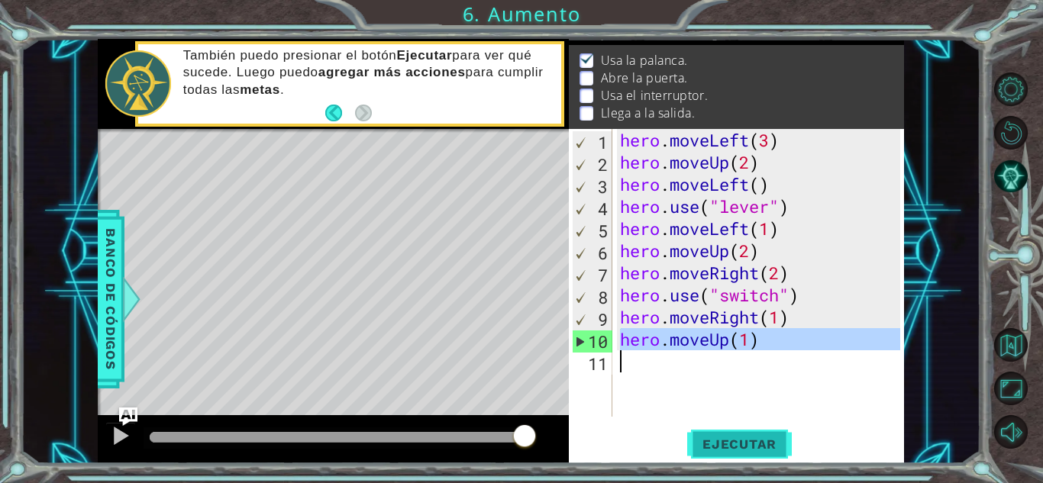
click at [716, 448] on span "Ejecutar" at bounding box center [739, 444] width 105 height 15
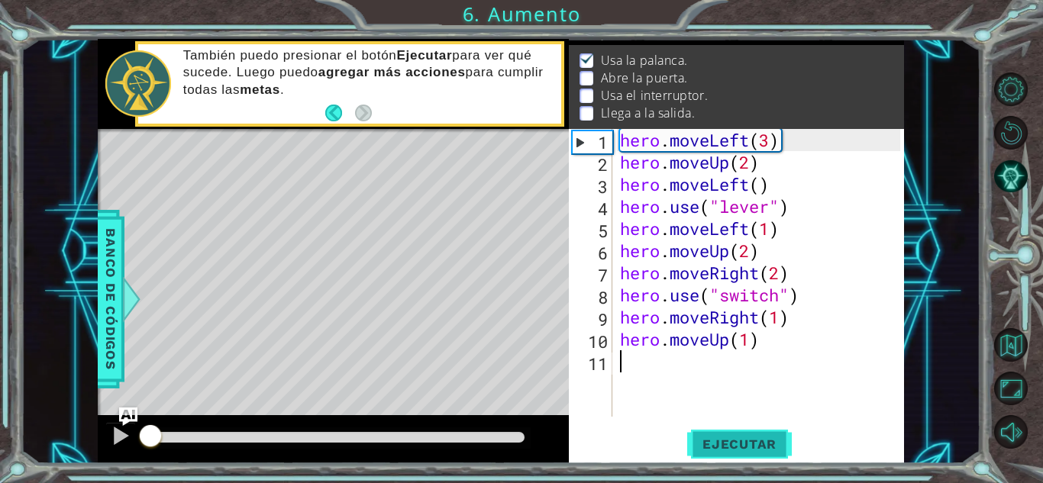
scroll to position [0, 0]
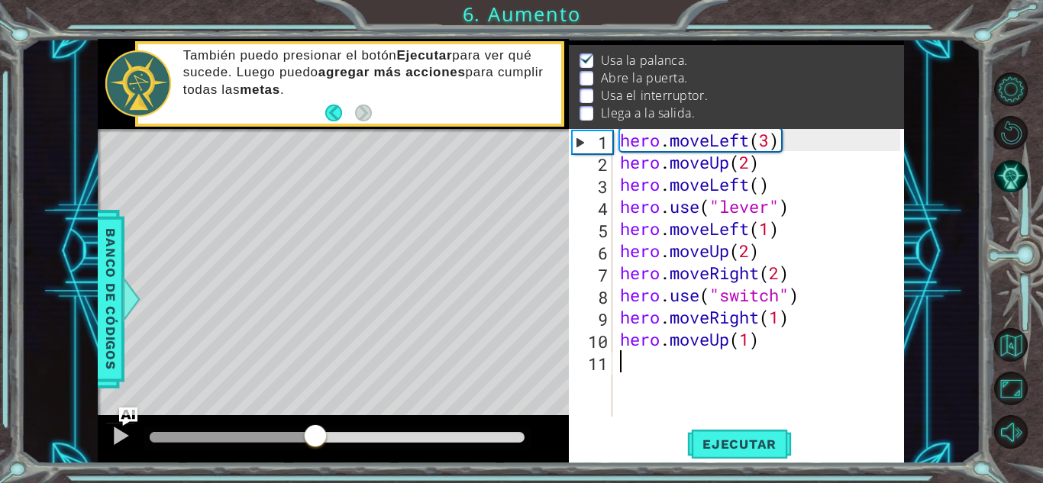
drag, startPoint x: 166, startPoint y: 435, endPoint x: 531, endPoint y: 447, distance: 364.5
click at [329, 447] on div at bounding box center [315, 437] width 27 height 27
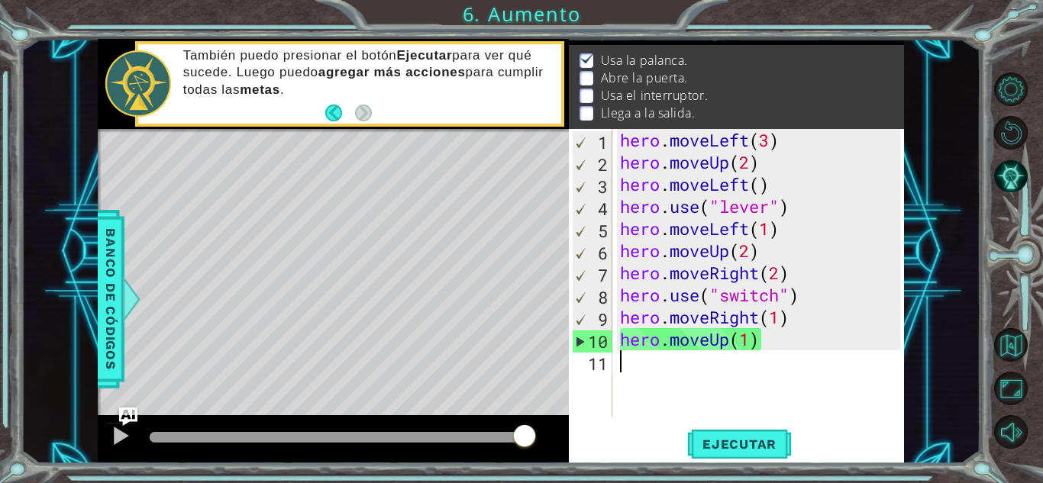
drag, startPoint x: 333, startPoint y: 438, endPoint x: 561, endPoint y: 444, distance: 227.6
click at [561, 444] on div at bounding box center [333, 439] width 471 height 49
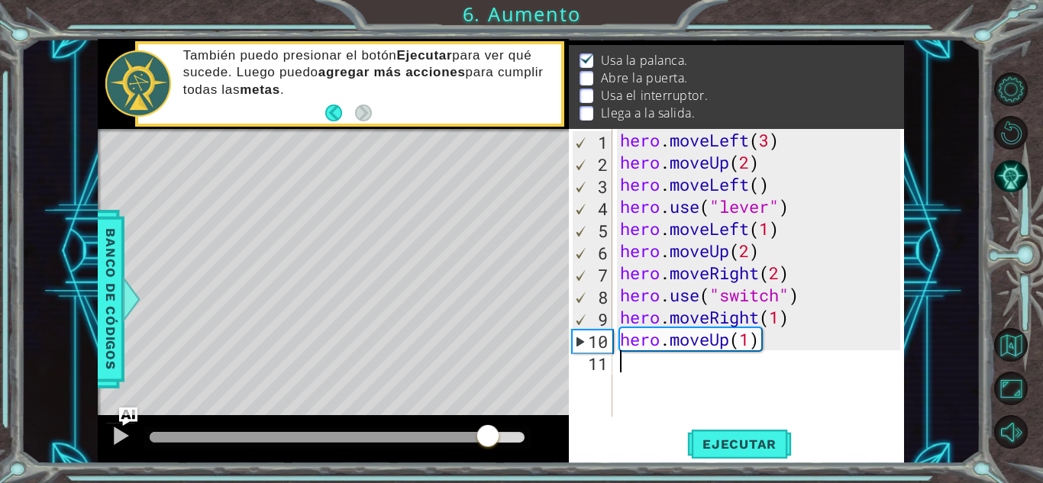
click at [488, 438] on div at bounding box center [337, 437] width 375 height 11
drag, startPoint x: 492, startPoint y: 438, endPoint x: 512, endPoint y: 439, distance: 19.9
click at [512, 439] on div at bounding box center [511, 437] width 27 height 27
drag, startPoint x: 509, startPoint y: 442, endPoint x: 284, endPoint y: 434, distance: 225.4
click at [284, 434] on div at bounding box center [289, 437] width 27 height 27
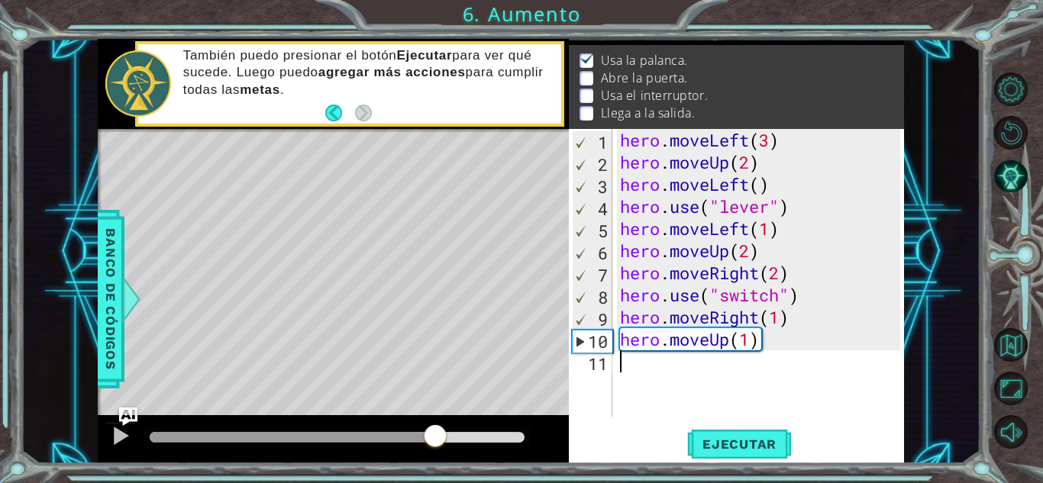
drag, startPoint x: 279, startPoint y: 430, endPoint x: 443, endPoint y: 445, distance: 164.9
click at [443, 445] on div at bounding box center [435, 437] width 27 height 27
click at [1012, 117] on button "Reiniciar nivel" at bounding box center [1011, 133] width 34 height 34
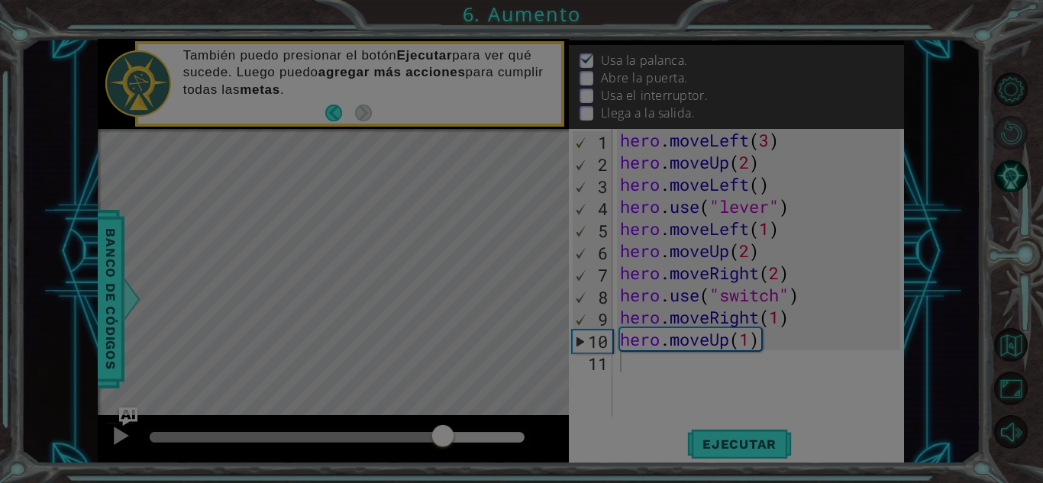
click at [1012, 117] on body "1 ההההההההההההההההההההההההההההההההההההההההההההההההההההההההההההההההההההההההההההה…" at bounding box center [521, 241] width 1043 height 483
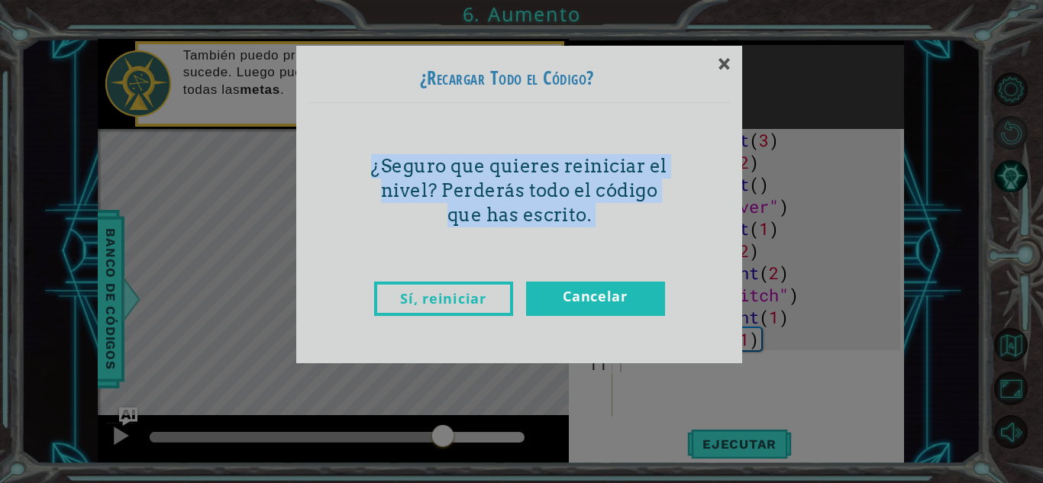
click at [1012, 117] on div "× ¿Recargar Todo el Código? ¿Seguro que quieres reiniciar el nivel? Perderás to…" at bounding box center [521, 241] width 1043 height 483
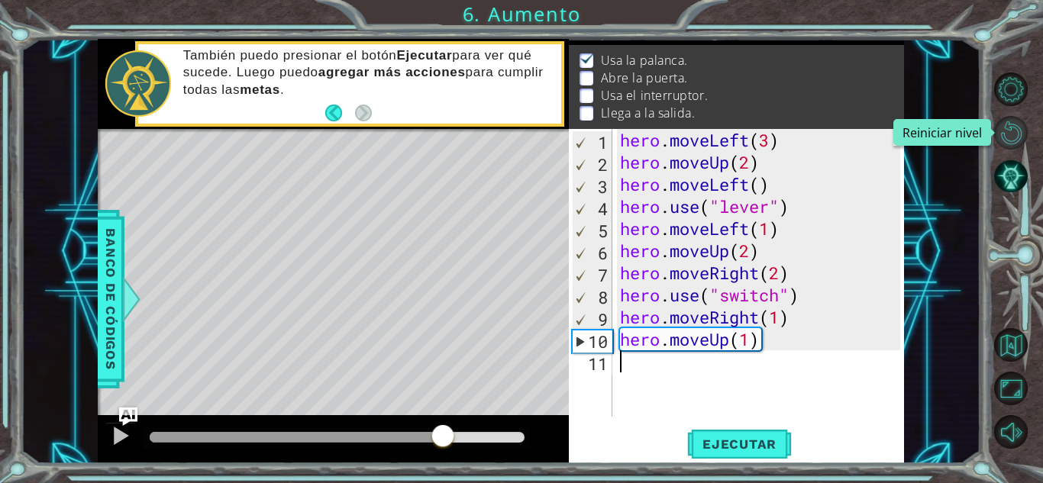
click at [1012, 117] on button "Reiniciar nivel" at bounding box center [1011, 133] width 34 height 34
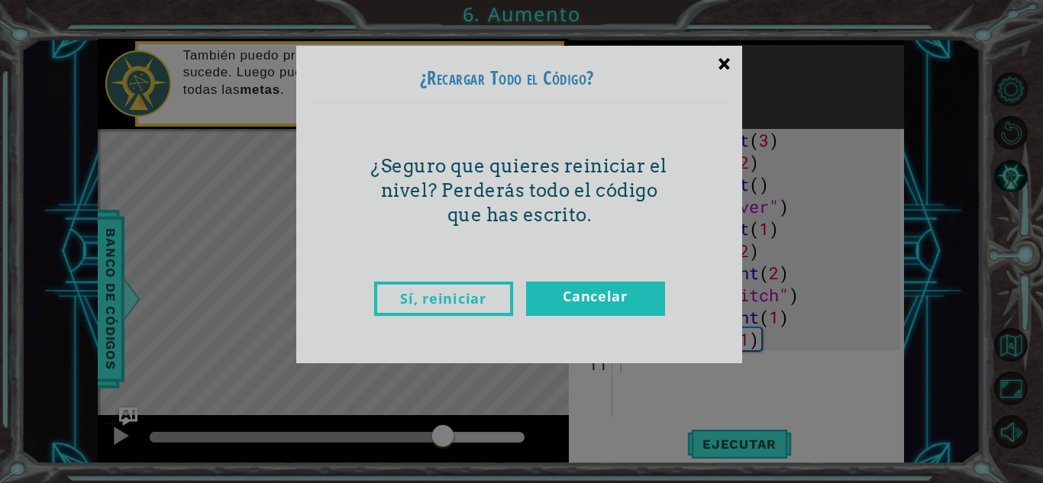
click at [716, 60] on div "×" at bounding box center [724, 63] width 36 height 44
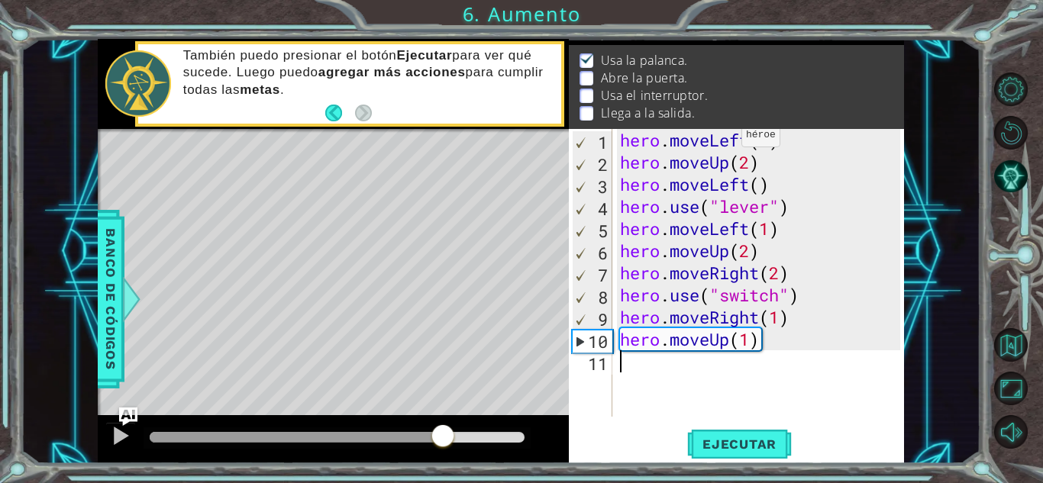
click at [726, 145] on div "hero . moveLeft ( 3 ) hero . moveUp ( 2 ) hero . moveLeft ( ) hero . use ( "lev…" at bounding box center [762, 295] width 291 height 332
click at [115, 446] on div at bounding box center [121, 436] width 20 height 20
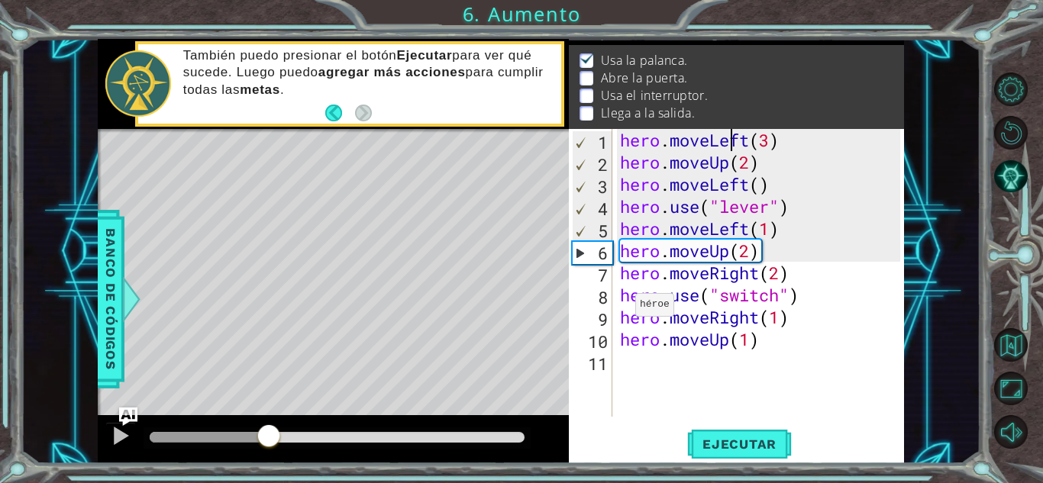
drag, startPoint x: 468, startPoint y: 438, endPoint x: 268, endPoint y: 442, distance: 200.1
click at [268, 442] on div at bounding box center [268, 437] width 27 height 27
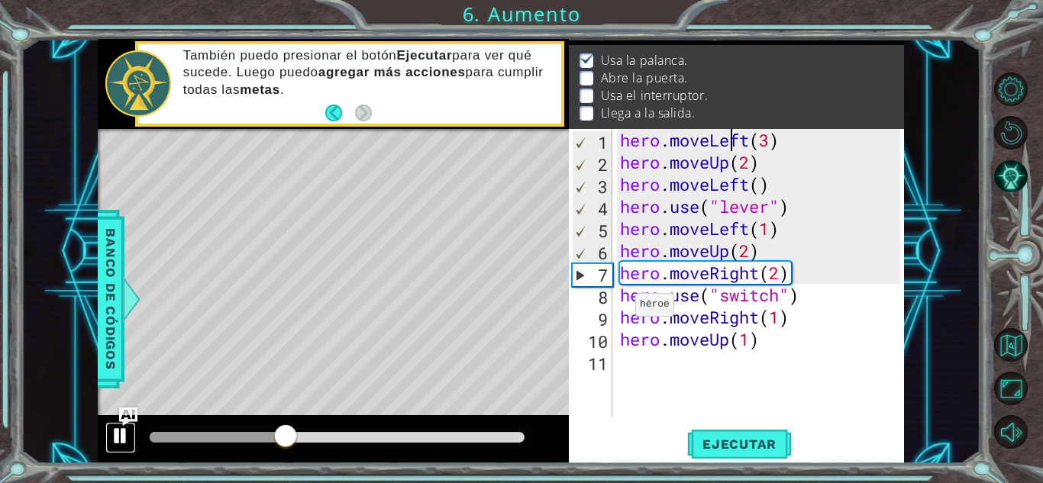
click at [121, 429] on div at bounding box center [121, 436] width 20 height 20
click at [754, 273] on div "hero . moveLeft ( 3 ) hero . moveUp ( 2 ) hero . moveLeft ( ) hero . use ( "lev…" at bounding box center [762, 295] width 291 height 332
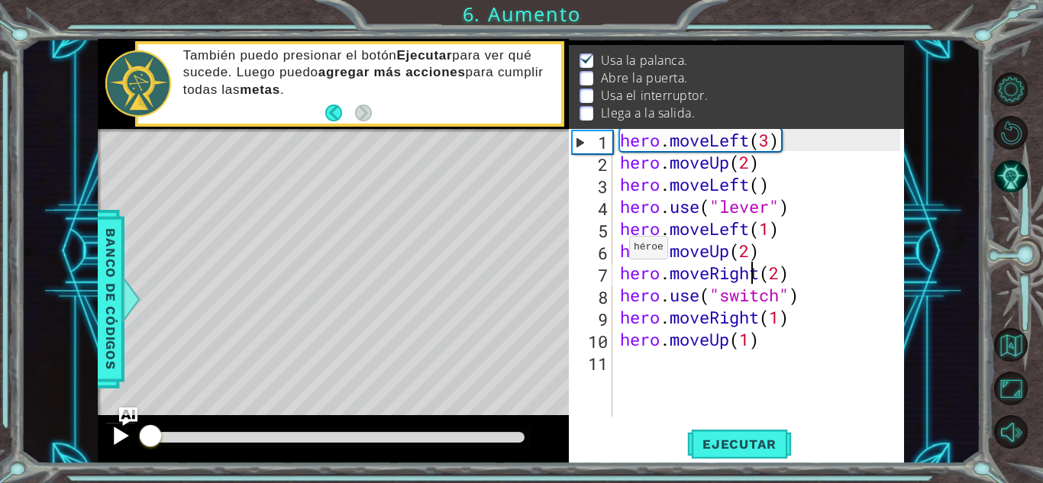
drag, startPoint x: 292, startPoint y: 442, endPoint x: 131, endPoint y: 442, distance: 161.9
click at [131, 442] on div at bounding box center [333, 439] width 471 height 49
click at [777, 441] on span "Ejecutar" at bounding box center [739, 444] width 105 height 15
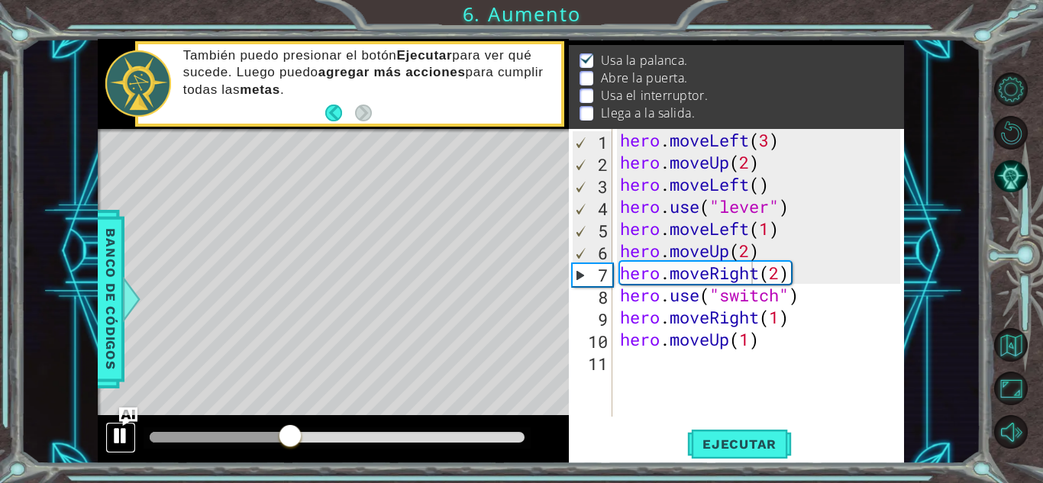
click at [126, 435] on div at bounding box center [121, 436] width 20 height 20
click at [758, 253] on div "hero . moveLeft ( 3 ) hero . moveUp ( 2 ) hero . moveLeft ( ) hero . use ( "lev…" at bounding box center [762, 295] width 291 height 332
type textarea "hero.moveUp(2)"
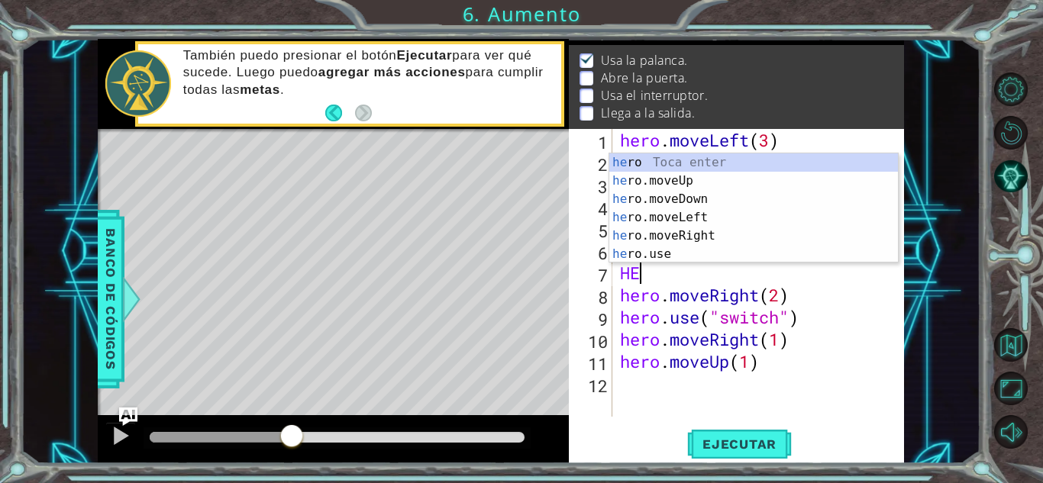
scroll to position [0, 1]
click at [741, 255] on div "hero Toca enter hero .moveUp Toca enter hero .moveDown Toca enter hero .moveLef…" at bounding box center [753, 227] width 289 height 147
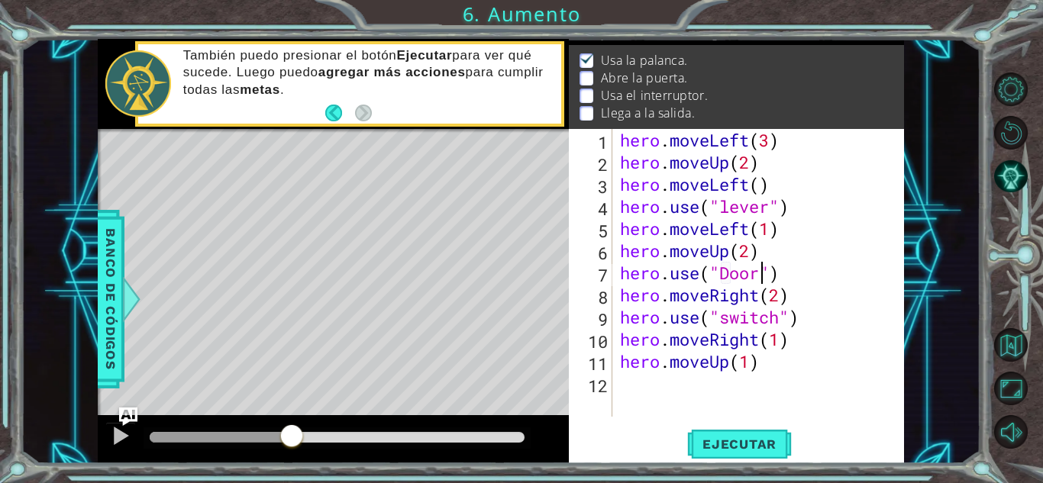
scroll to position [0, 6]
click at [713, 463] on div "hero.use("Door") 1 2 3 4 5 6 7 8 9 10 11 12 hero . moveLeft ( 3 ) hero . moveUp…" at bounding box center [736, 296] width 335 height 334
click at [713, 439] on span "Ejecutar" at bounding box center [739, 444] width 105 height 15
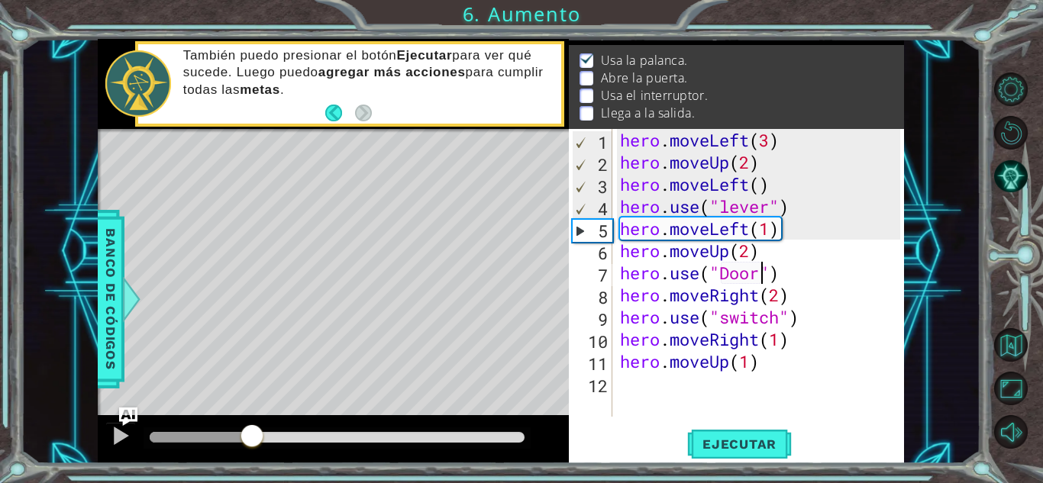
drag, startPoint x: 171, startPoint y: 432, endPoint x: 252, endPoint y: 432, distance: 81.0
click at [252, 432] on div at bounding box center [251, 437] width 27 height 27
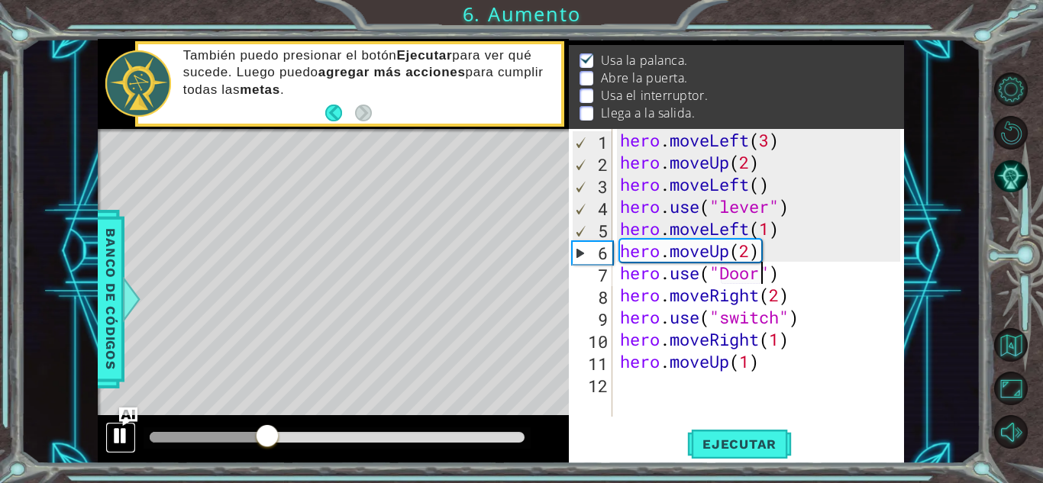
click at [125, 446] on div at bounding box center [121, 436] width 20 height 20
click at [612, 229] on div "hero.use("Door") 1 2 3 4 5 6 7 8 9 10 11 12 hero . moveLeft ( 3 ) hero . moveUp…" at bounding box center [734, 273] width 331 height 288
click at [784, 250] on div "hero . moveLeft ( 3 ) hero . moveUp ( 2 ) hero . moveLeft ( ) hero . use ( "lev…" at bounding box center [762, 295] width 291 height 332
click at [972, 296] on div "1 ההההההההההההההההההההההההההההההההההההההההההההההההההההההההההההההההההההההההההההה…" at bounding box center [501, 251] width 960 height 425
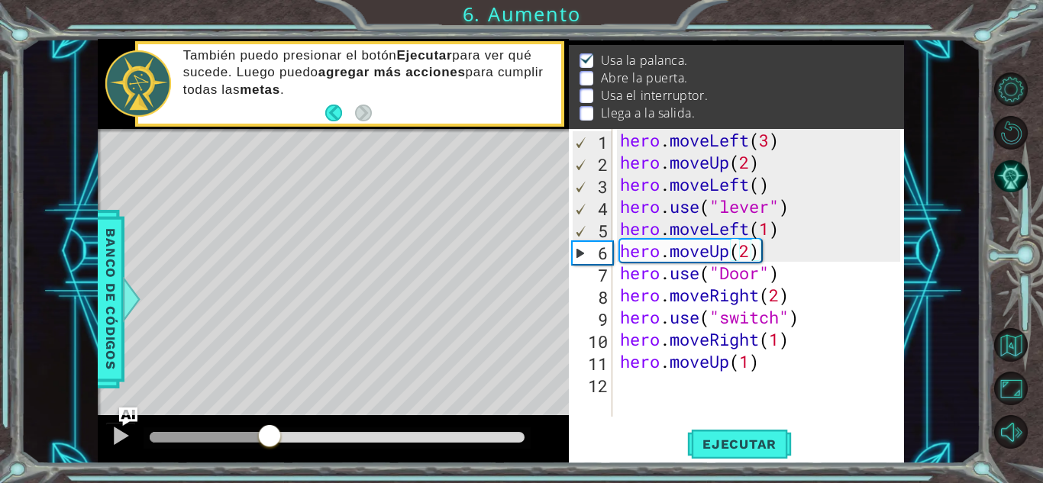
click at [833, 344] on div "hero . moveLeft ( 3 ) hero . moveUp ( 2 ) hero . moveLeft ( ) hero . use ( "lev…" at bounding box center [762, 295] width 291 height 332
click at [699, 254] on div "hero . moveLeft ( 3 ) hero . moveUp ( 2 ) hero . moveLeft ( ) hero . use ( "lev…" at bounding box center [762, 295] width 291 height 332
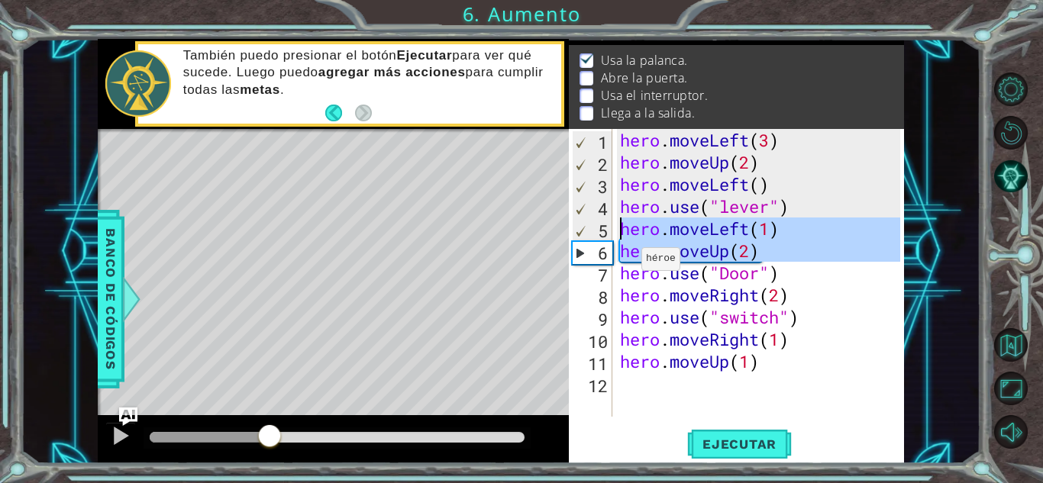
drag, startPoint x: 580, startPoint y: 254, endPoint x: 586, endPoint y: 234, distance: 21.3
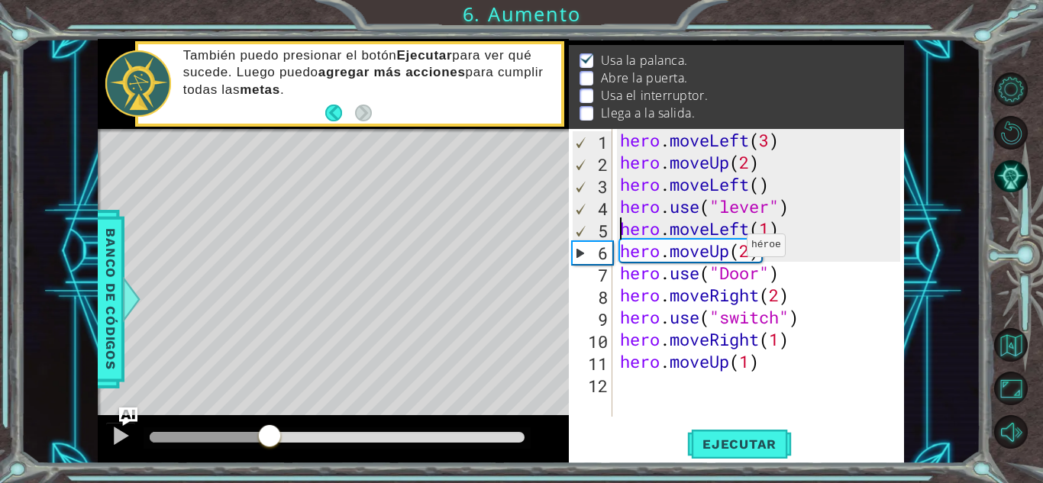
click at [733, 249] on div "hero . moveLeft ( 3 ) hero . moveUp ( 2 ) hero . moveLeft ( ) hero . use ( "lev…" at bounding box center [762, 295] width 291 height 332
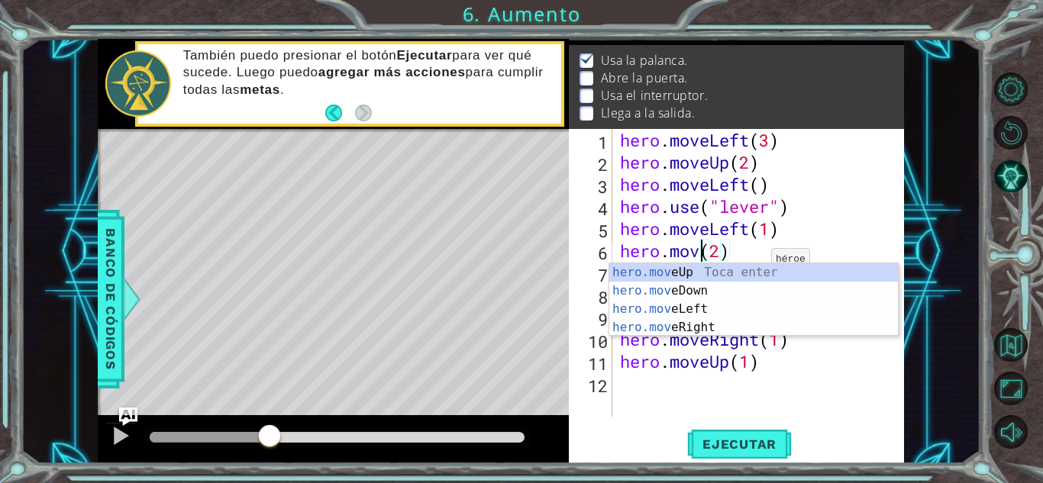
scroll to position [0, 4]
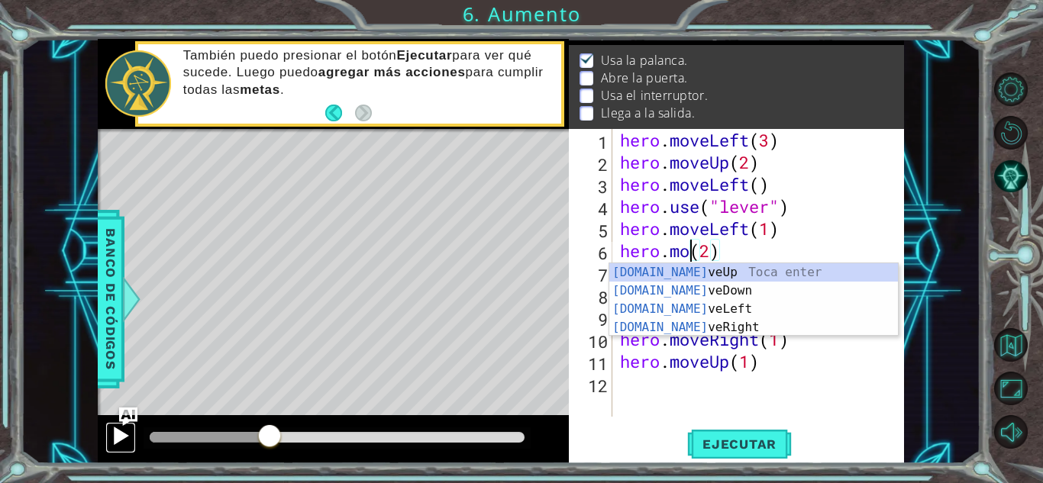
click at [126, 451] on button at bounding box center [120, 437] width 31 height 31
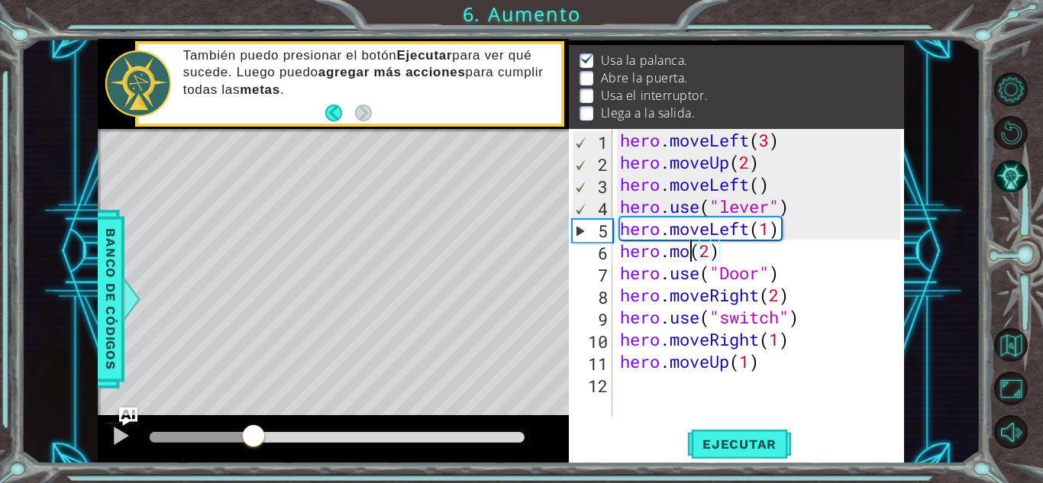
drag, startPoint x: 296, startPoint y: 430, endPoint x: 258, endPoint y: 448, distance: 41.3
click at [258, 448] on div at bounding box center [253, 437] width 27 height 27
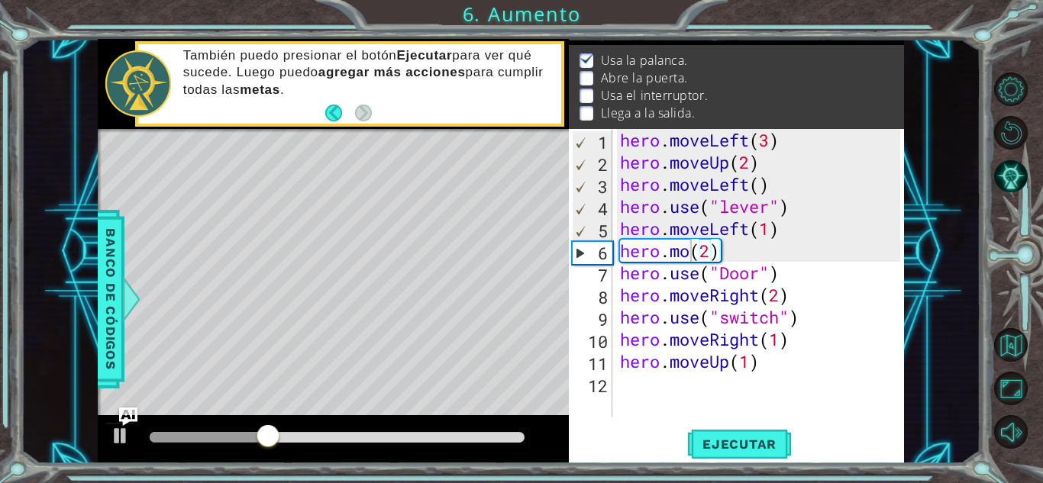
click at [140, 441] on div at bounding box center [333, 439] width 471 height 49
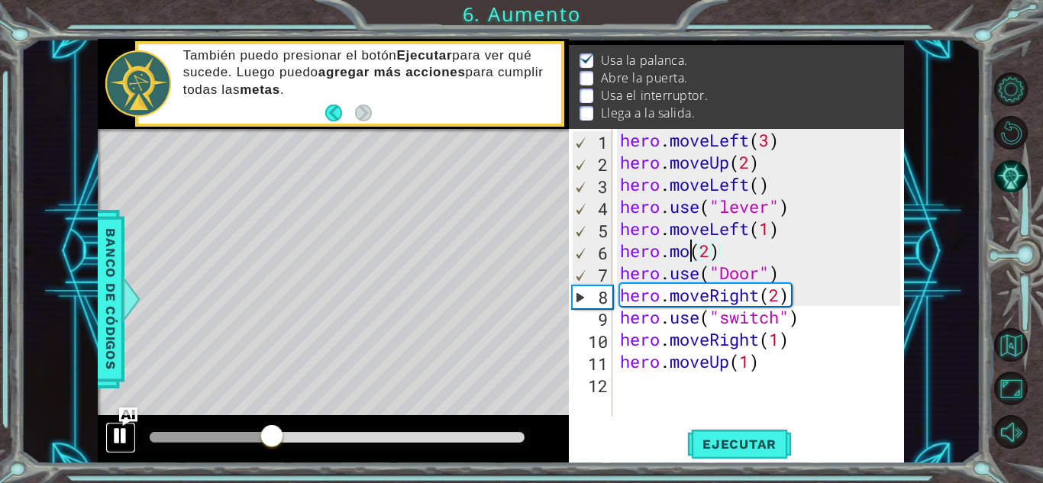
click at [129, 442] on div at bounding box center [121, 436] width 20 height 20
click at [754, 235] on div "hero . moveLeft ( 3 ) hero . moveUp ( 2 ) hero . moveLeft ( ) hero . use ( "lev…" at bounding box center [762, 295] width 291 height 332
click at [761, 240] on div "hero . moveLeft ( 3 ) hero . moveUp ( 2 ) hero . moveLeft ( ) hero . use ( "lev…" at bounding box center [762, 295] width 291 height 332
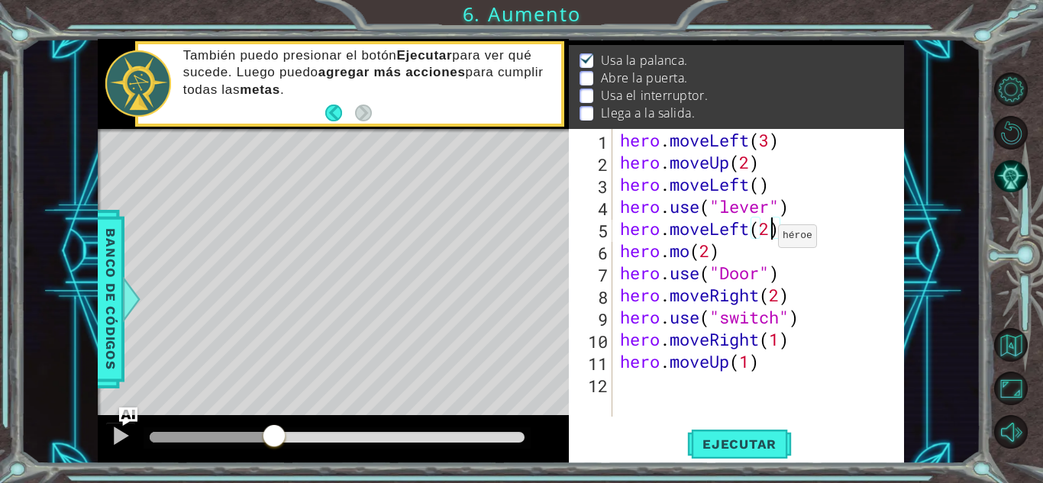
scroll to position [0, 6]
click at [705, 253] on div "hero . moveLeft ( 3 ) hero . moveUp ( 2 ) hero . moveLeft ( ) hero . use ( "lev…" at bounding box center [762, 295] width 291 height 332
click at [751, 429] on button "Ejecutar" at bounding box center [739, 445] width 105 height 34
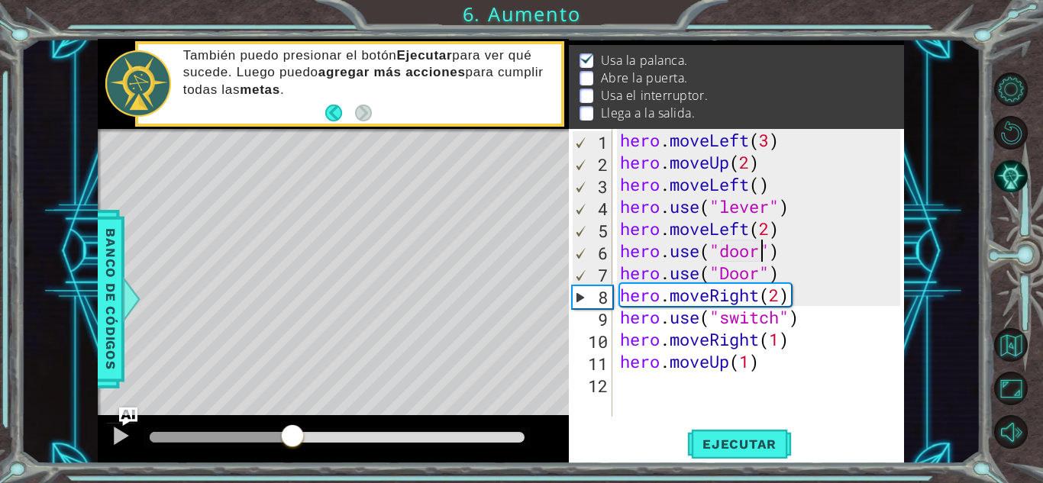
drag, startPoint x: 160, startPoint y: 435, endPoint x: 292, endPoint y: 457, distance: 134.1
click at [292, 457] on div at bounding box center [333, 439] width 471 height 49
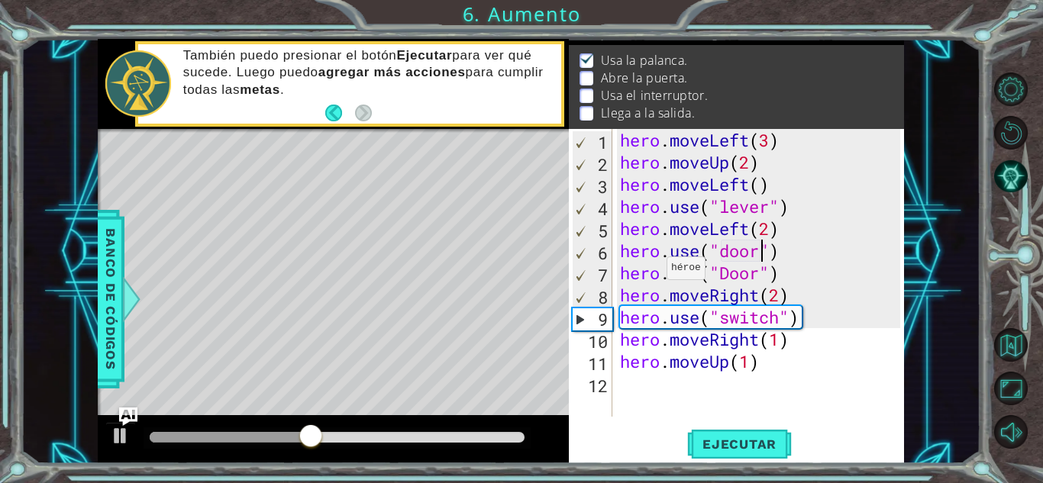
click at [653, 274] on div "hero . moveLeft ( 3 ) hero . moveUp ( 2 ) hero . moveLeft ( ) hero . use ( "lev…" at bounding box center [762, 295] width 291 height 332
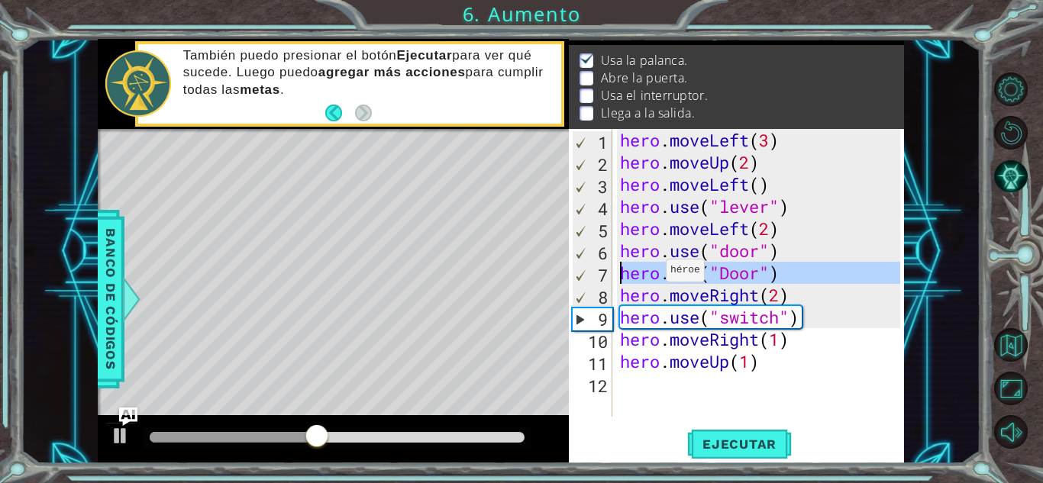
click at [653, 274] on div "hero . moveLeft ( 3 ) hero . moveUp ( 2 ) hero . moveLeft ( ) hero . use ( "lev…" at bounding box center [762, 295] width 291 height 332
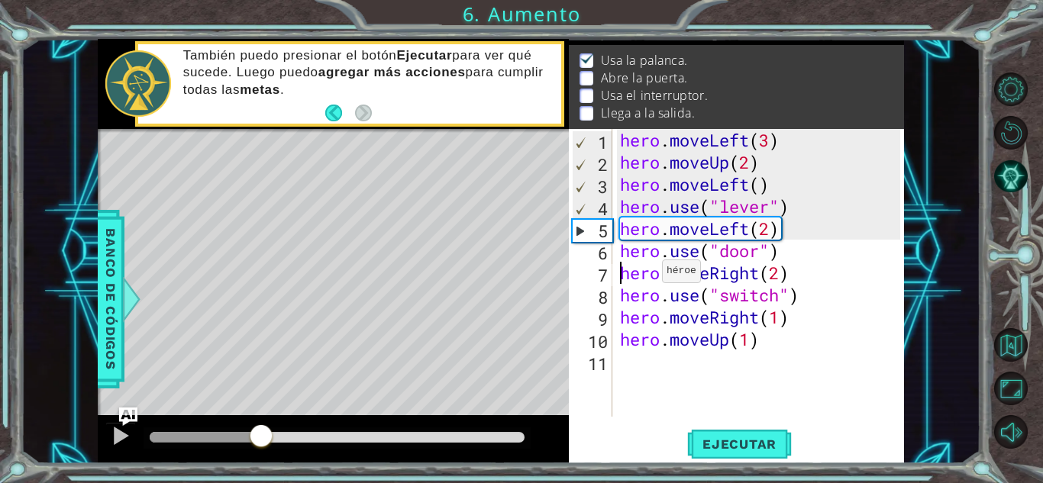
drag, startPoint x: 340, startPoint y: 436, endPoint x: 260, endPoint y: 431, distance: 79.6
click at [260, 431] on div at bounding box center [260, 437] width 27 height 27
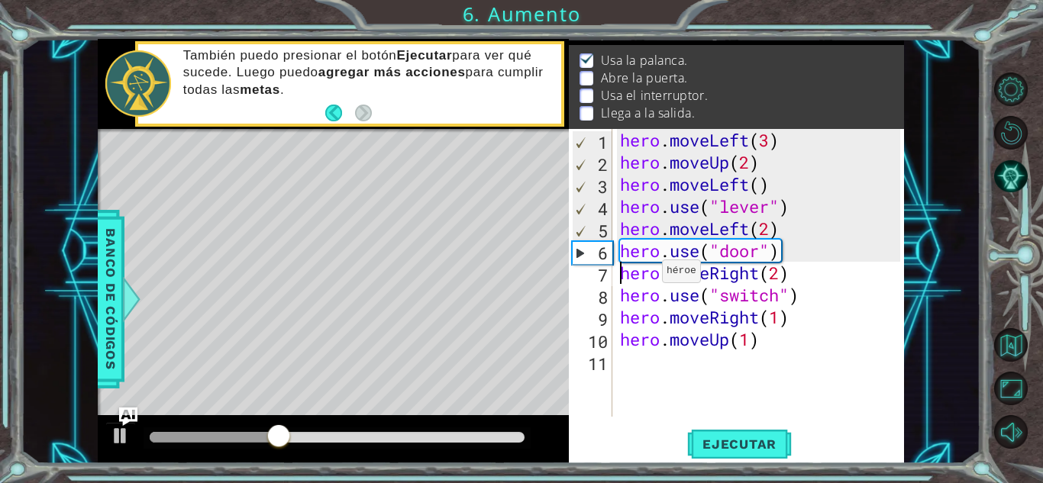
click at [121, 454] on div at bounding box center [333, 439] width 471 height 49
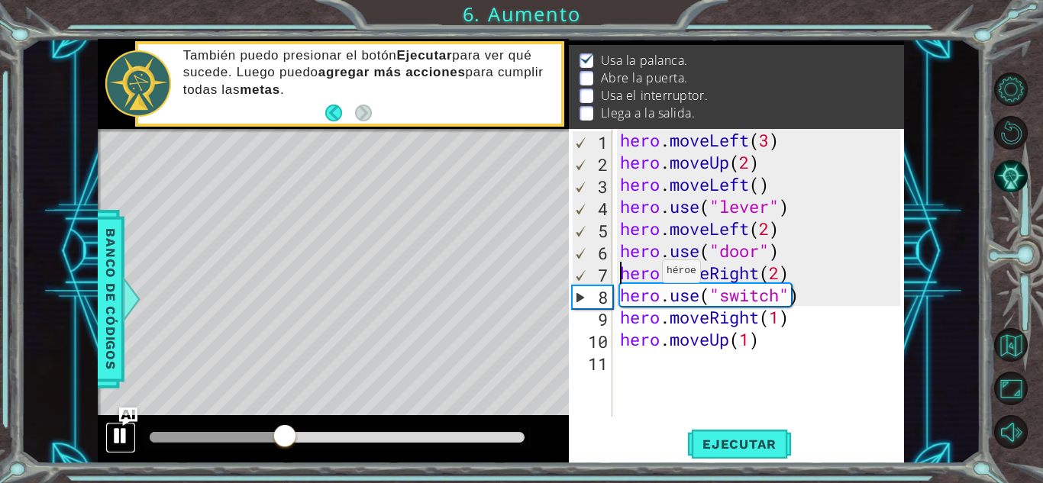
click at [121, 443] on div at bounding box center [121, 436] width 20 height 20
click at [775, 238] on div "hero . moveLeft ( 3 ) hero . moveUp ( 2 ) hero . moveLeft ( ) hero . use ( "lev…" at bounding box center [762, 295] width 291 height 332
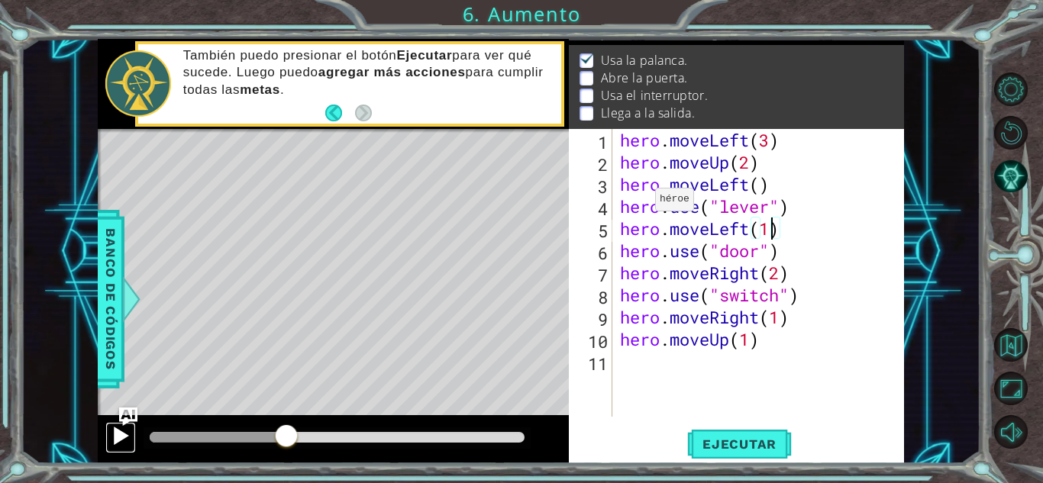
click at [108, 434] on button at bounding box center [120, 437] width 31 height 31
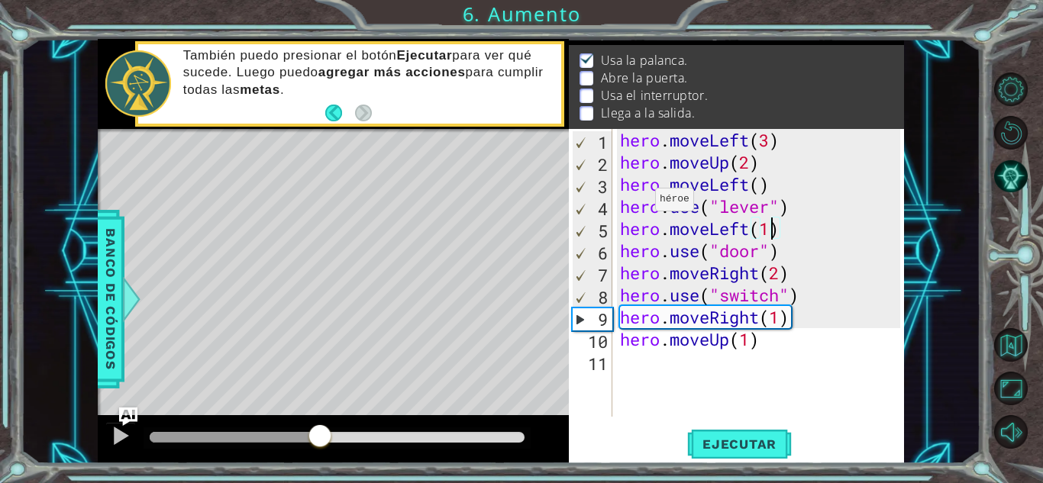
drag, startPoint x: 308, startPoint y: 430, endPoint x: 325, endPoint y: 434, distance: 17.2
click at [325, 434] on div at bounding box center [319, 437] width 27 height 27
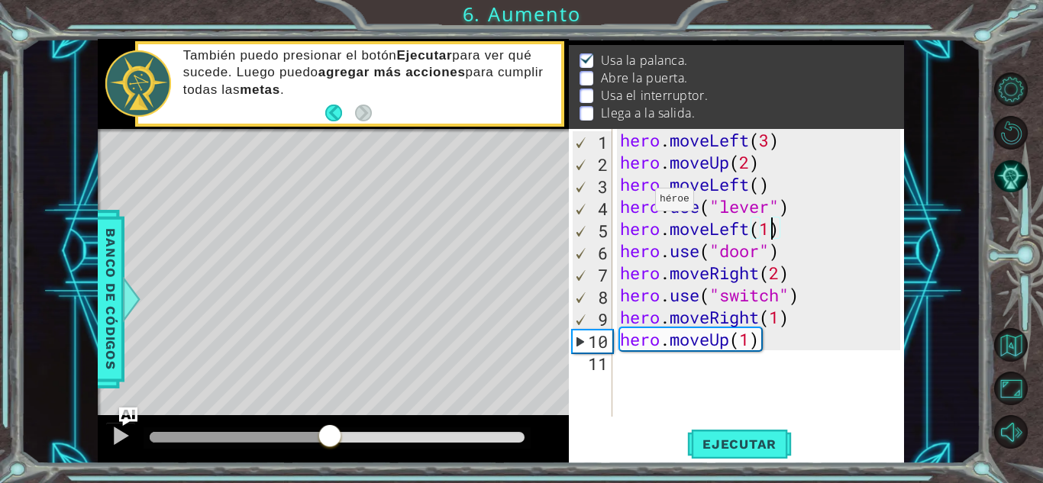
drag, startPoint x: 329, startPoint y: 430, endPoint x: 165, endPoint y: 444, distance: 164.8
click at [316, 444] on div at bounding box center [329, 437] width 27 height 27
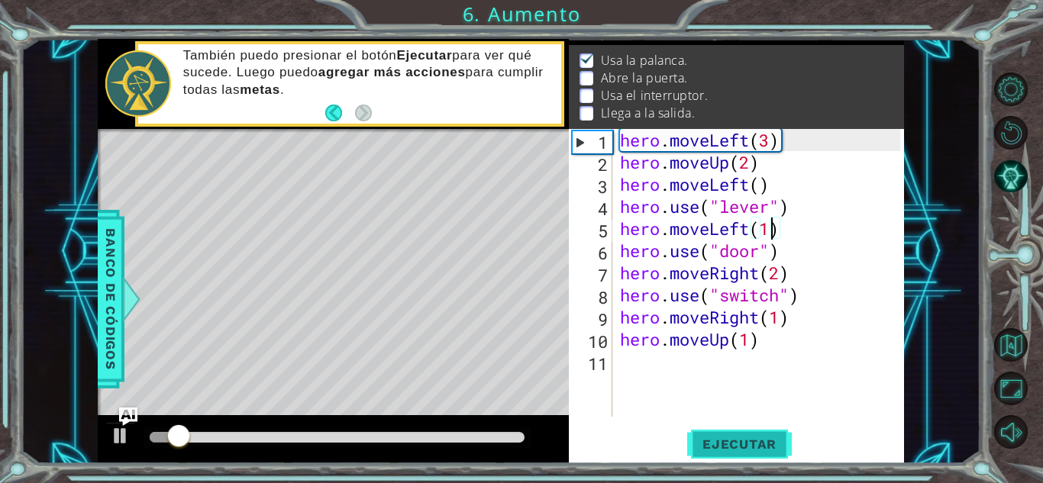
click at [720, 437] on span "Ejecutar" at bounding box center [739, 444] width 105 height 15
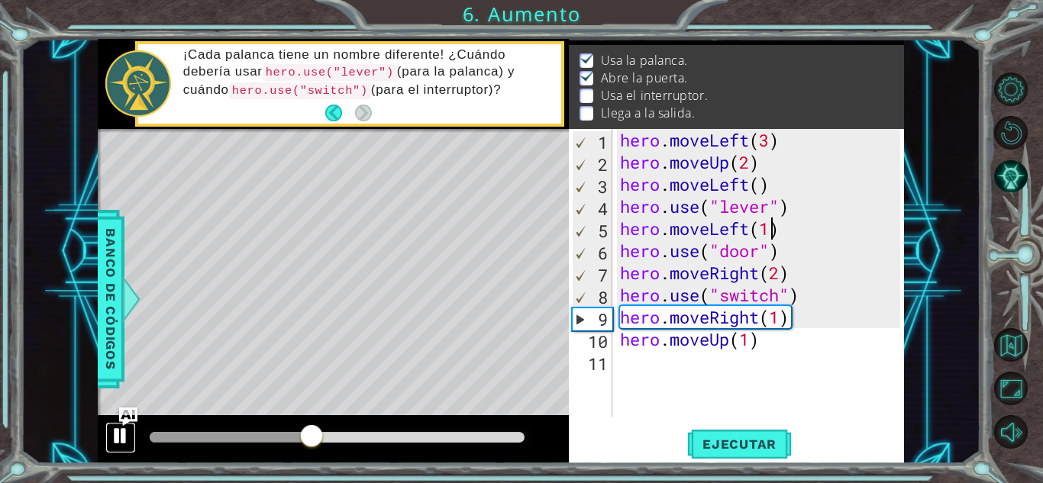
click at [120, 430] on div at bounding box center [121, 436] width 20 height 20
click at [802, 255] on div "hero . moveLeft ( 3 ) hero . moveUp ( 2 ) hero . moveLeft ( ) hero . use ( "lev…" at bounding box center [762, 295] width 291 height 332
type textarea "hero.use("door")"
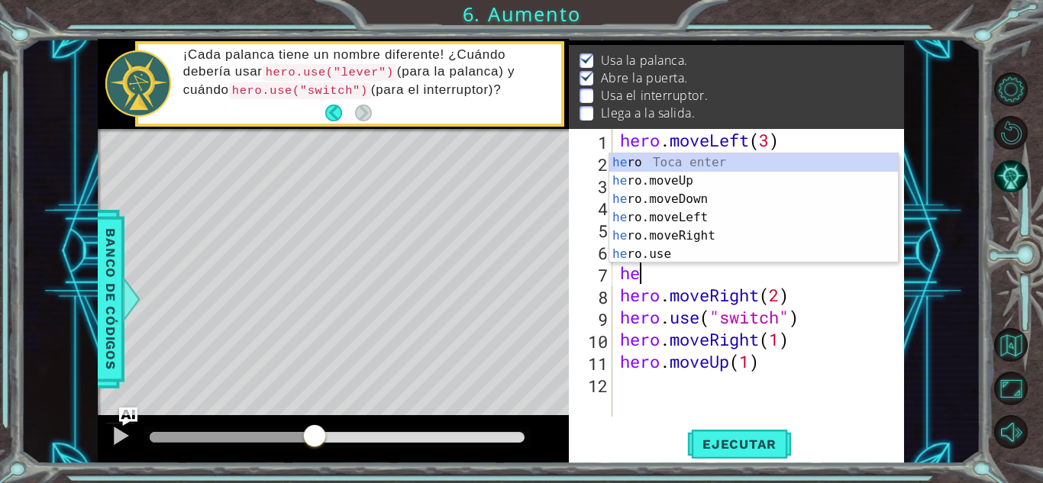
scroll to position [0, 1]
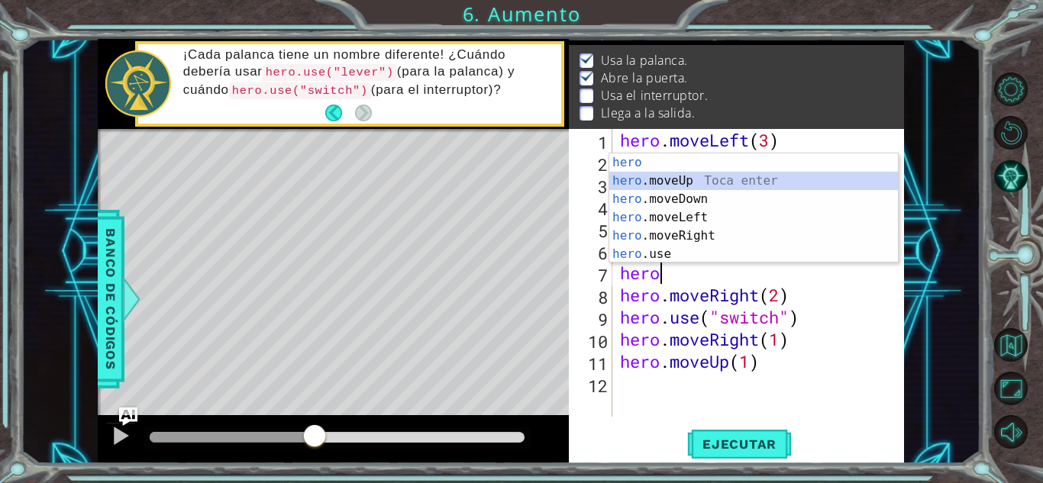
click at [728, 182] on div "hero Toca enter hero .moveUp Toca enter hero .moveDown Toca enter hero .moveLef…" at bounding box center [753, 227] width 289 height 147
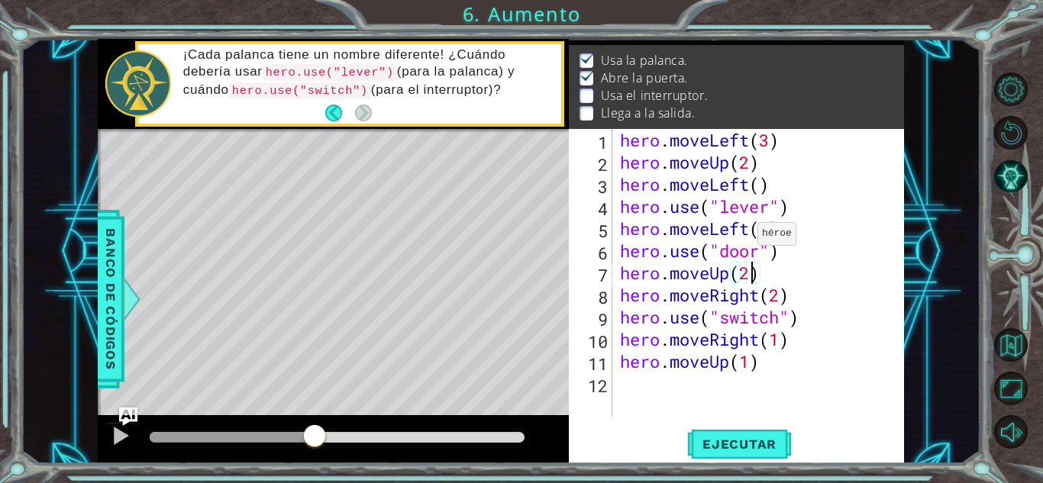
scroll to position [0, 5]
click at [720, 446] on span "Ejecutar" at bounding box center [739, 444] width 105 height 15
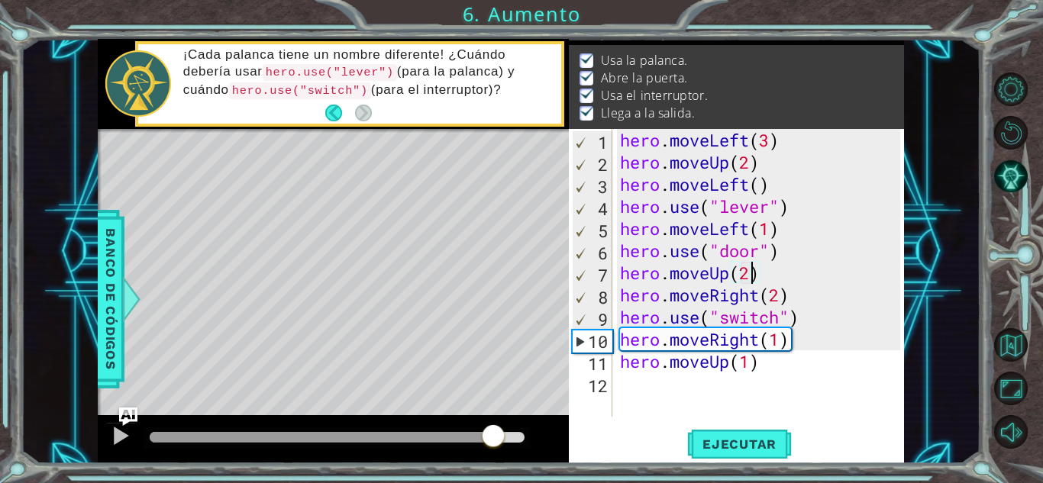
drag, startPoint x: 160, startPoint y: 438, endPoint x: 493, endPoint y: 457, distance: 333.5
click at [493, 457] on div at bounding box center [333, 439] width 471 height 49
click at [111, 428] on div at bounding box center [121, 436] width 20 height 20
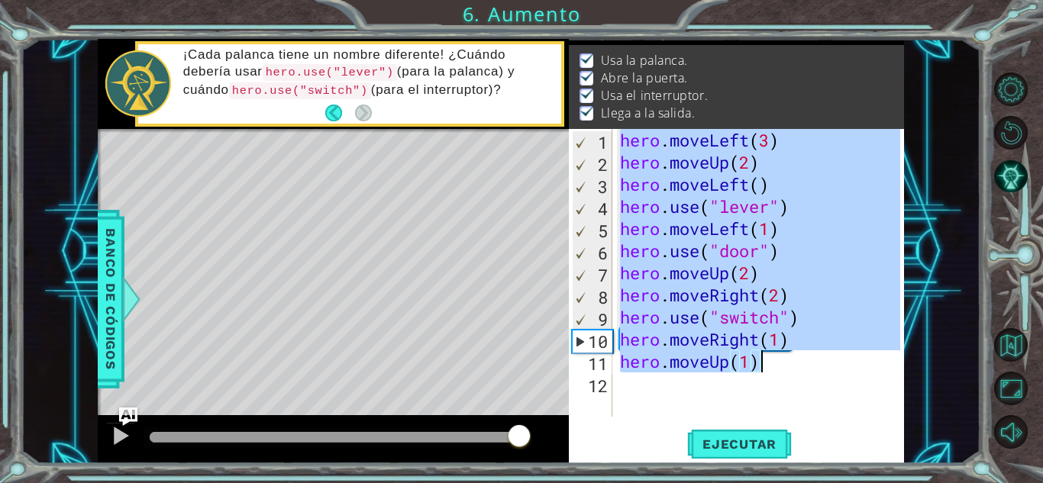
drag, startPoint x: 624, startPoint y: 136, endPoint x: 788, endPoint y: 370, distance: 286.2
click at [788, 370] on div "hero . moveLeft ( 3 ) hero . moveUp ( 2 ) hero . moveLeft ( ) hero . use ( "lev…" at bounding box center [762, 295] width 291 height 332
click at [664, 157] on div "hero . moveLeft ( 3 ) hero . moveUp ( 2 ) hero . moveLeft ( ) hero . use ( "lev…" at bounding box center [758, 273] width 283 height 288
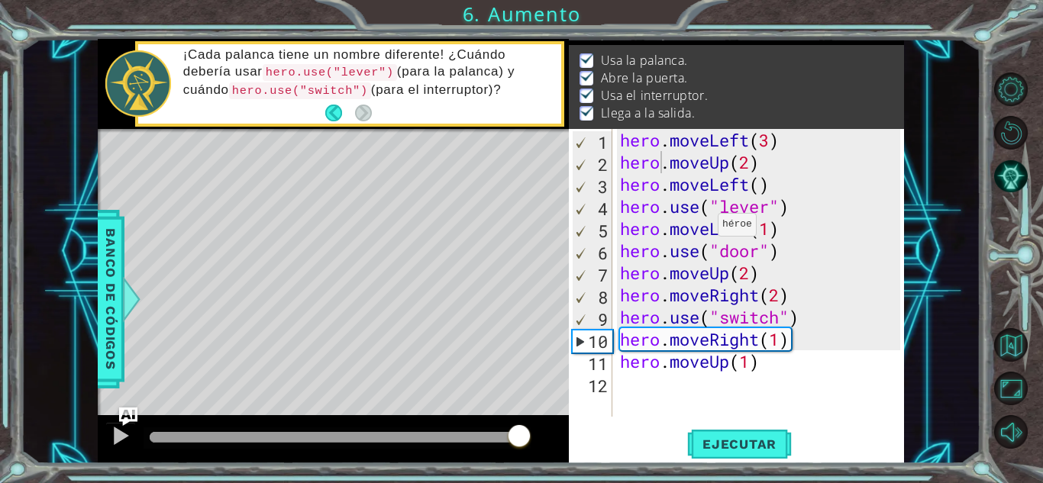
drag, startPoint x: 614, startPoint y: 135, endPoint x: 707, endPoint y: 245, distance: 144.1
click at [707, 245] on div "hero.moveUp(2) 1 2 3 4 5 6 7 8 9 10 11 12 hero . moveLeft ( 3 ) hero . moveUp (…" at bounding box center [734, 273] width 331 height 288
click at [624, 137] on div "hero . moveLeft ( 3 ) hero . moveUp ( 2 ) hero . moveLeft ( ) hero . use ( "lev…" at bounding box center [762, 295] width 291 height 332
click at [624, 137] on div "hero . moveLeft ( 3 ) hero . moveUp ( 2 ) hero . moveLeft ( ) hero . use ( "lev…" at bounding box center [758, 273] width 283 height 288
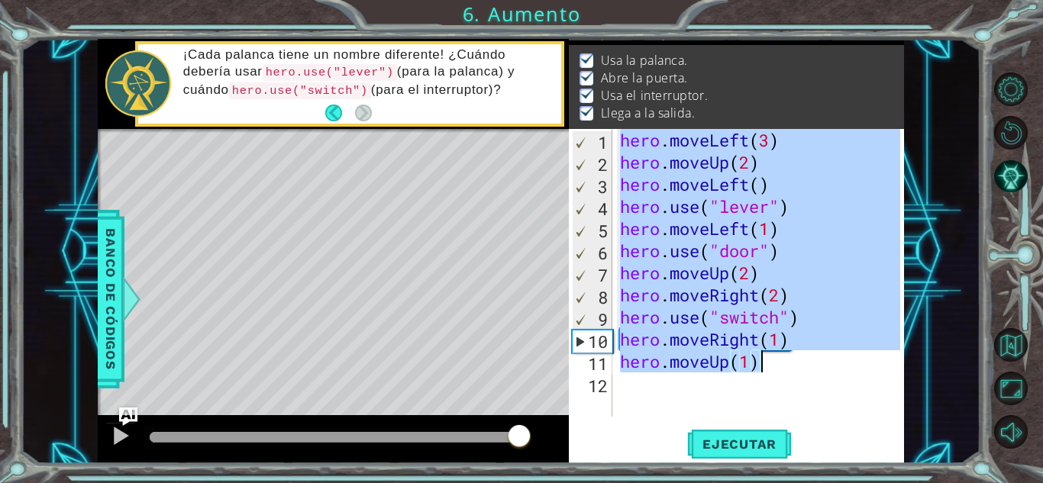
drag, startPoint x: 618, startPoint y: 141, endPoint x: 761, endPoint y: 364, distance: 265.9
click at [761, 364] on div "hero . moveLeft ( 3 ) hero . moveUp ( 2 ) hero . moveLeft ( ) hero . use ( "lev…" at bounding box center [762, 295] width 291 height 332
click at [731, 444] on span "Ejecutar" at bounding box center [739, 444] width 105 height 15
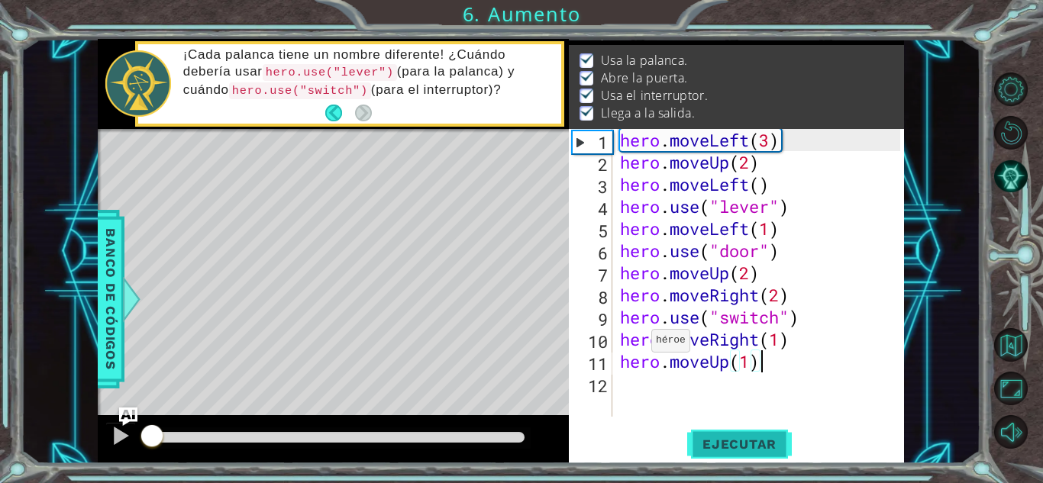
type textarea "hero.moveUp(1)"
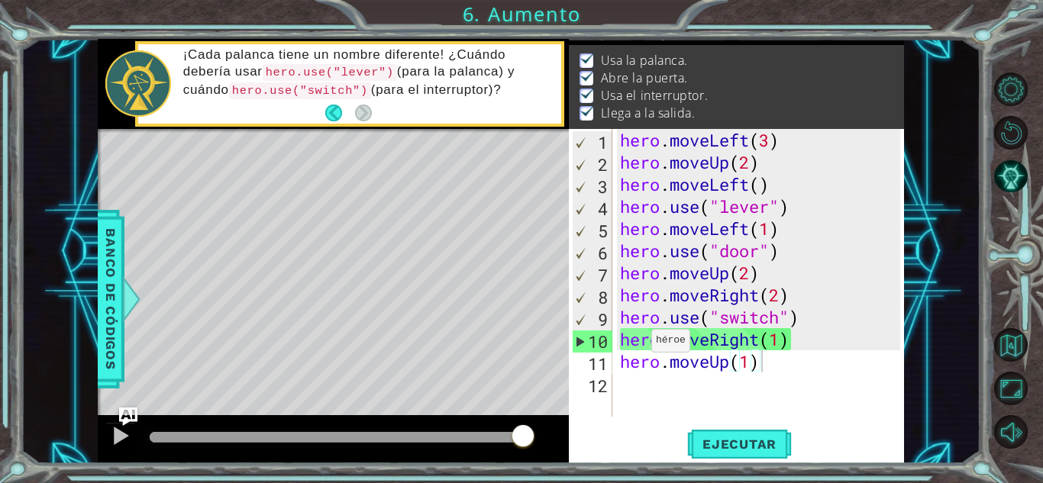
drag, startPoint x: 180, startPoint y: 435, endPoint x: 570, endPoint y: 466, distance: 391.5
click at [570, 466] on div "1 ההההההההההההההההההההההההההההההההההההההההההההההההההההההההההההההההההההההההההההה…" at bounding box center [521, 241] width 1043 height 483
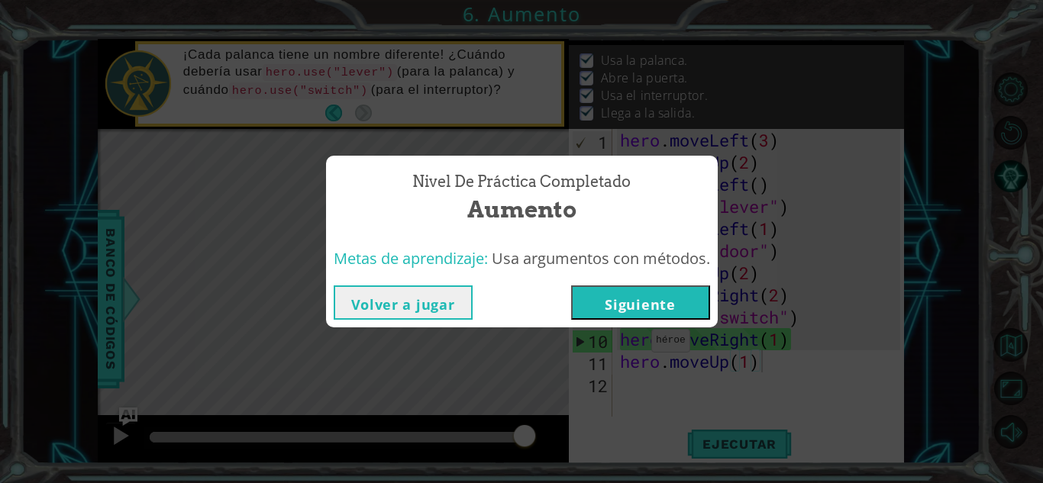
click at [674, 315] on button "Siguiente" at bounding box center [640, 303] width 139 height 34
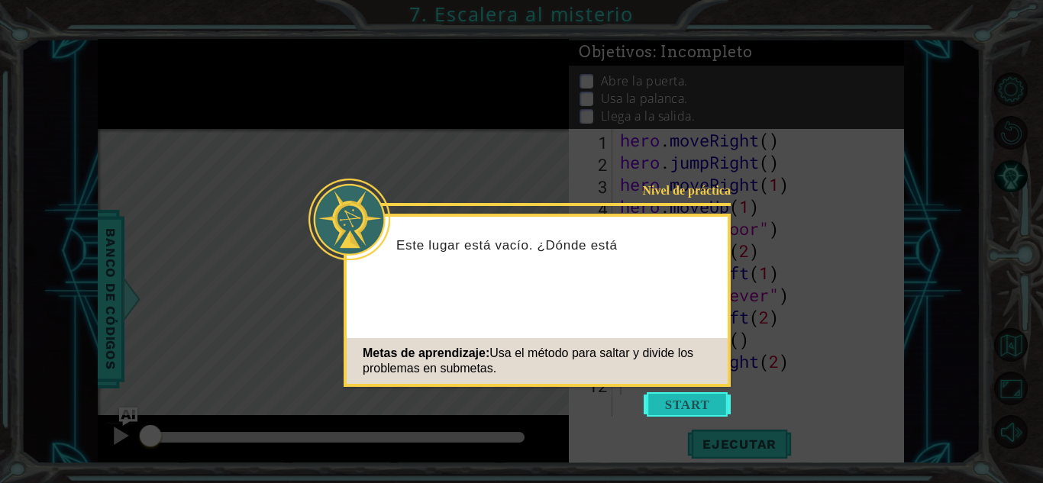
click at [678, 409] on button "Start" at bounding box center [687, 405] width 87 height 24
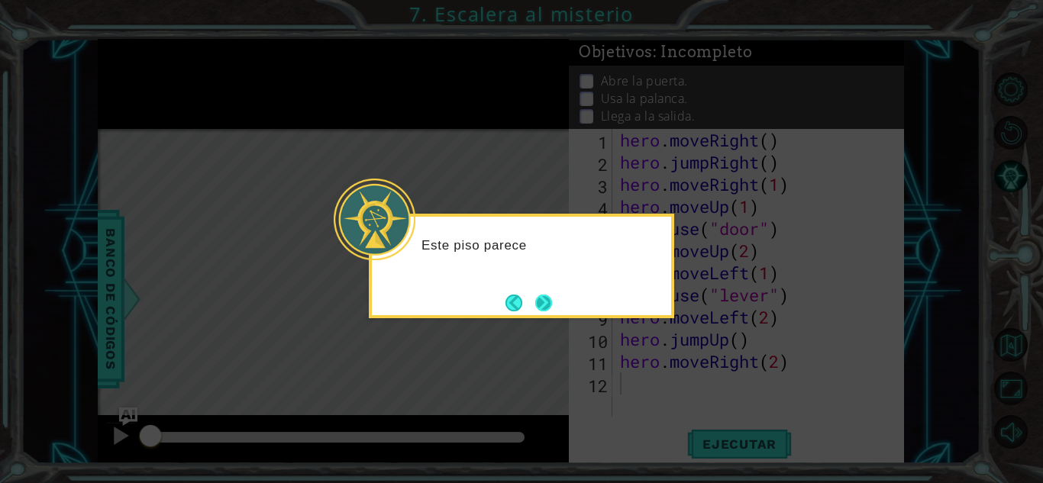
click at [545, 296] on button "Next" at bounding box center [543, 303] width 17 height 17
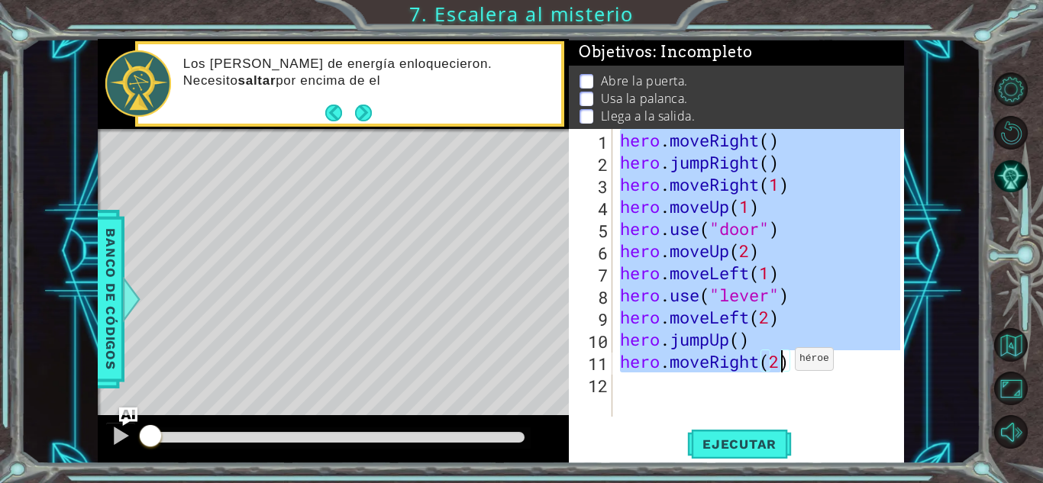
drag, startPoint x: 621, startPoint y: 136, endPoint x: 785, endPoint y: 367, distance: 283.1
click at [785, 367] on div "hero . moveRight ( ) hero . jumpRight ( ) hero . moveRight ( 1 ) hero . moveUp …" at bounding box center [762, 295] width 291 height 332
click at [805, 367] on div "hero . moveRight ( ) hero . jumpRight ( ) hero . moveRight ( 1 ) hero . moveUp …" at bounding box center [762, 295] width 291 height 332
drag, startPoint x: 805, startPoint y: 367, endPoint x: 593, endPoint y: 134, distance: 314.1
click at [593, 134] on div "hero.moveRight(2) 1 2 3 4 5 6 7 8 9 10 11 12 hero . moveRight ( ) hero . jumpRi…" at bounding box center [734, 273] width 331 height 288
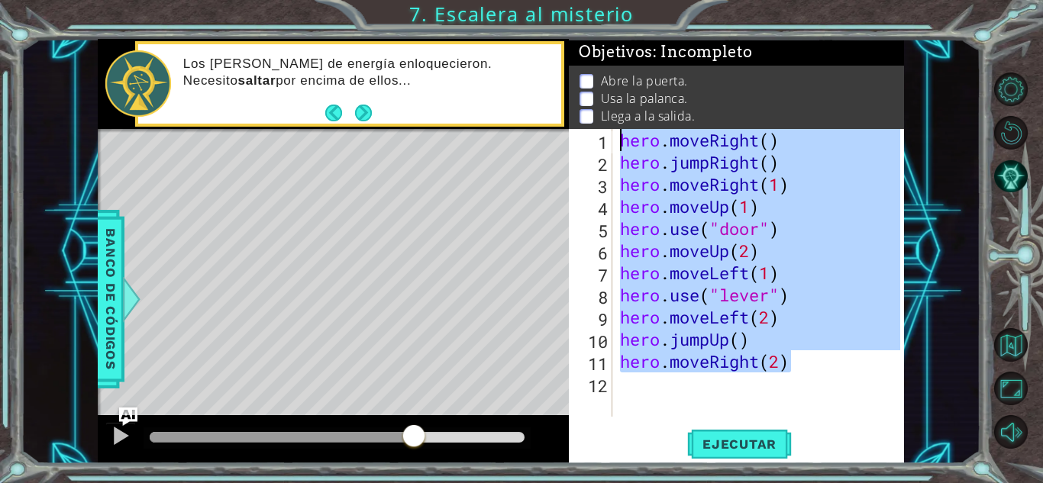
drag, startPoint x: 160, startPoint y: 444, endPoint x: 435, endPoint y: 433, distance: 275.1
click at [418, 430] on div at bounding box center [413, 437] width 27 height 27
click at [737, 445] on span "Ejecutar" at bounding box center [739, 444] width 105 height 15
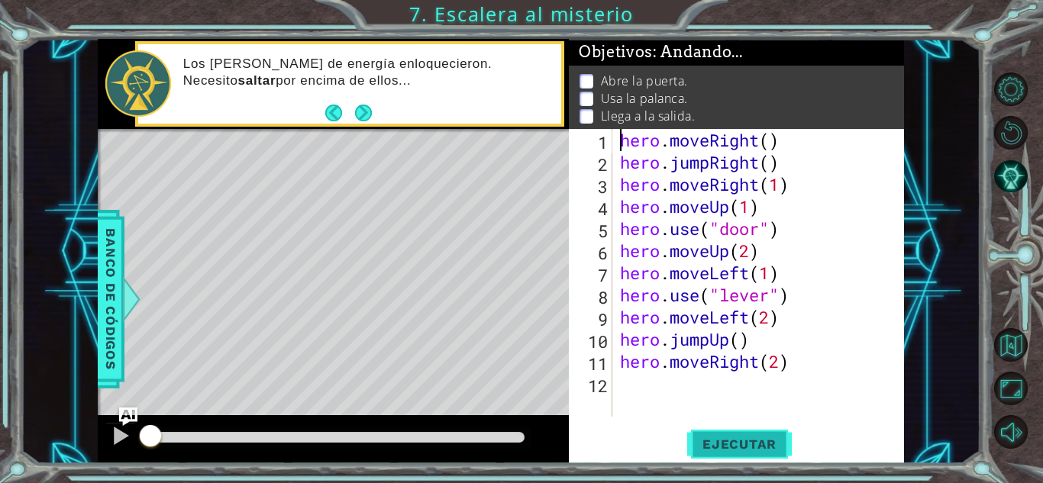
type textarea "hero.moveRight()"
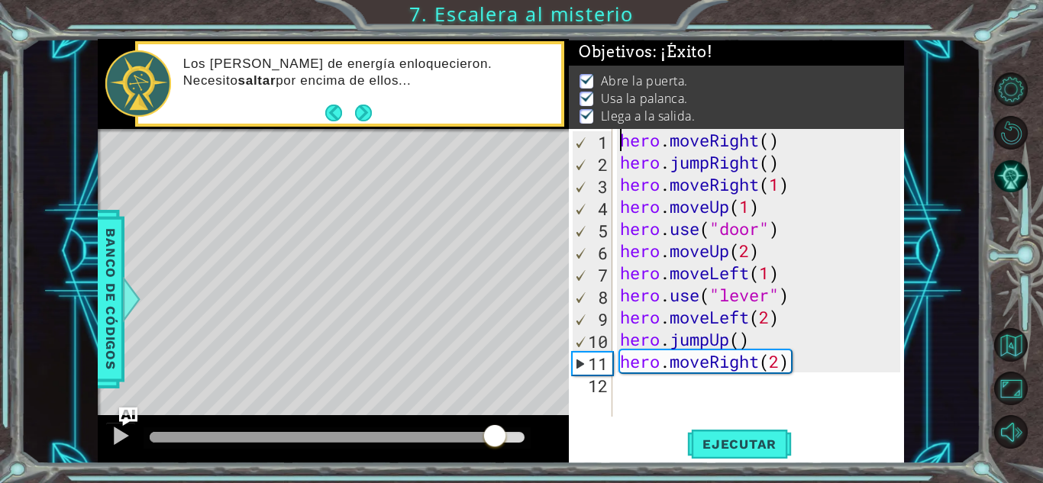
drag, startPoint x: 164, startPoint y: 429, endPoint x: 499, endPoint y: 467, distance: 336.7
click at [499, 467] on div "1 ההההההההההההההההההההההההההההההההההההההההההההההההההההההההההההההההההההההההההההה…" at bounding box center [521, 241] width 1043 height 483
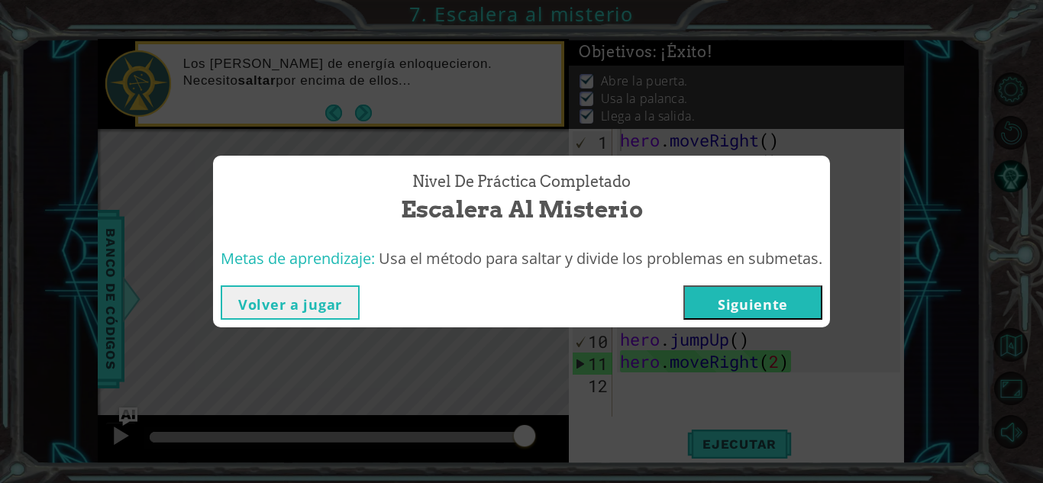
click at [729, 309] on button "Siguiente" at bounding box center [752, 303] width 139 height 34
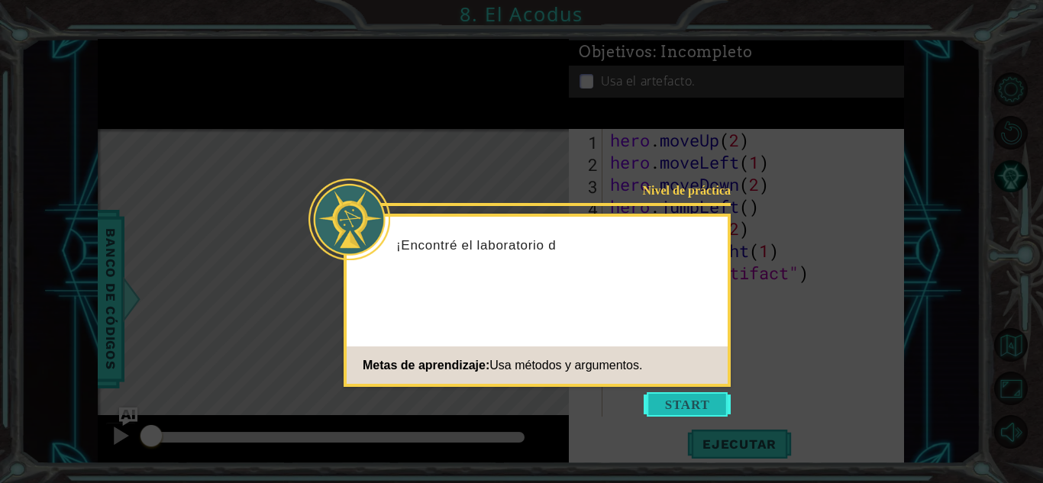
click at [679, 402] on button "Start" at bounding box center [687, 405] width 87 height 24
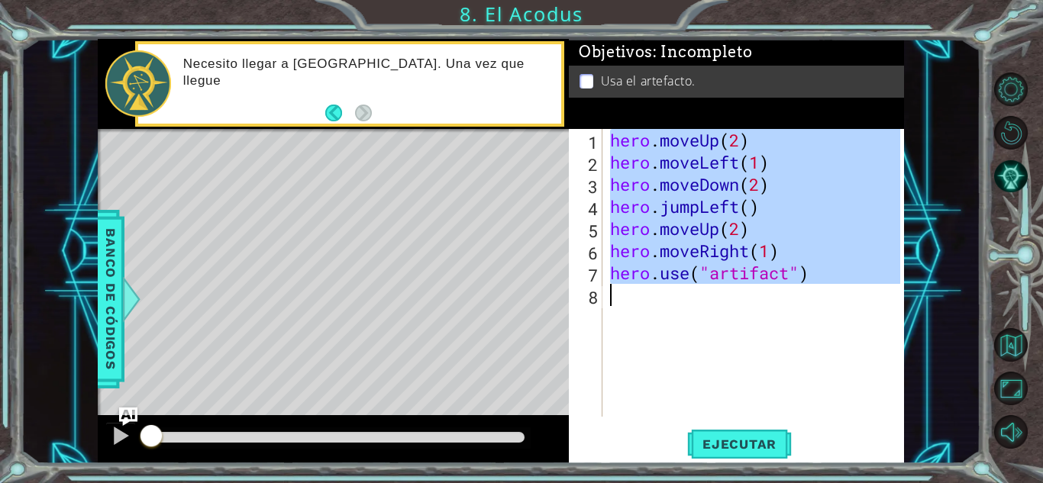
drag, startPoint x: 608, startPoint y: 147, endPoint x: 826, endPoint y: 305, distance: 269.6
click at [826, 305] on div "hero . moveUp ( 2 ) hero . moveLeft ( 1 ) hero . moveDown ( 2 ) hero . jumpLeft…" at bounding box center [757, 295] width 301 height 332
type textarea "hero.use("artifact")"
